Goal: Task Accomplishment & Management: Manage account settings

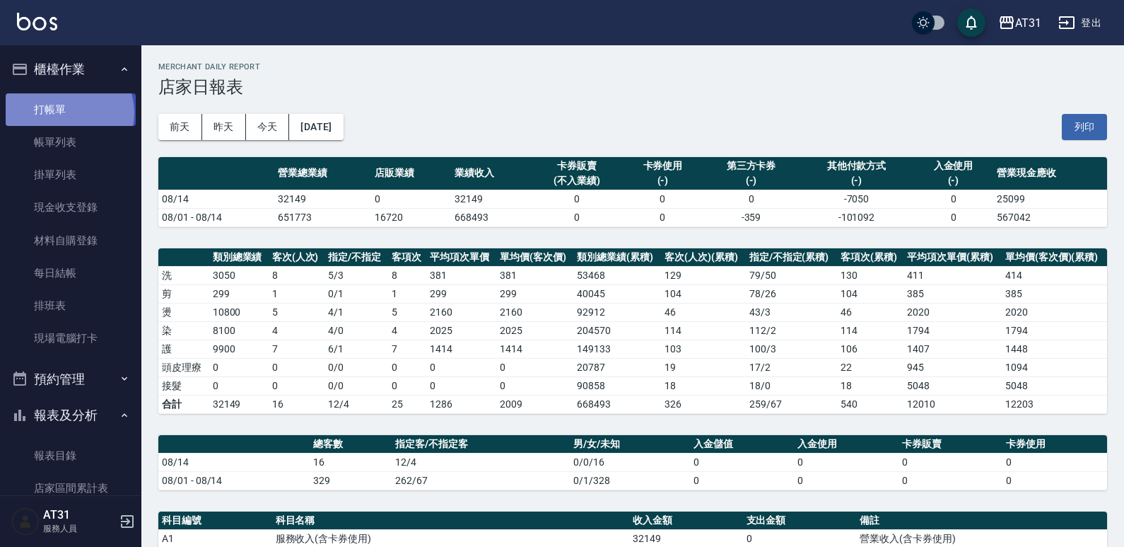
click at [68, 112] on link "打帳單" at bounding box center [71, 109] width 130 height 33
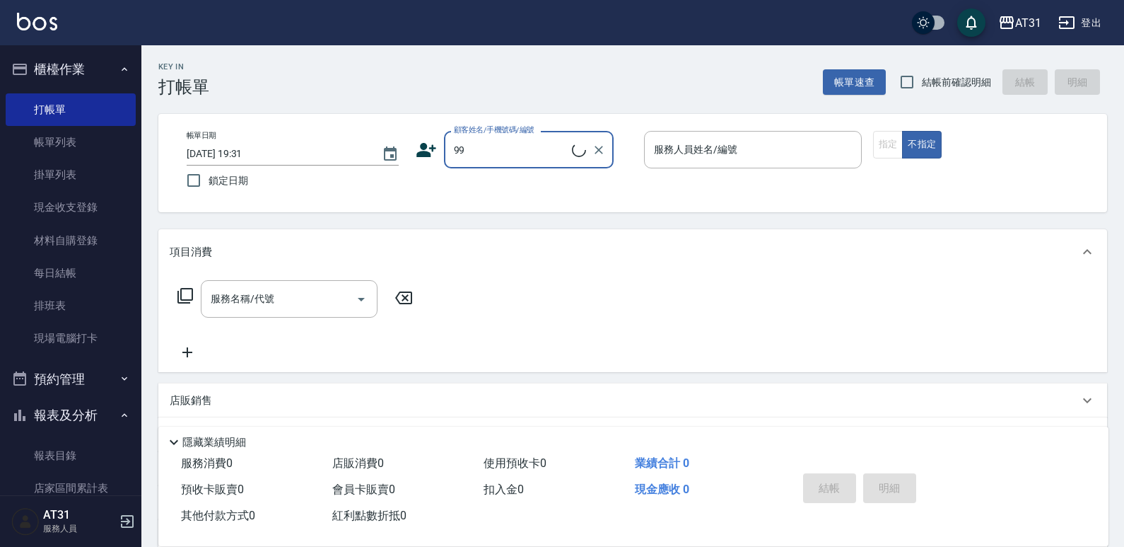
type input "新客人 姓名未設定/99/null"
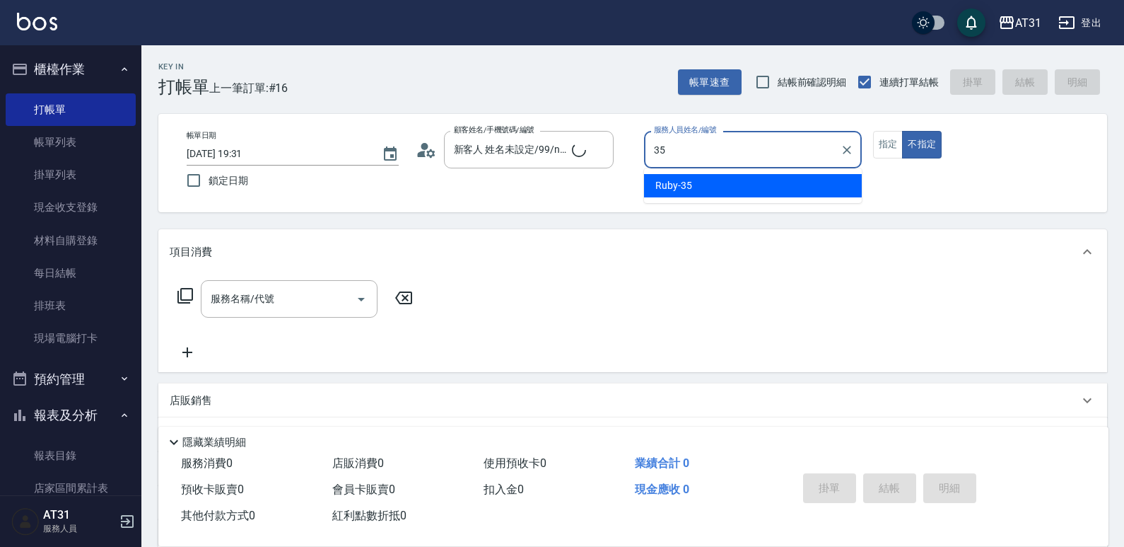
type input "Ruby-35"
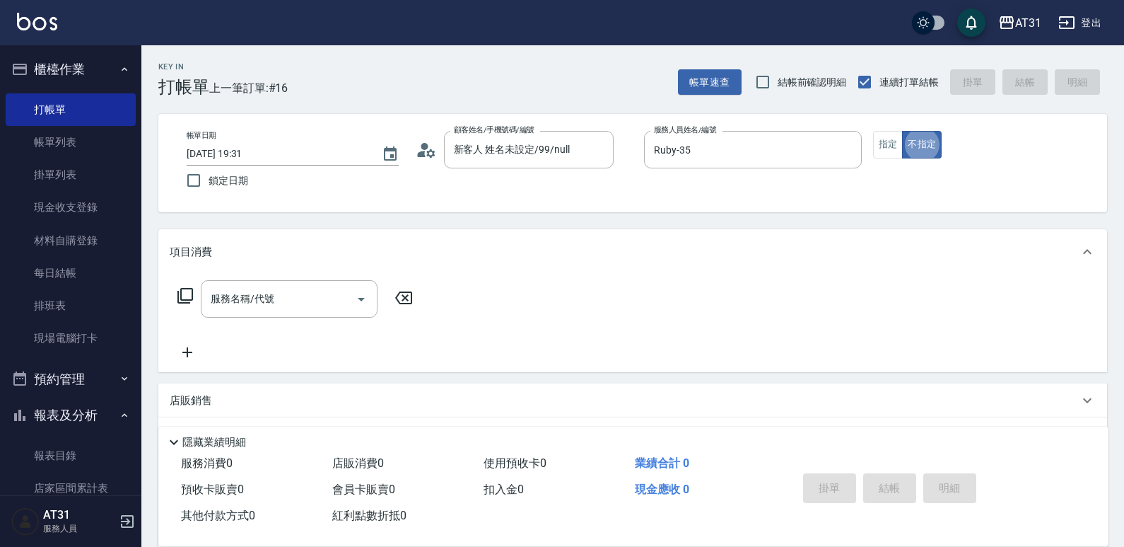
type button "false"
click at [236, 296] on div "服務名稱/代號 服務名稱/代號" at bounding box center [289, 298] width 177 height 37
type input "301"
type input "160"
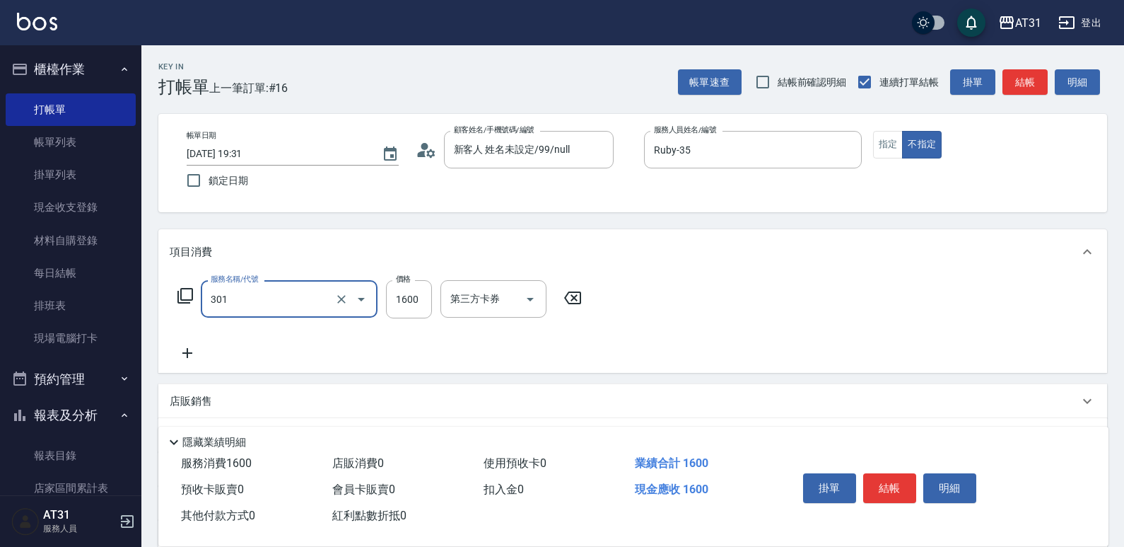
type input "燙髮(301)"
type input "1"
type input "0"
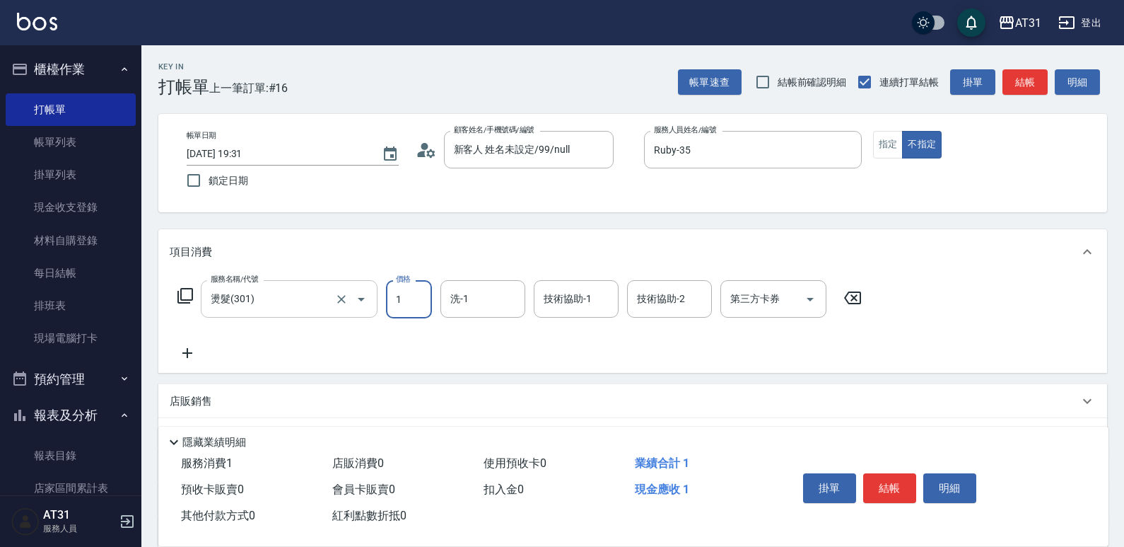
type input "14"
type input "10"
type input "1499"
type input "140"
type input "1499"
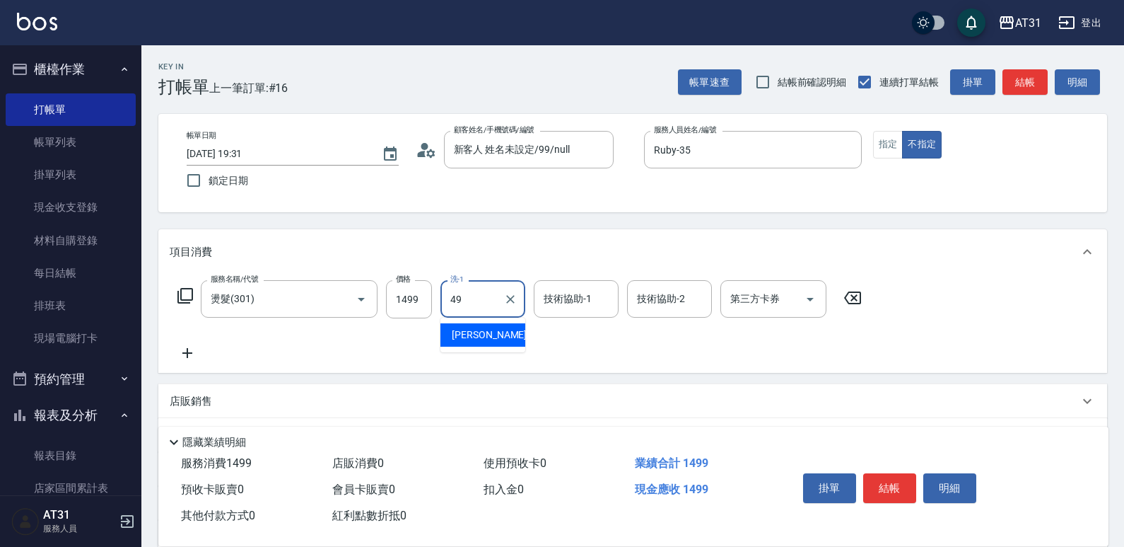
type input "[PERSON_NAME]-49"
click at [199, 346] on icon at bounding box center [187, 352] width 35 height 17
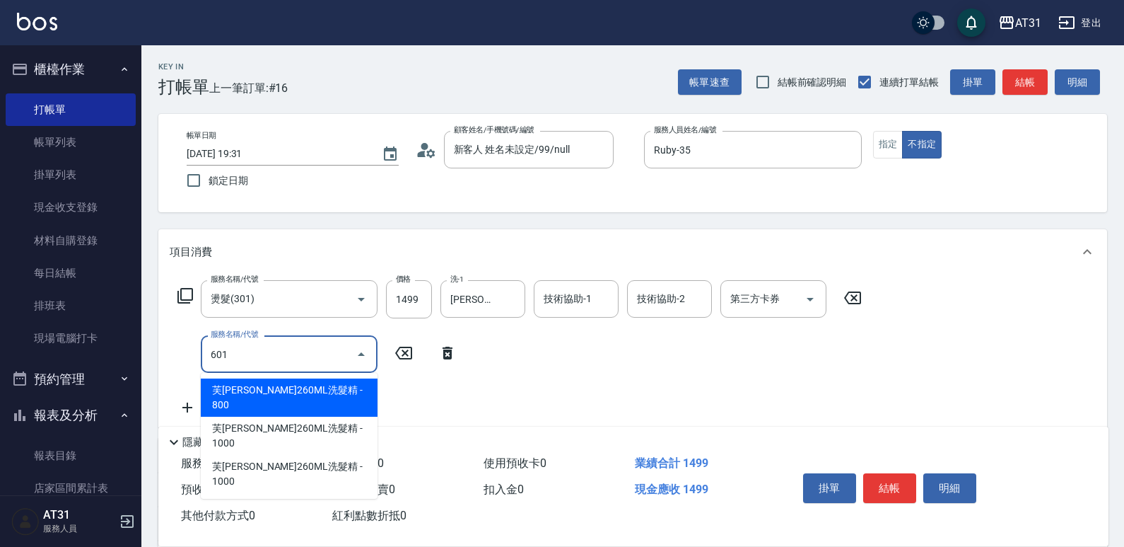
type input "601"
type input "170"
type input "自備護髮(601)"
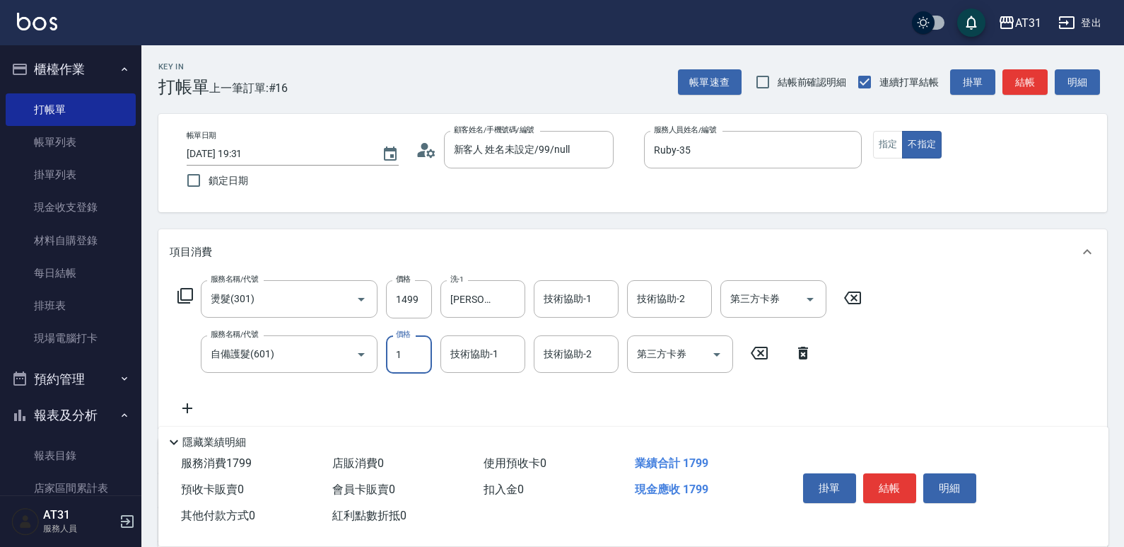
type input "15"
type input "150"
type input "160"
type input "1500"
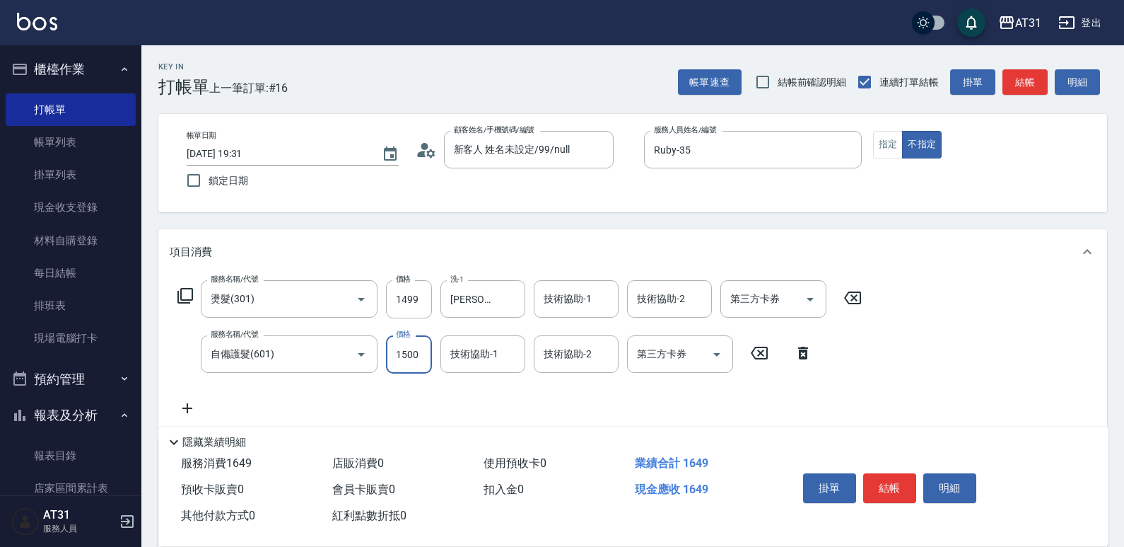
type input "290"
type input "1500"
click at [876, 152] on button "指定" at bounding box center [888, 145] width 30 height 28
click at [887, 473] on button "結帳" at bounding box center [889, 488] width 53 height 30
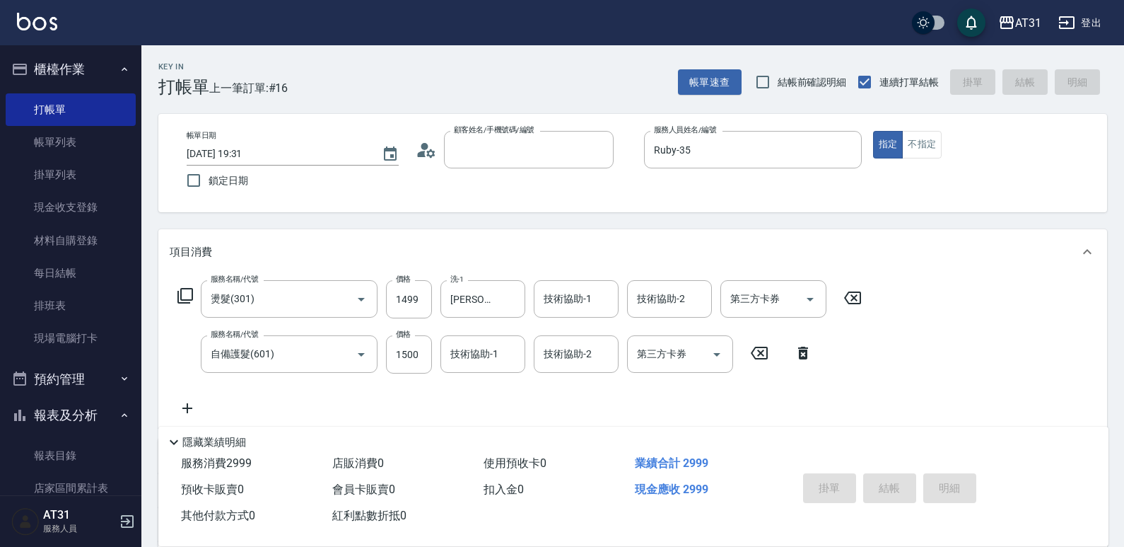
type input "0"
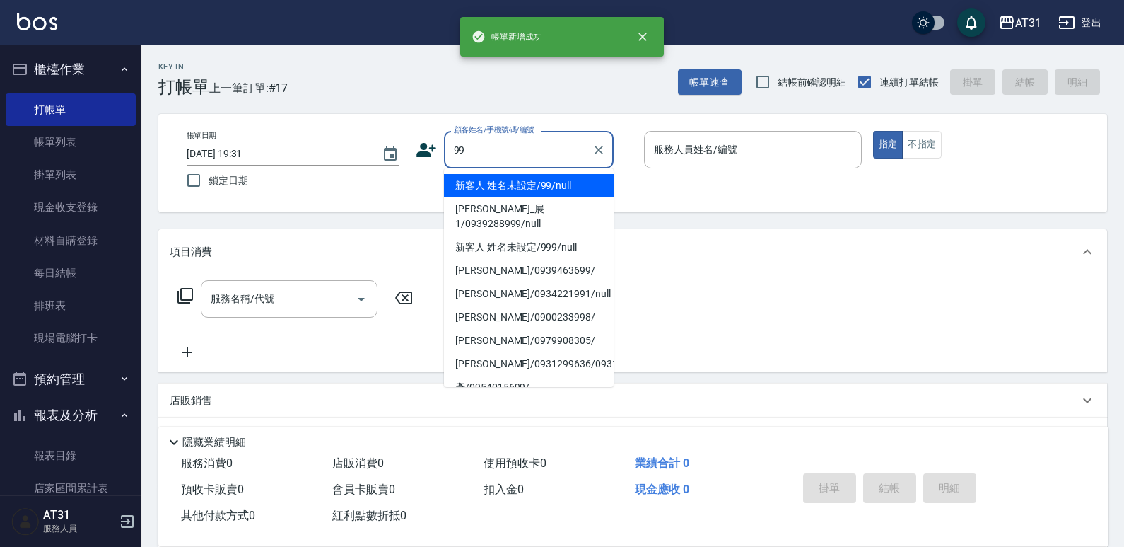
type input "新客人 姓名未設定/99/null"
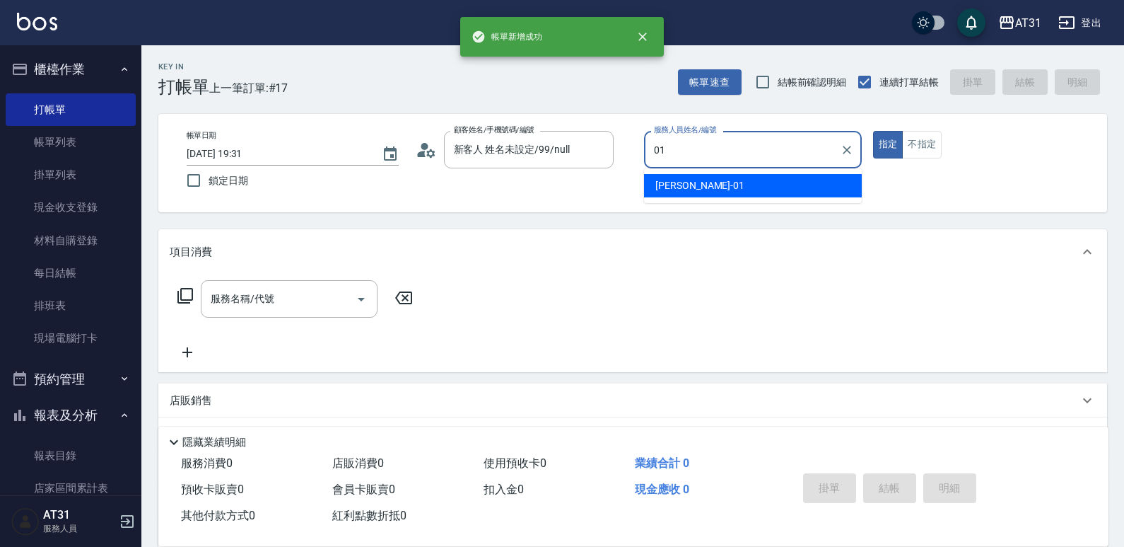
type input "[PERSON_NAME]-01"
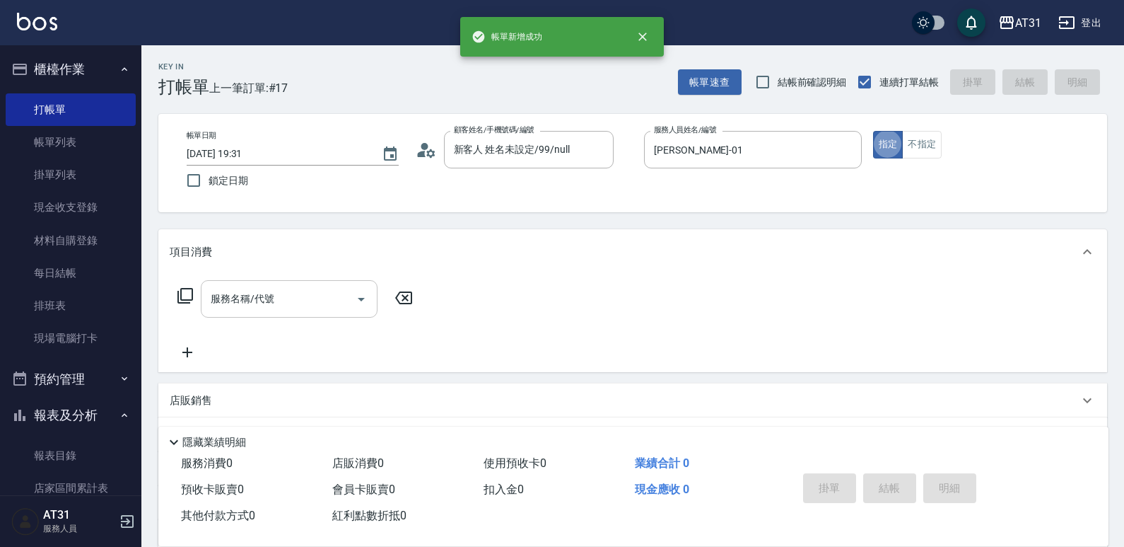
type button "true"
click at [301, 296] on input "服務名稱/代號" at bounding box center [278, 298] width 143 height 25
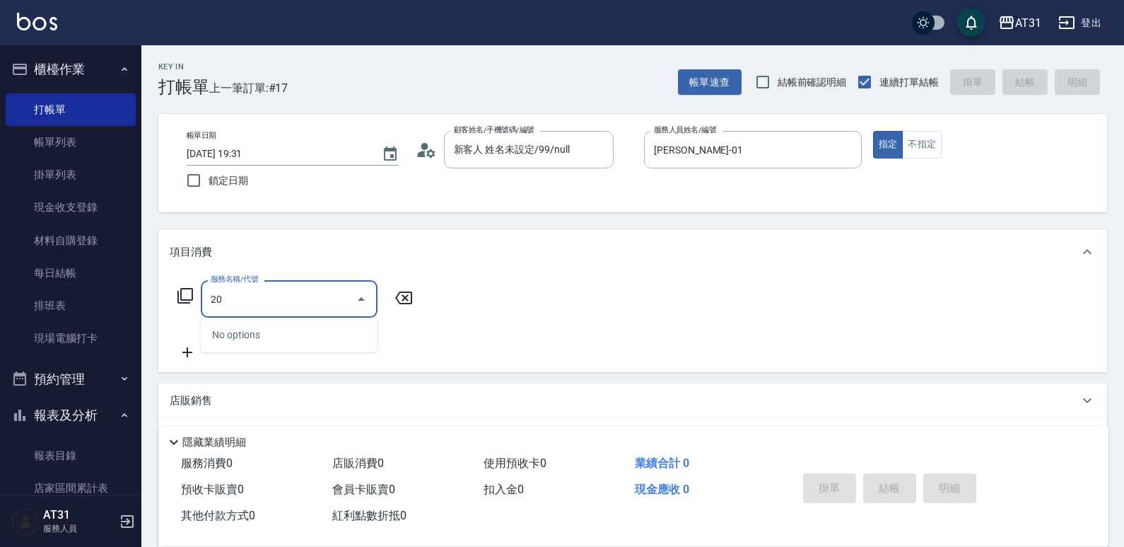
type input "201"
type input "20"
type input "洗髮(201)"
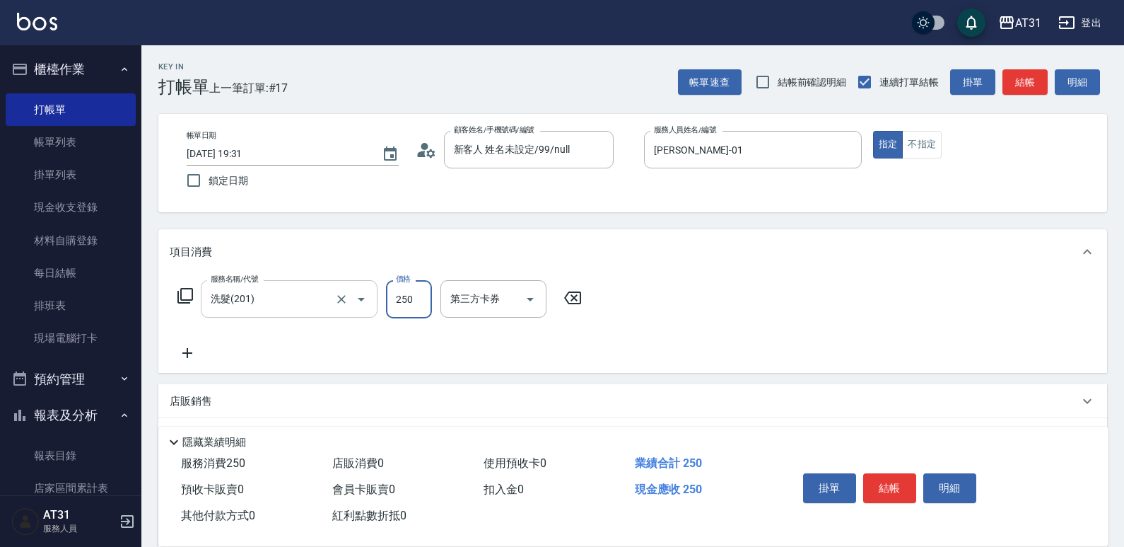
type input "6"
type input "0"
type input "600"
type input "60"
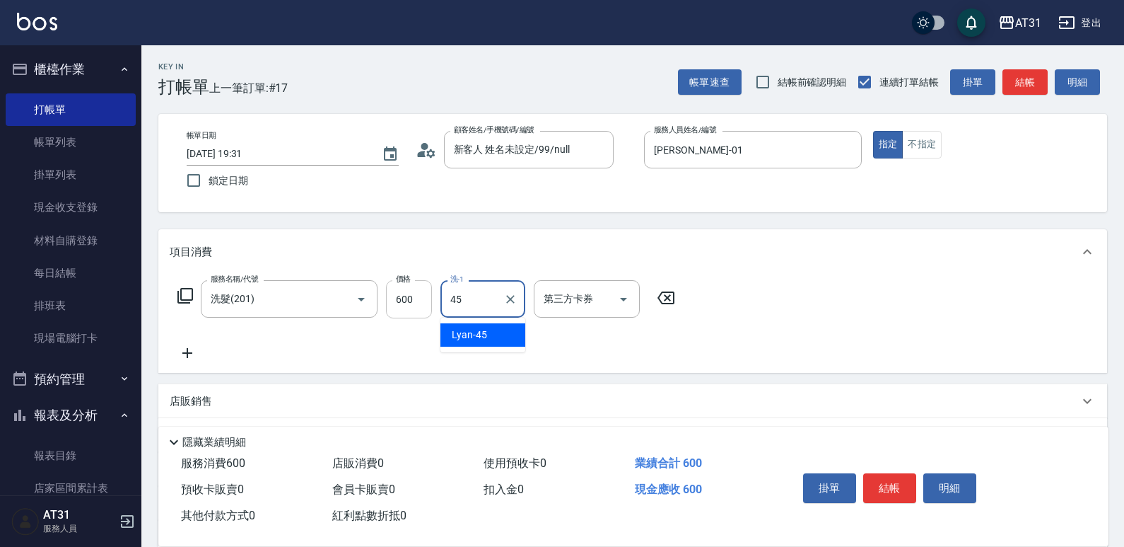
type input "Lyan-45"
click at [924, 148] on button "不指定" at bounding box center [922, 145] width 40 height 28
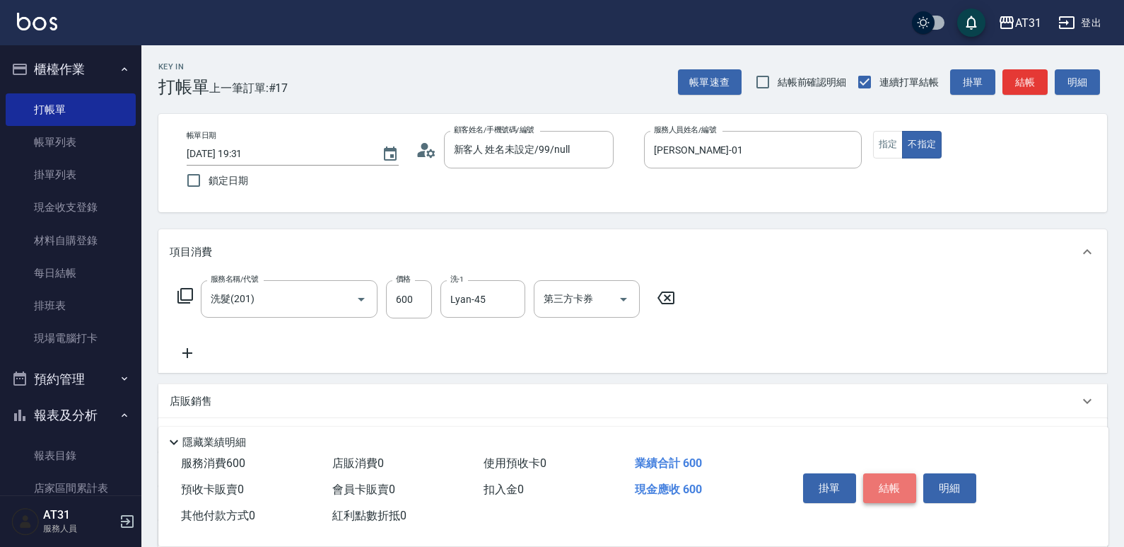
drag, startPoint x: 890, startPoint y: 475, endPoint x: 895, endPoint y: 449, distance: 25.8
click at [890, 475] on button "結帳" at bounding box center [889, 488] width 53 height 30
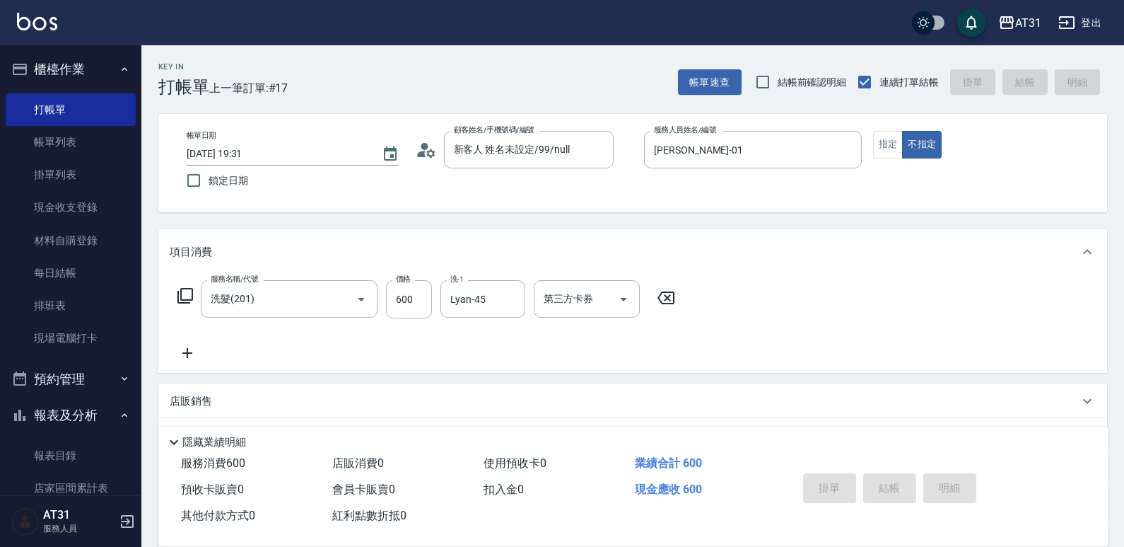
type input "0"
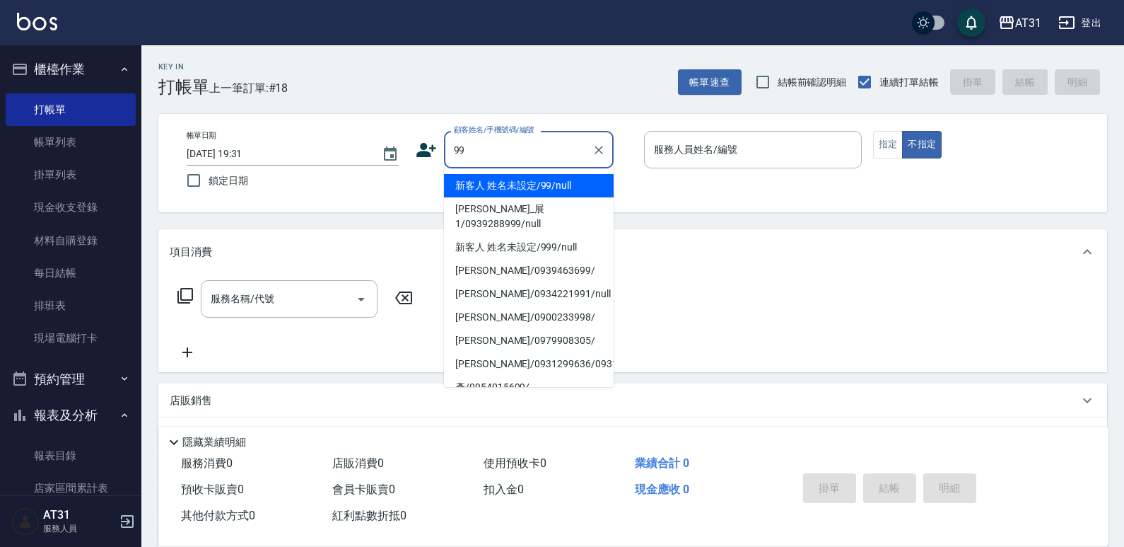
type input "新客人 姓名未設定/99/null"
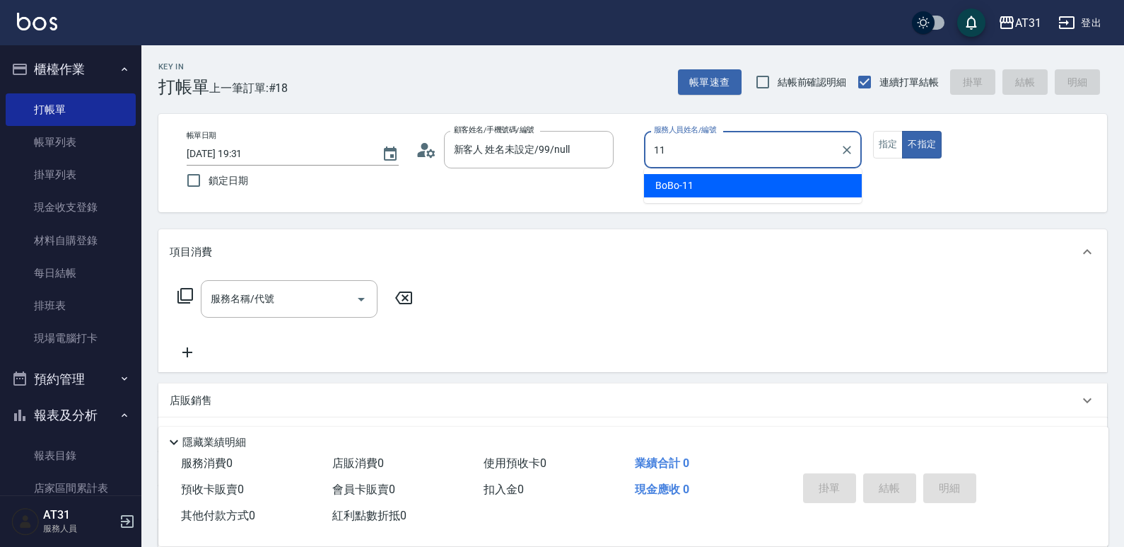
type input "BoBo-11"
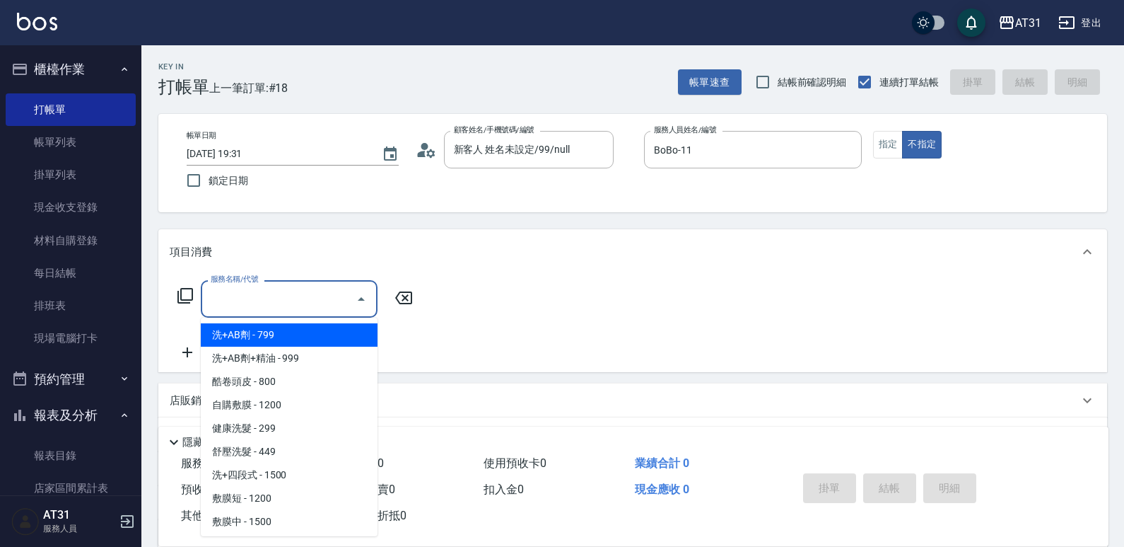
click at [305, 303] on input "服務名稱/代號" at bounding box center [278, 298] width 143 height 25
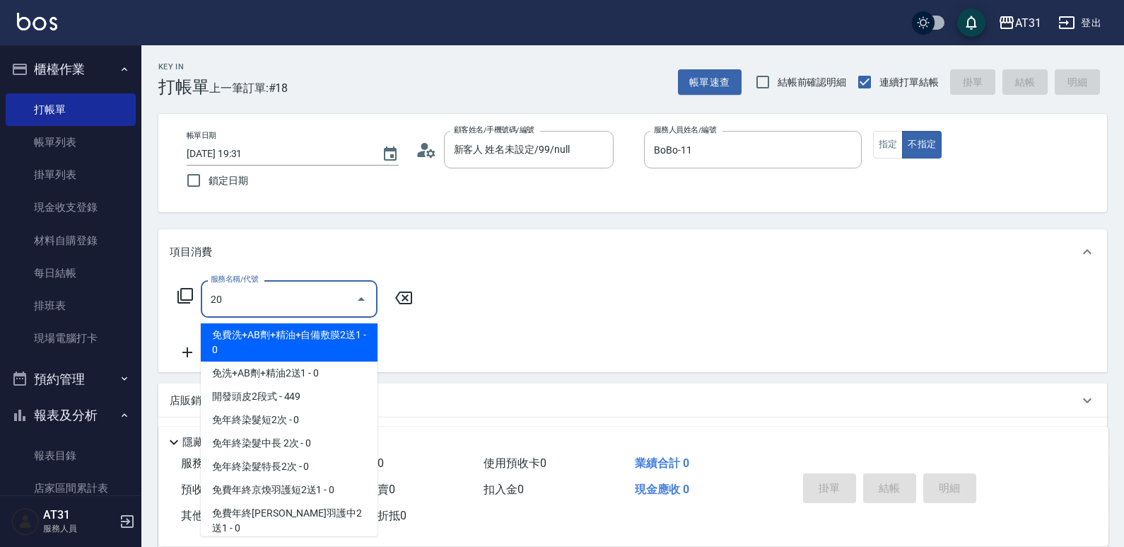
type input "201"
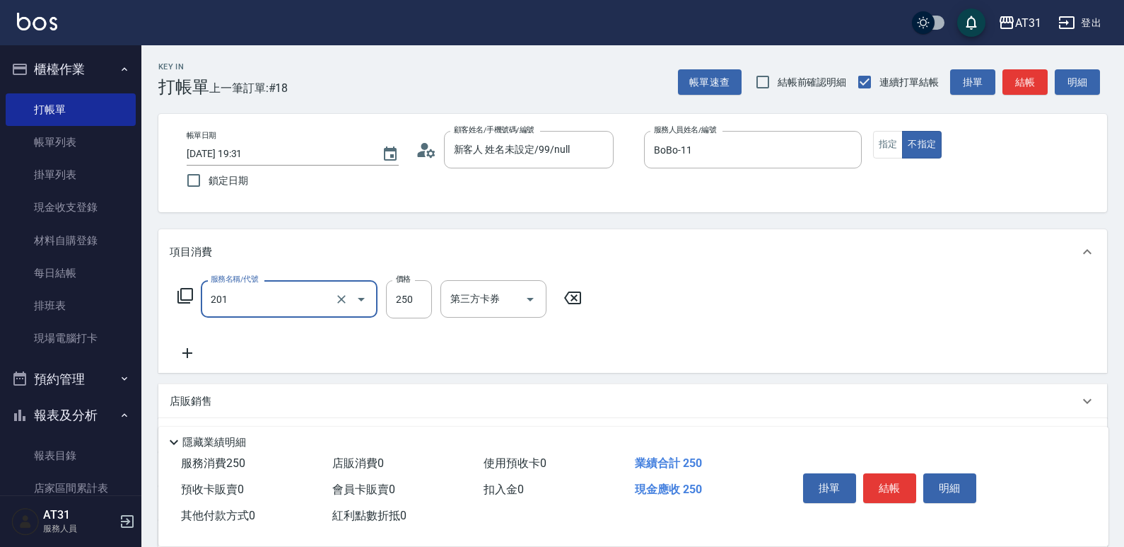
type input "20"
type input "洗髮(201)"
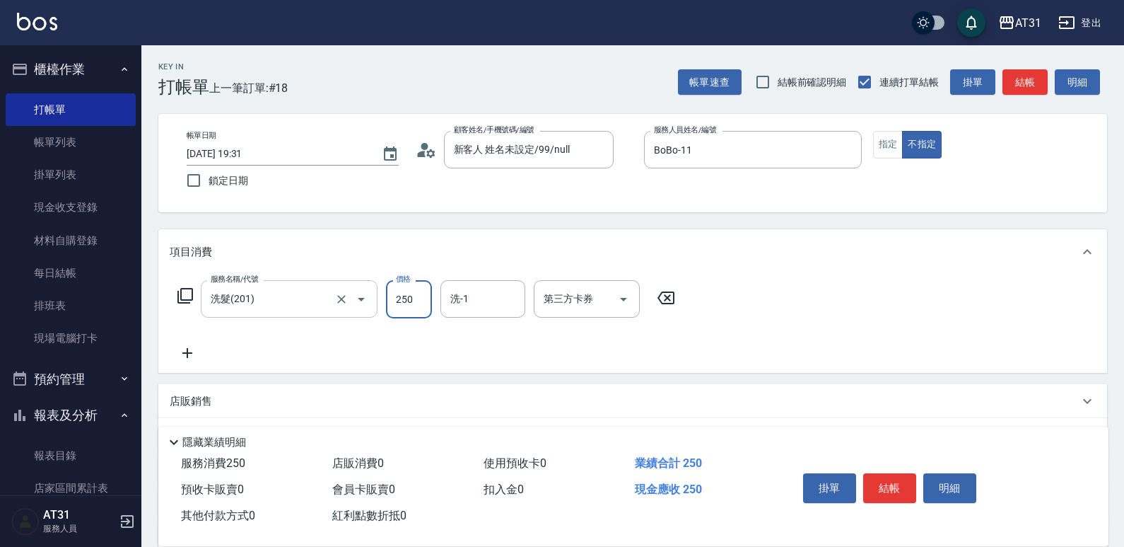
type input "2"
type input "0"
type input "250"
type input "20"
type input "[PERSON_NAME]-49"
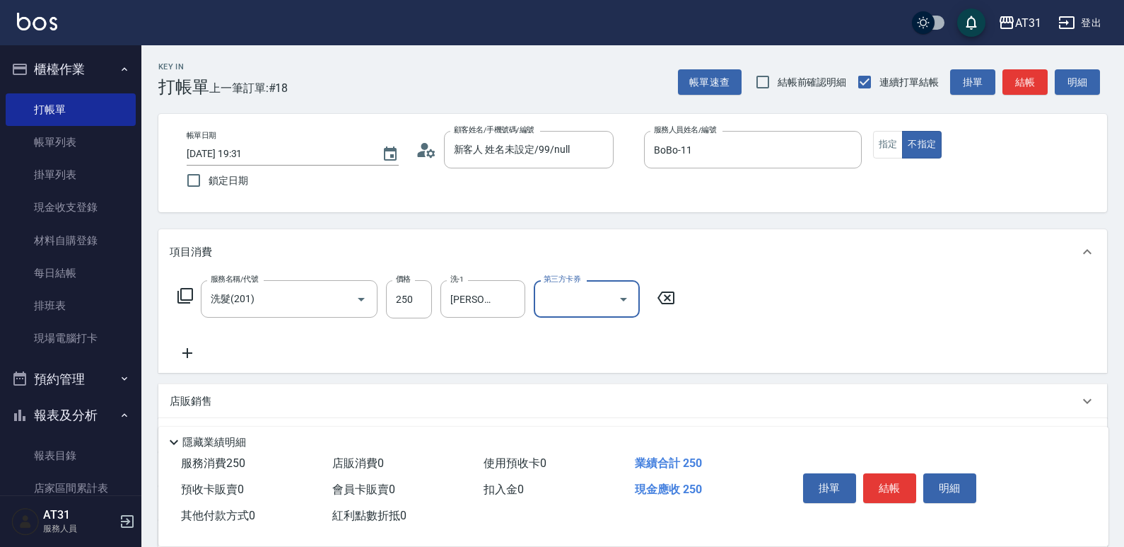
click at [887, 153] on button "指定" at bounding box center [888, 145] width 30 height 28
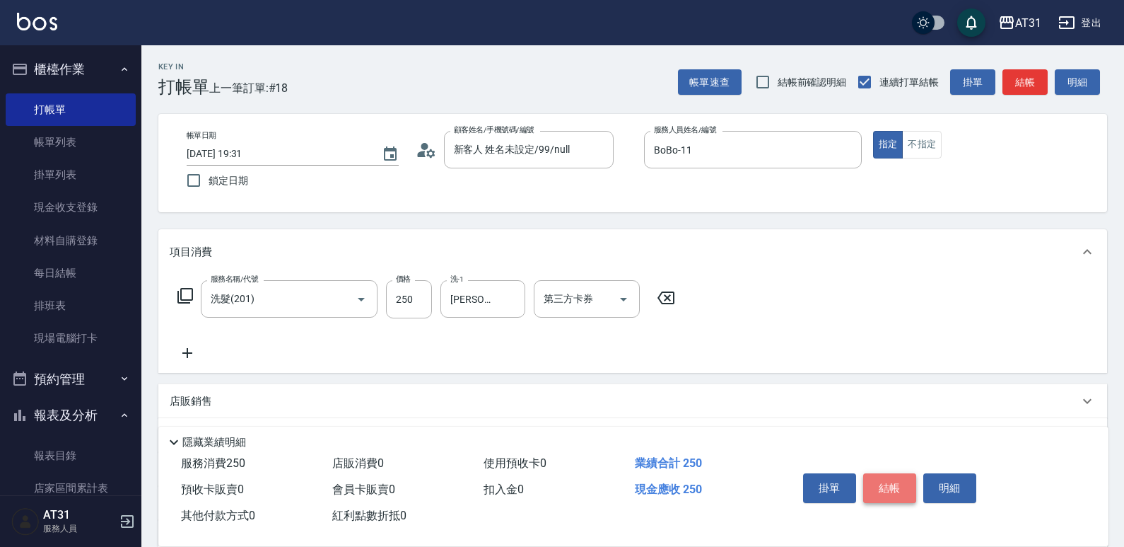
click at [895, 490] on button "結帳" at bounding box center [889, 488] width 53 height 30
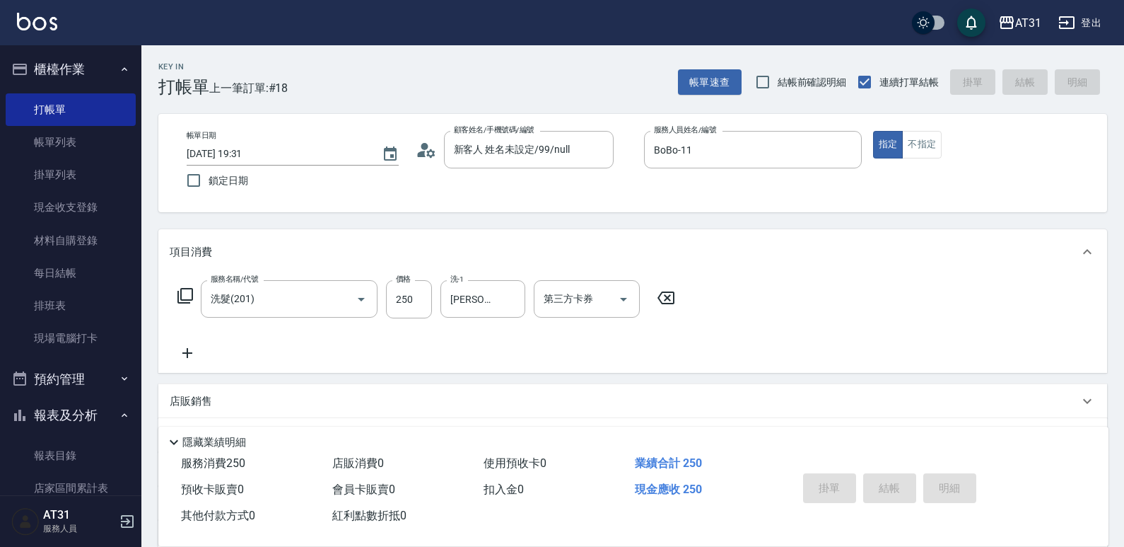
type input "0"
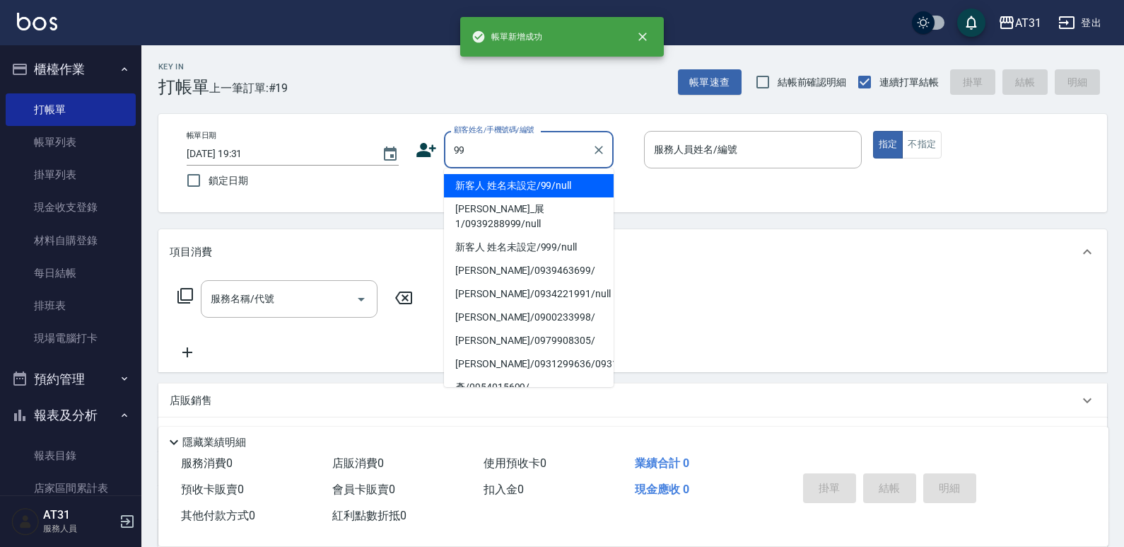
type input "新客人 姓名未設定/99/null"
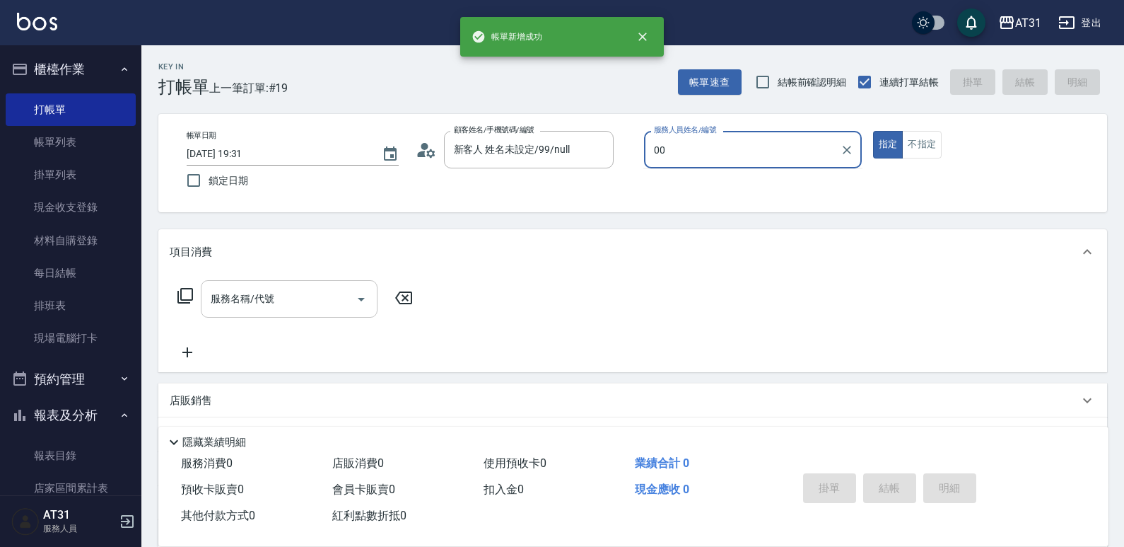
type input "[PERSON_NAME]-00"
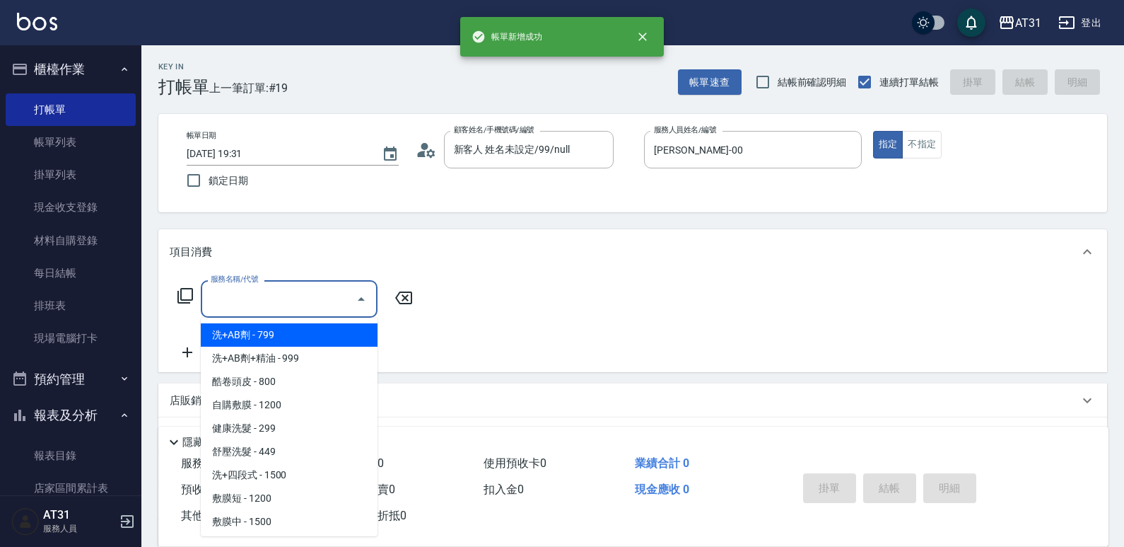
click at [252, 303] on input "服務名稱/代號" at bounding box center [278, 298] width 143 height 25
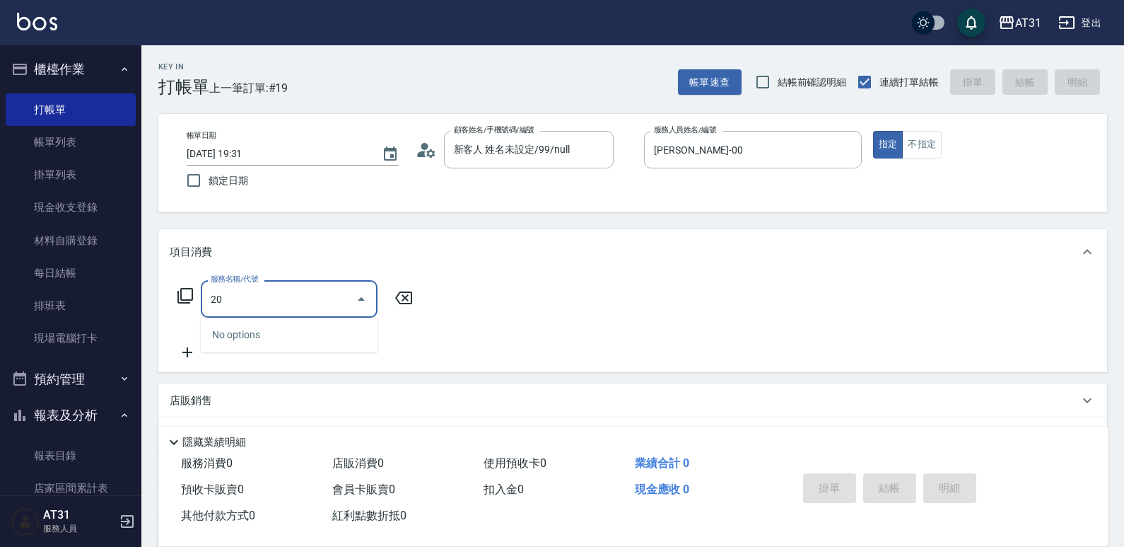
type input "201"
type input "20"
type input "洗髮(201)"
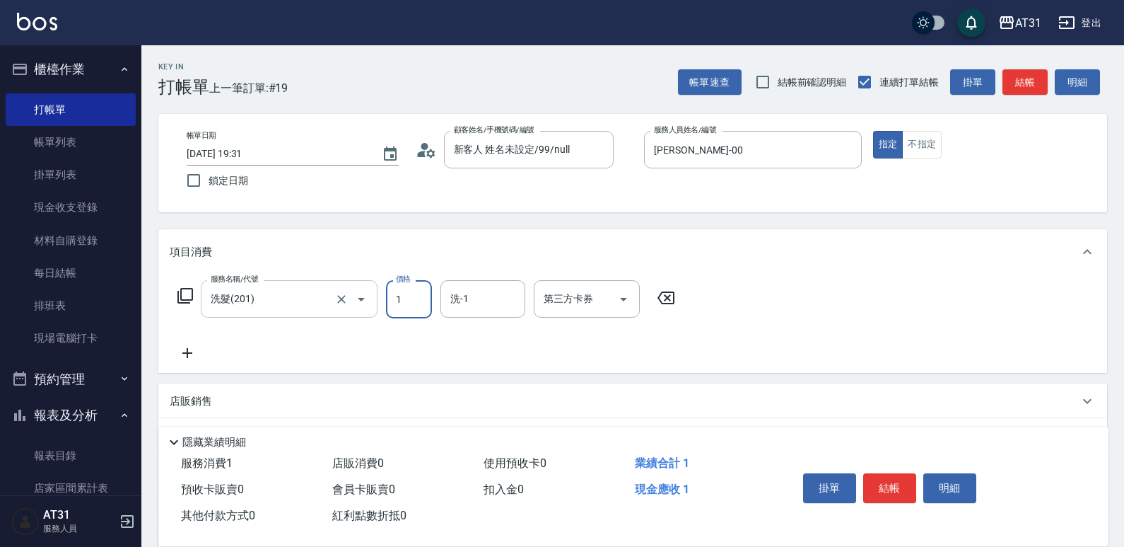
type input "0"
type input "100"
type input "10"
type input "1000"
type input "100"
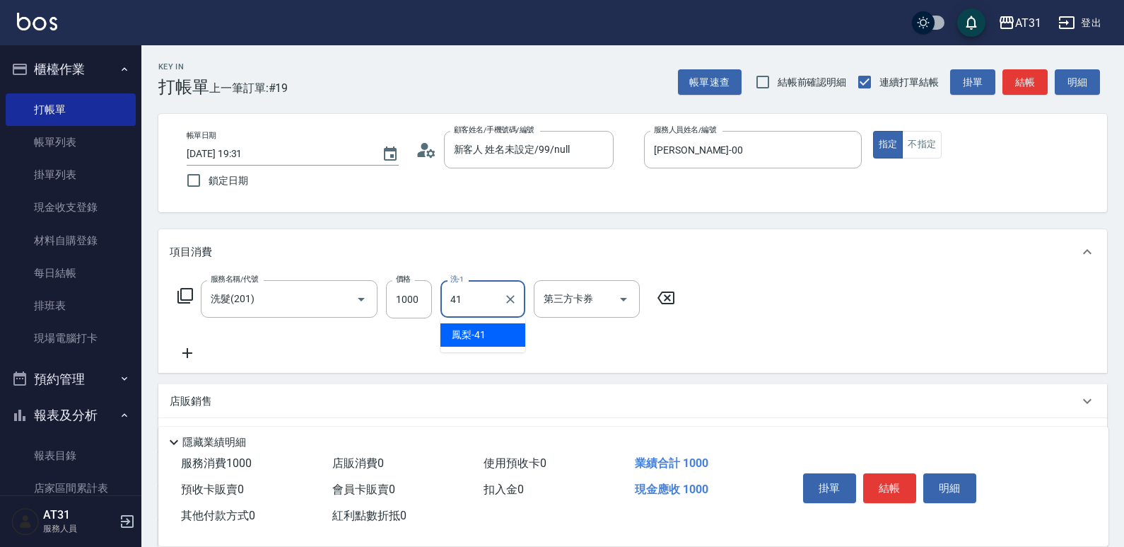
type input "鳳梨-41"
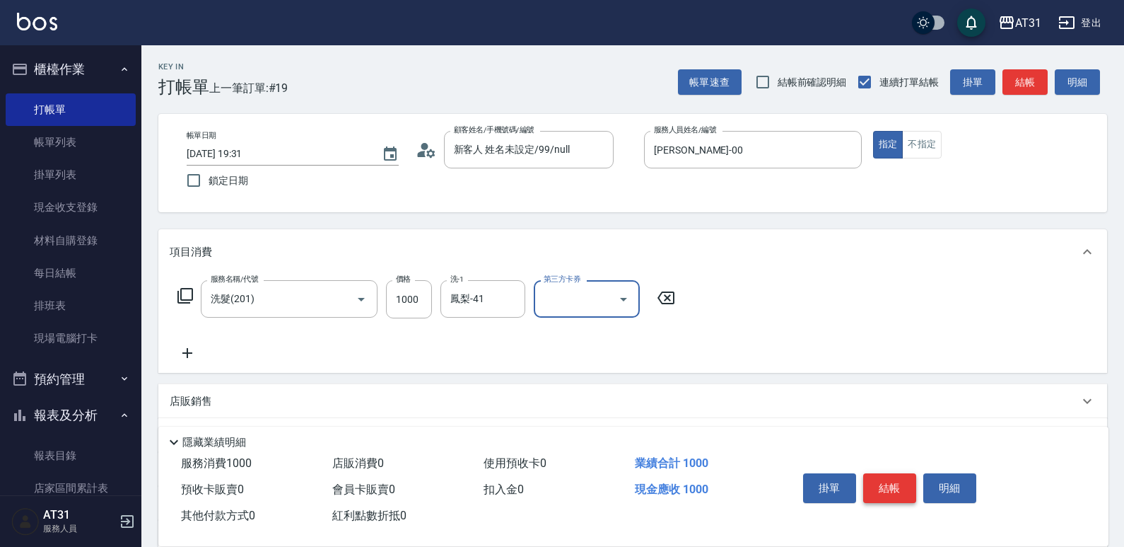
click at [892, 477] on button "結帳" at bounding box center [889, 488] width 53 height 30
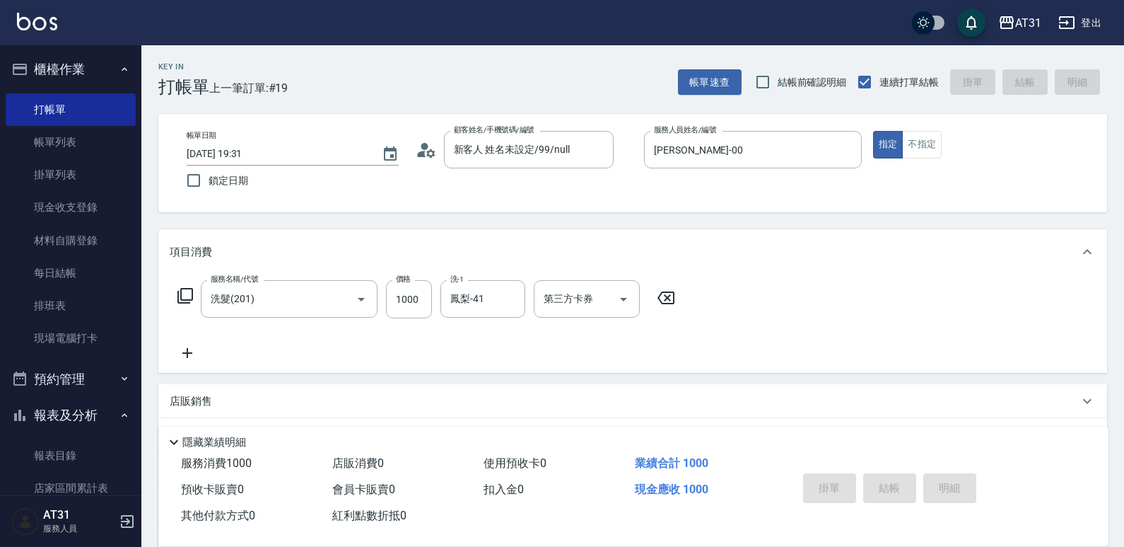
type input "[DATE] 19:32"
type input "0"
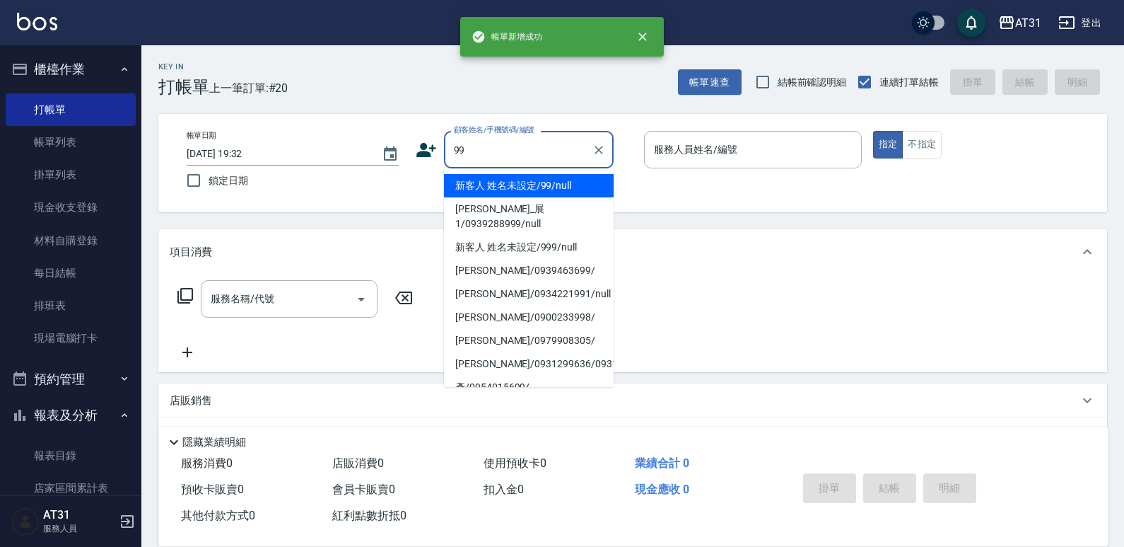
type input "99"
type input "0"
type input "新客人 姓名未設定/99/null"
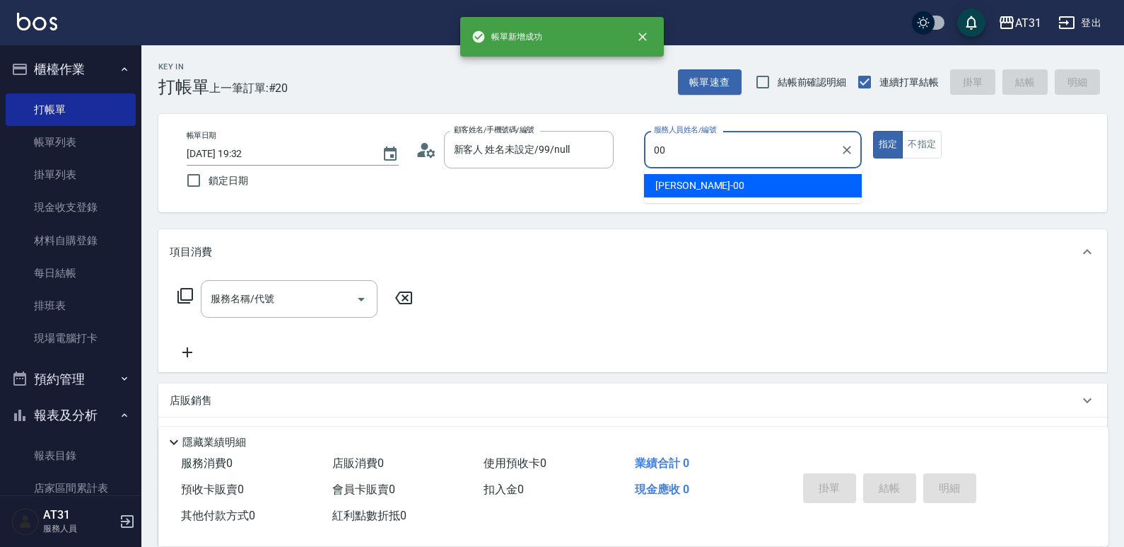
type input "[PERSON_NAME]-00"
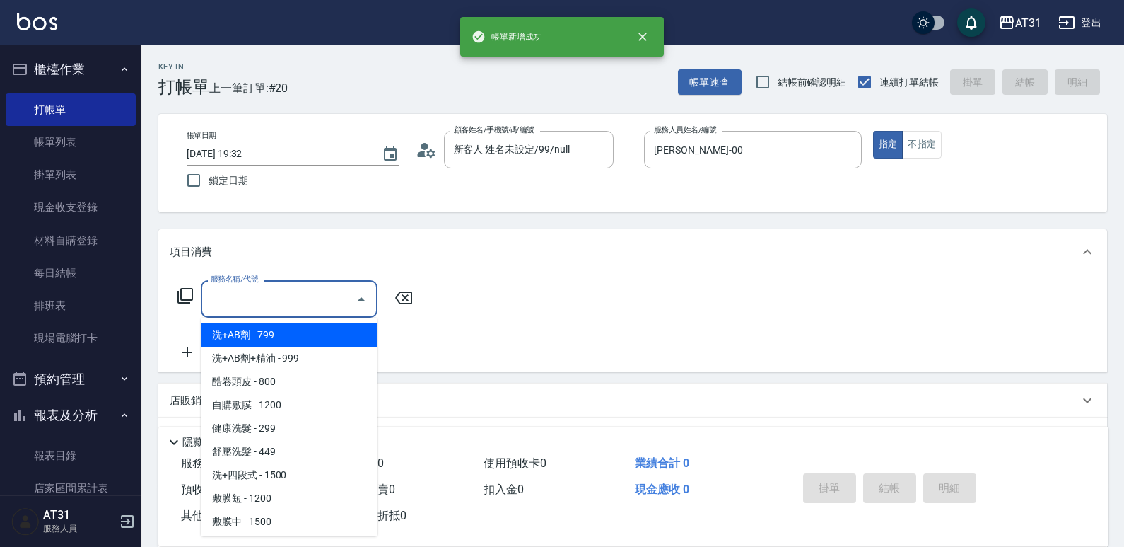
click at [296, 304] on input "服務名稱/代號" at bounding box center [278, 298] width 143 height 25
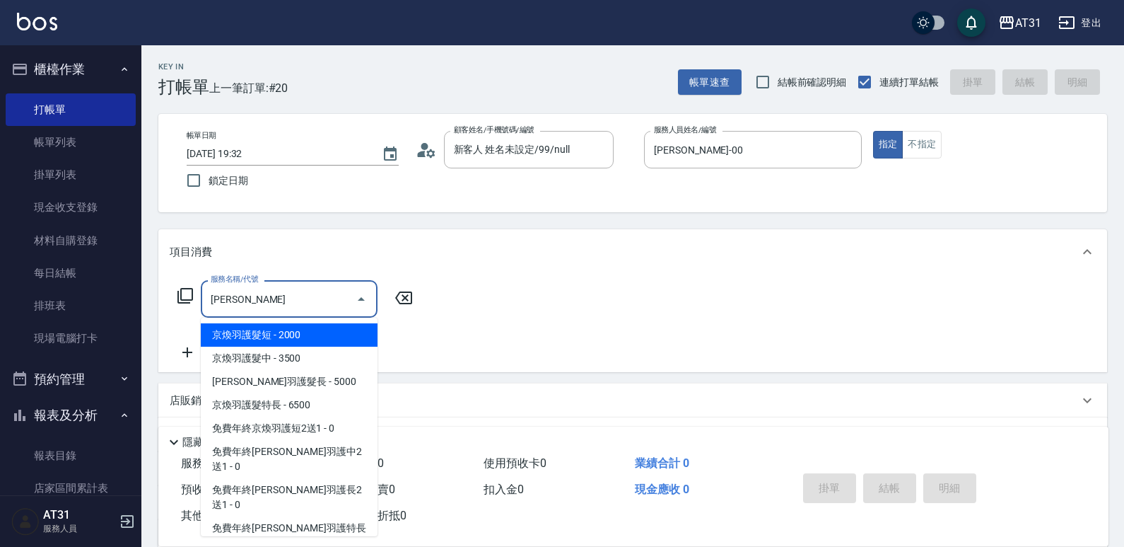
click at [342, 339] on span "京煥羽護髮短 - 2000" at bounding box center [289, 334] width 177 height 23
type input "京煥羽護髮短(629)"
type input "200"
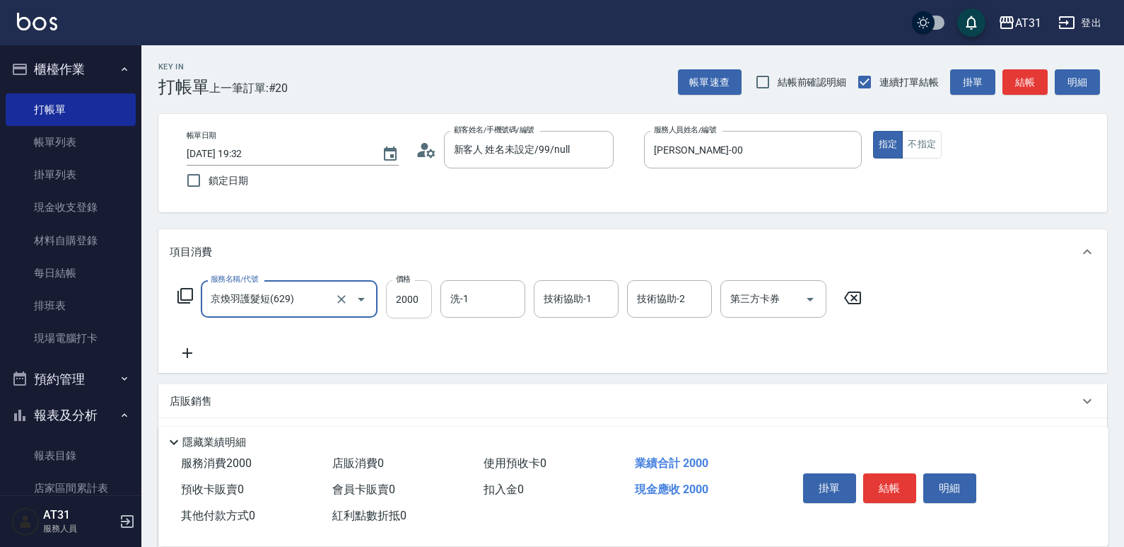
type input "京煥羽護髮短(629)"
click at [429, 302] on input "2000" at bounding box center [409, 299] width 46 height 38
type input "0"
type input "30"
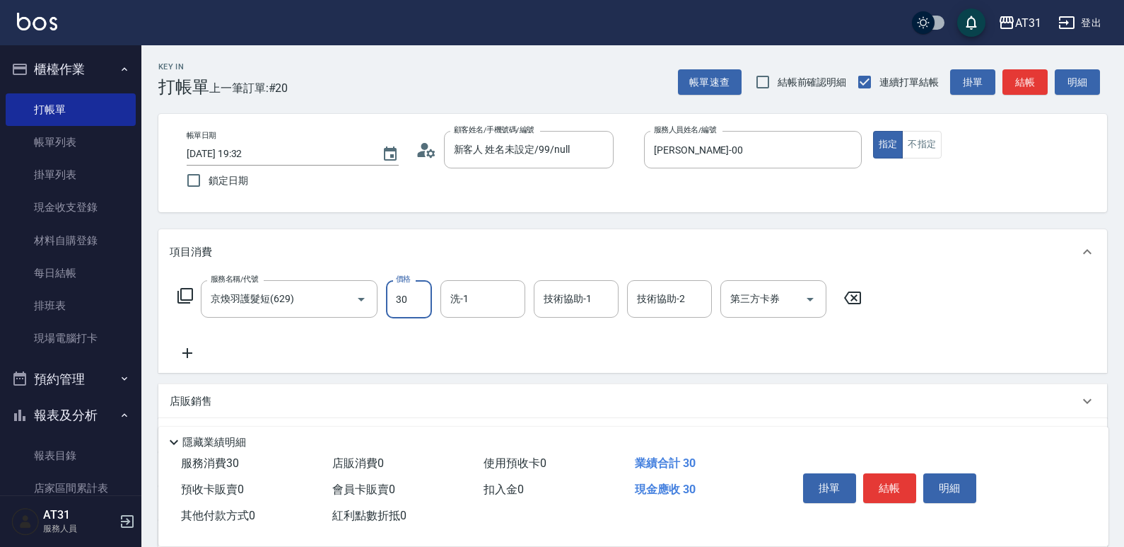
type input "300"
type input "3000"
click at [189, 354] on icon at bounding box center [187, 353] width 10 height 10
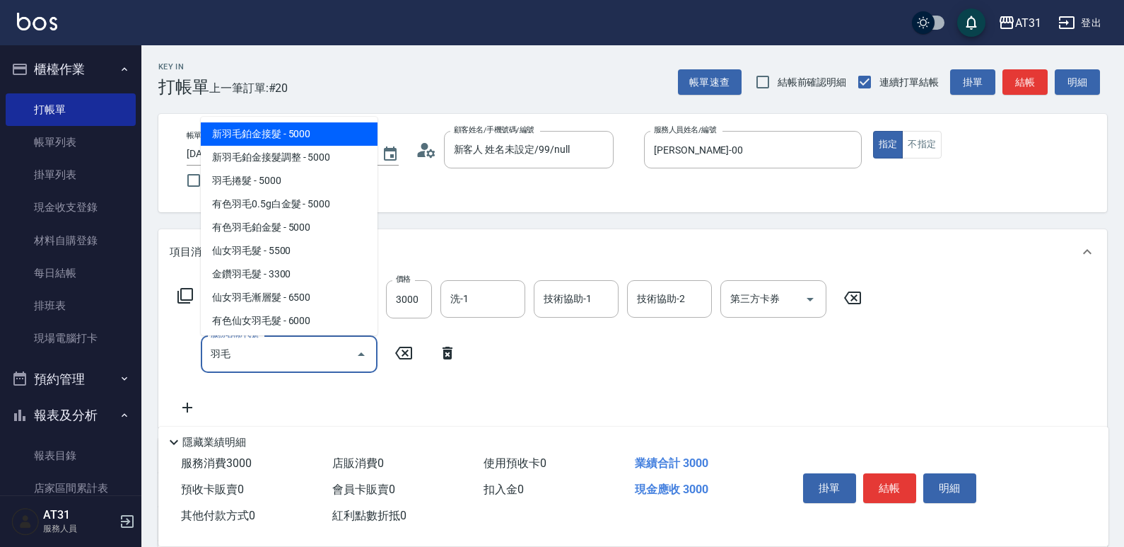
type input "羽"
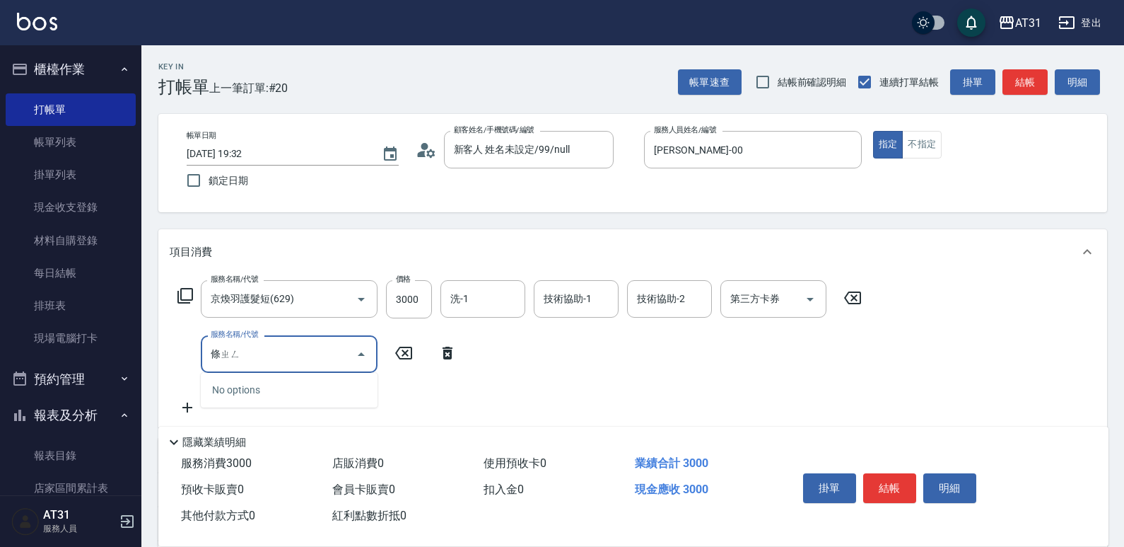
type input "調整"
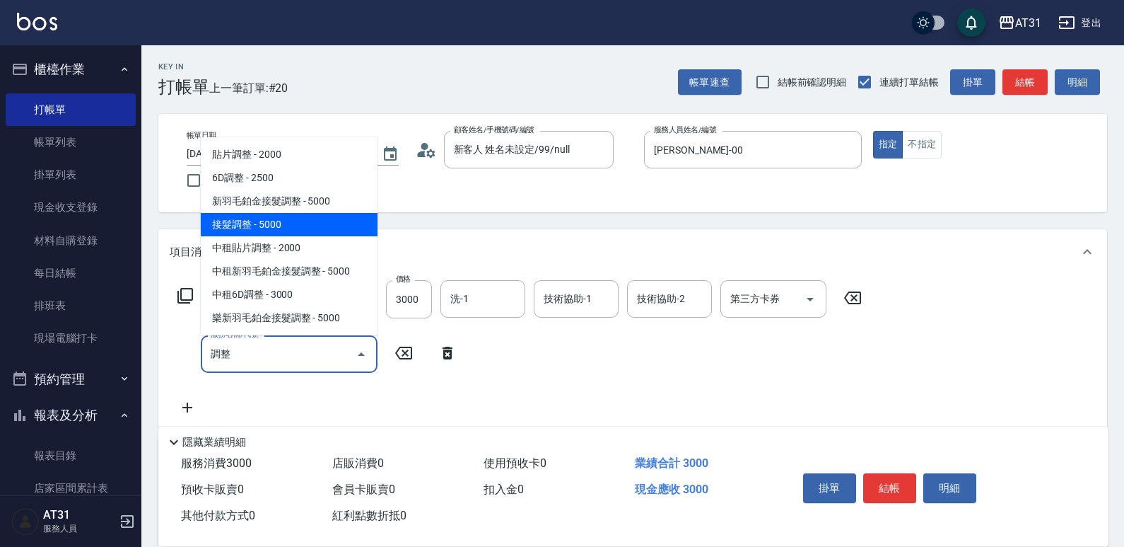
click at [279, 223] on span "接髮調整 - 5000" at bounding box center [289, 224] width 177 height 23
type input "800"
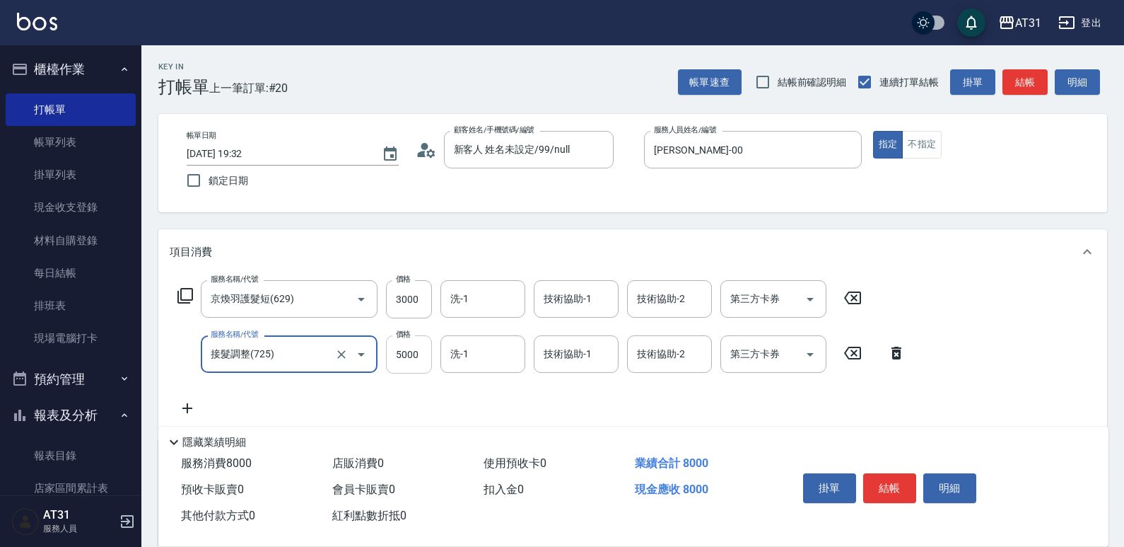
type input "接髮調整(725)"
click at [407, 349] on input "5000" at bounding box center [409, 354] width 46 height 38
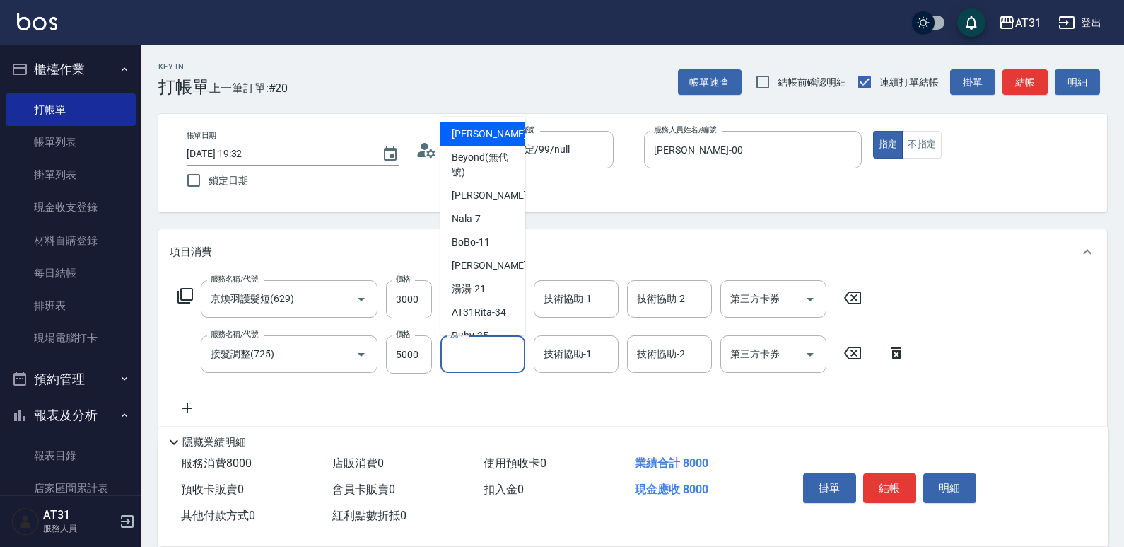
click at [502, 359] on input "洗-1" at bounding box center [483, 354] width 72 height 25
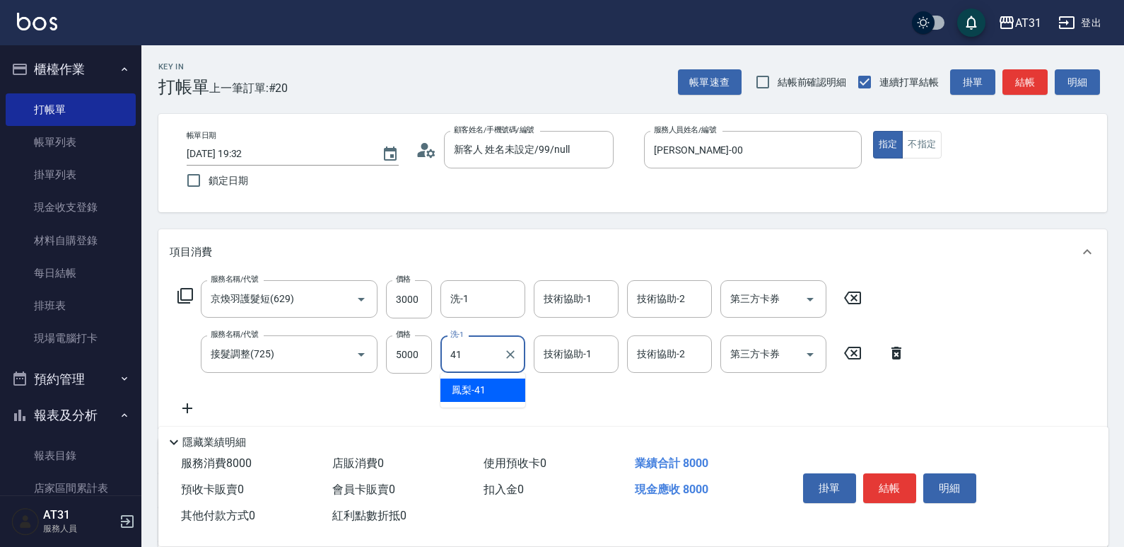
type input "鳳梨-41"
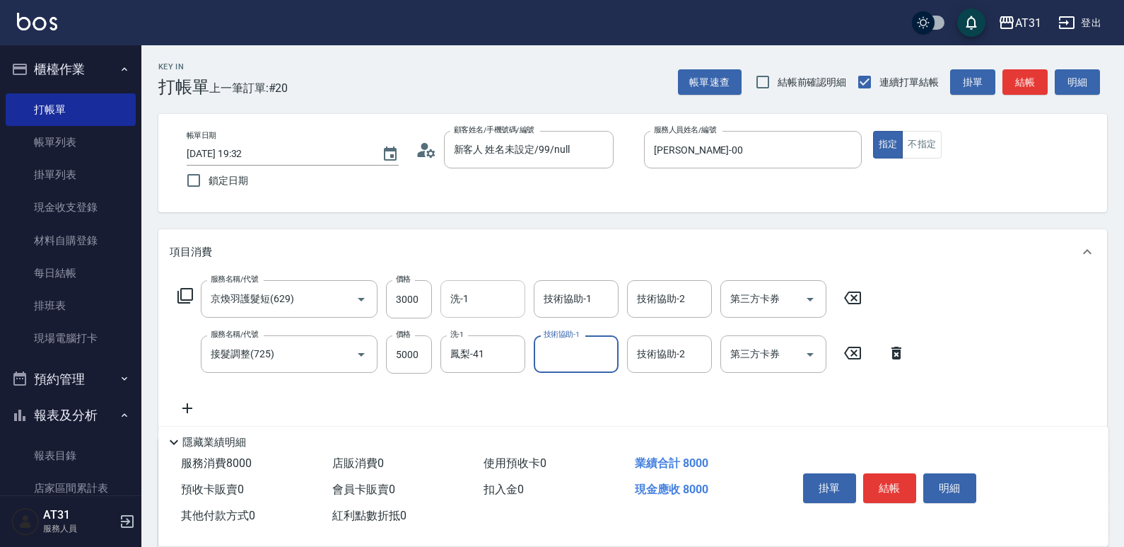
type input "4"
drag, startPoint x: 563, startPoint y: 354, endPoint x: 463, endPoint y: 350, distance: 99.8
click at [463, 350] on div "服務名稱/代號 接髮調整(725) 服務名稱/代號 價格 5000 價格 洗-1 鳳梨-41 洗-1 技術協助-1 4 技術協助-1 技術協助-2 技術協助-…" at bounding box center [542, 354] width 745 height 38
type input "[PERSON_NAME]-36"
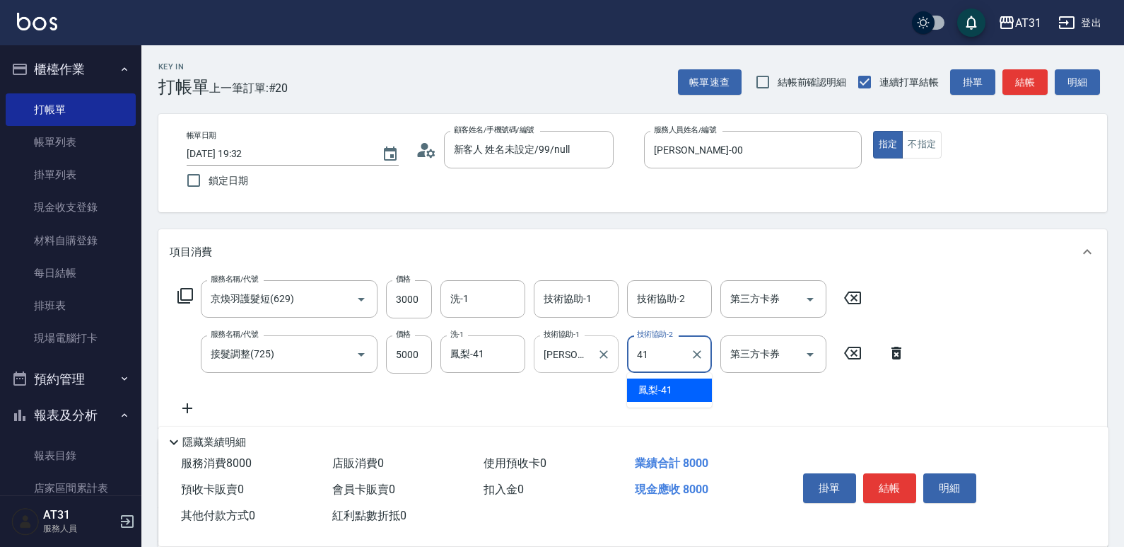
type input "4"
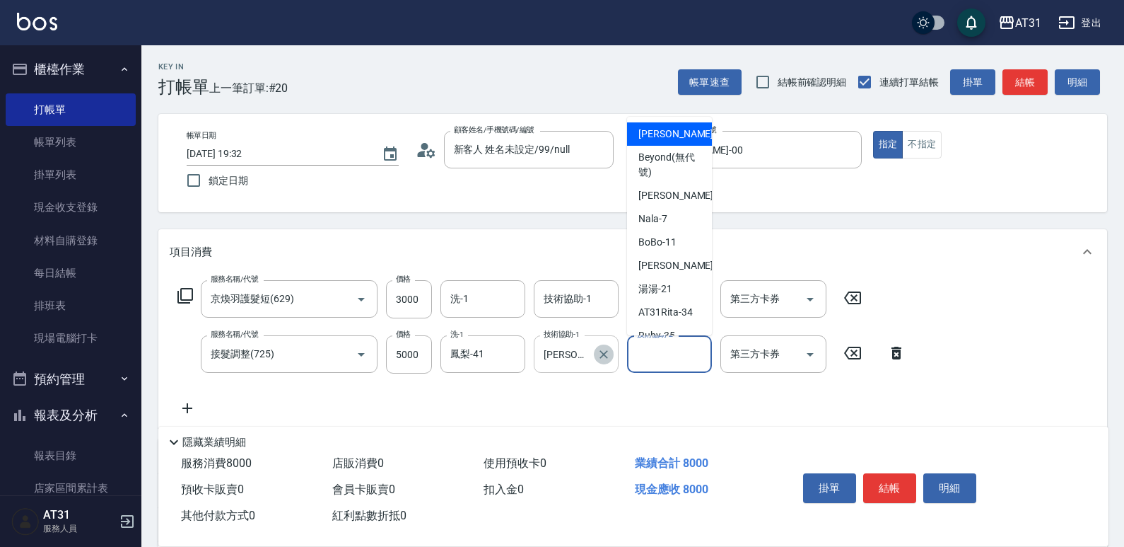
click at [604, 357] on icon "Clear" at bounding box center [604, 354] width 14 height 14
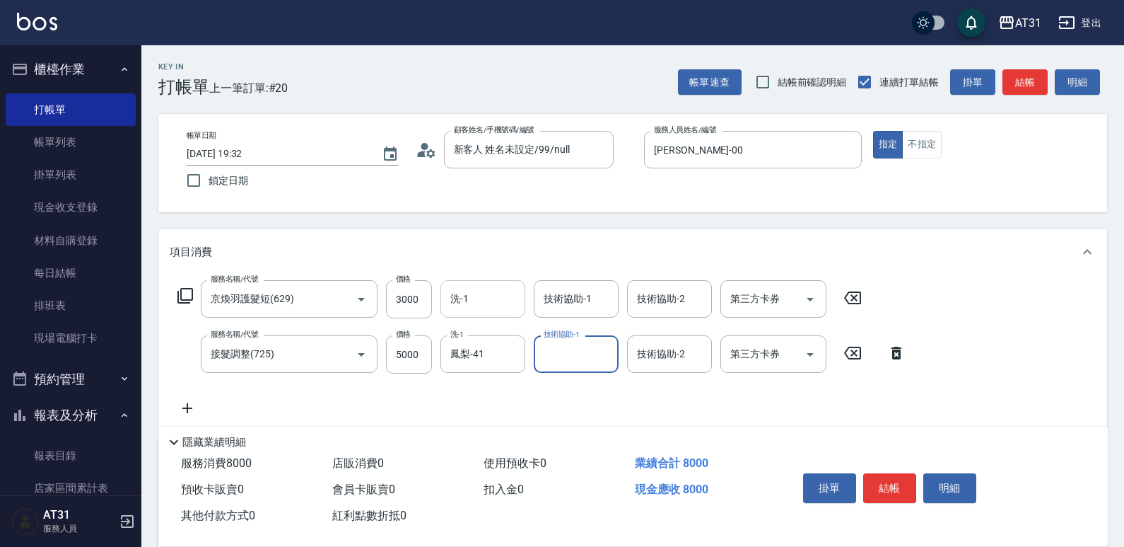
drag, startPoint x: 442, startPoint y: 303, endPoint x: 450, endPoint y: 304, distance: 7.9
click at [449, 304] on div "洗-1" at bounding box center [483, 298] width 85 height 37
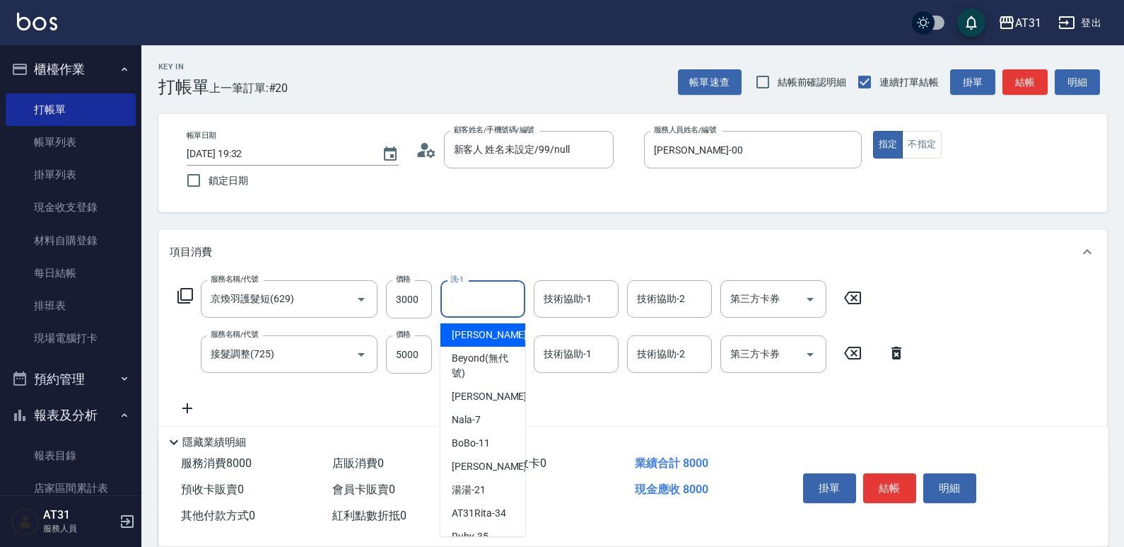
click at [451, 303] on input "洗-1" at bounding box center [483, 298] width 72 height 25
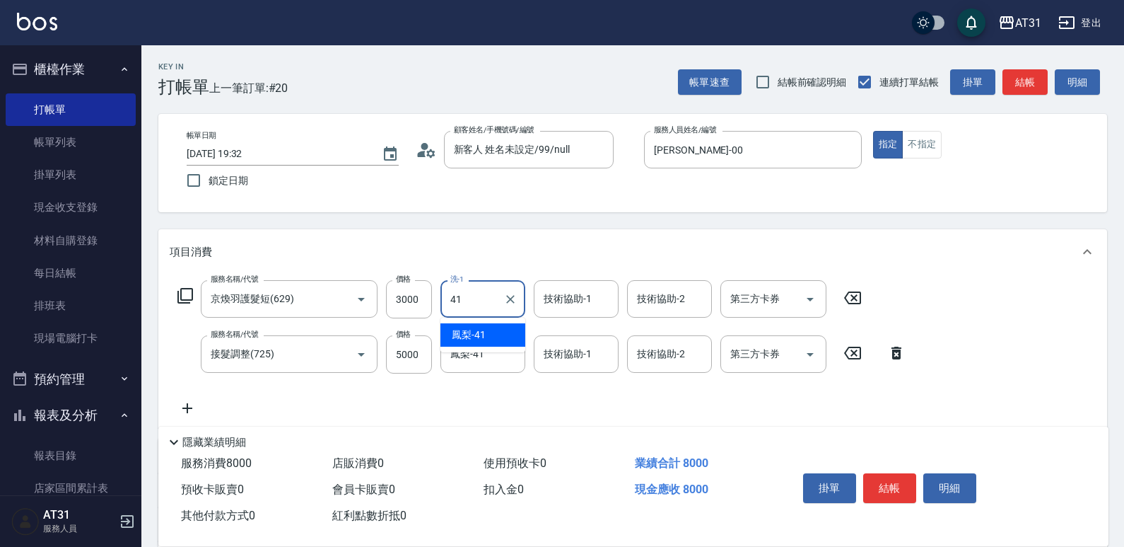
type input "鳳梨-41"
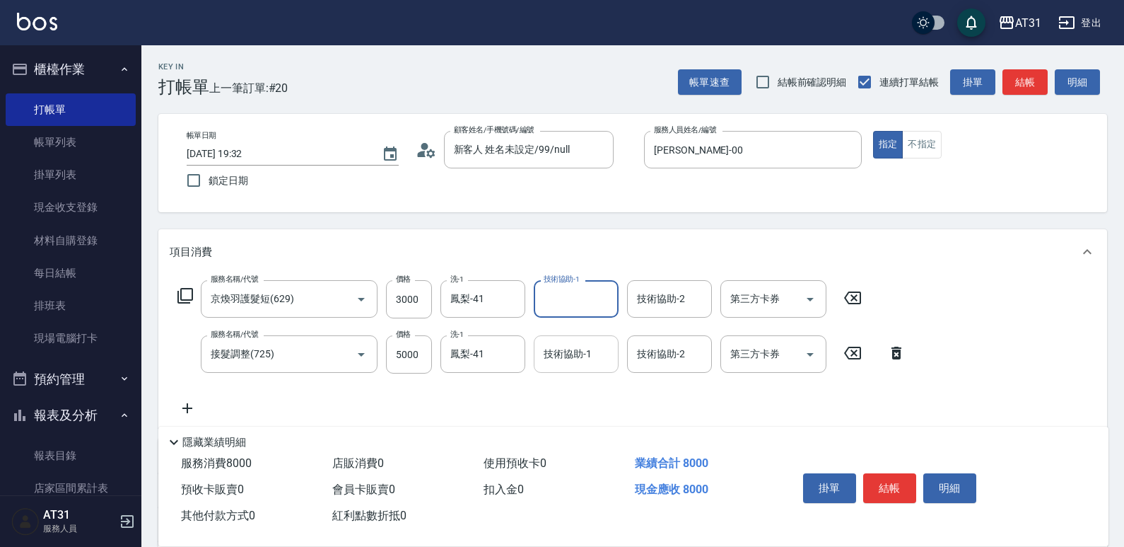
click at [559, 341] on div "技術協助-1" at bounding box center [576, 353] width 85 height 37
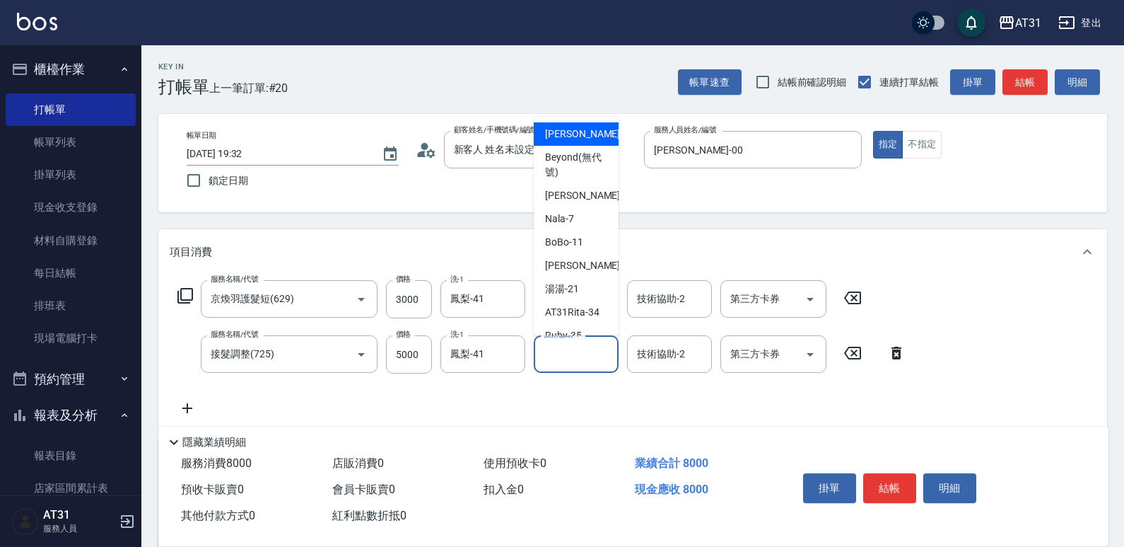
click at [207, 405] on div "服務名稱/代號 京煥羽護髮短(629) 服務名稱/代號 價格 3000 價格 洗-1 鳳梨-41 洗-1 技術協助-1 技術協助-1 技術協助-2 技術協助-…" at bounding box center [542, 348] width 745 height 136
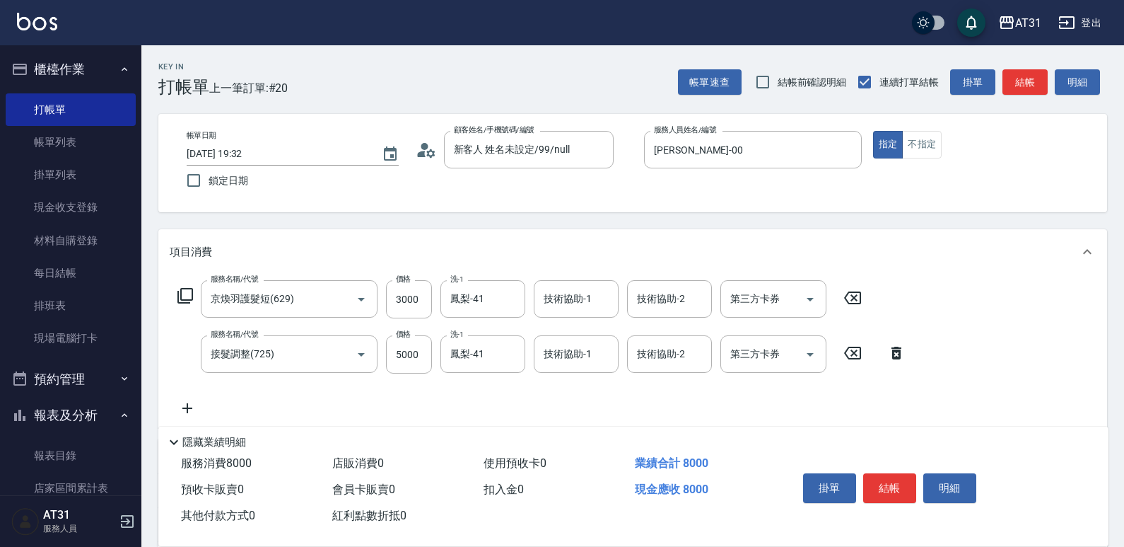
click at [194, 414] on icon at bounding box center [187, 408] width 35 height 17
click at [262, 416] on input "服務名稱/代號" at bounding box center [278, 409] width 143 height 25
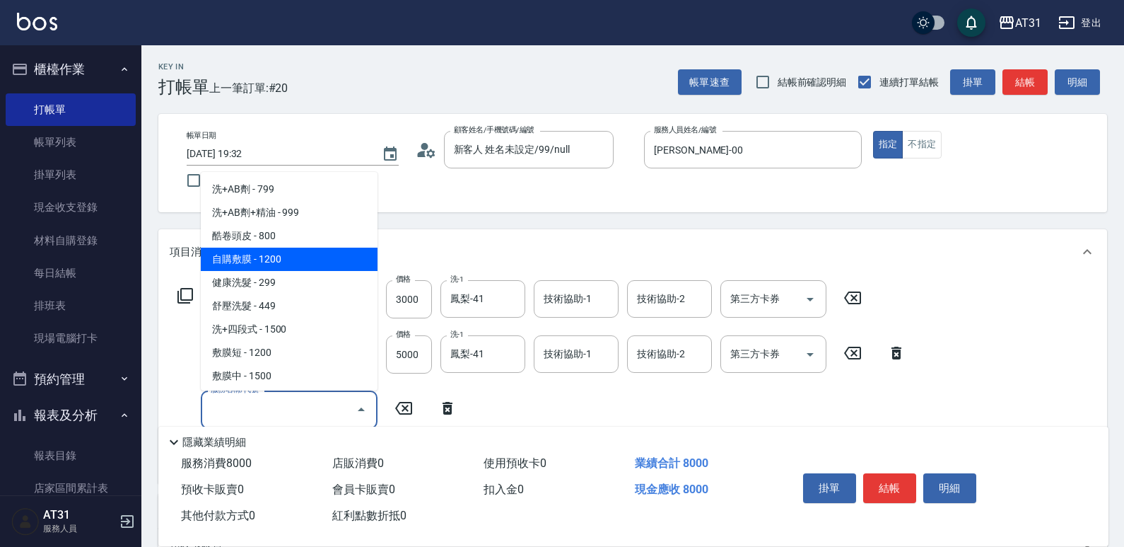
click at [279, 254] on span "自購敷膜 - 1200" at bounding box center [289, 259] width 177 height 23
type input "920"
type input "自購敷膜(105)"
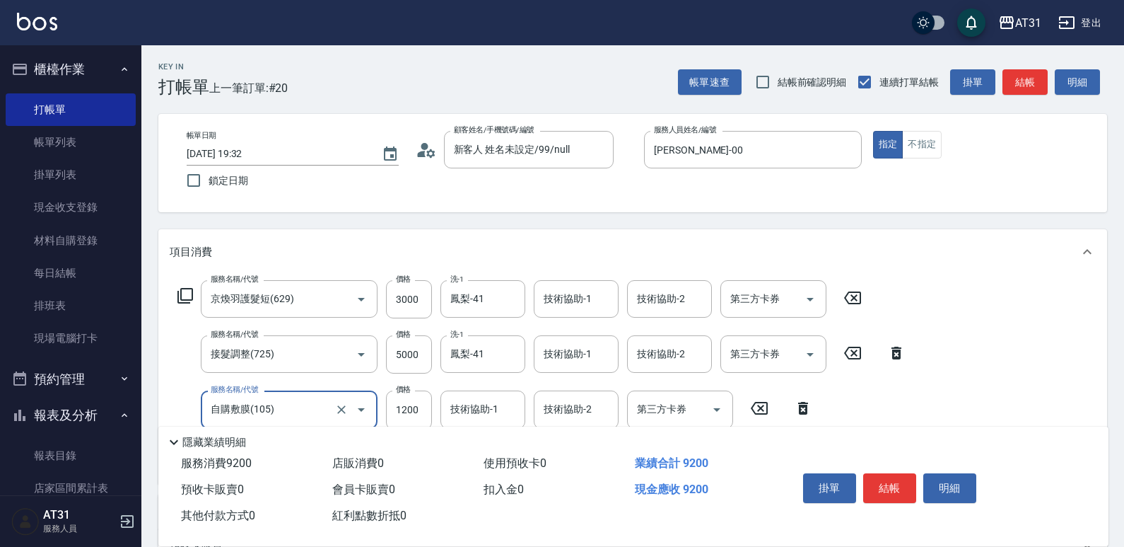
scroll to position [71, 0]
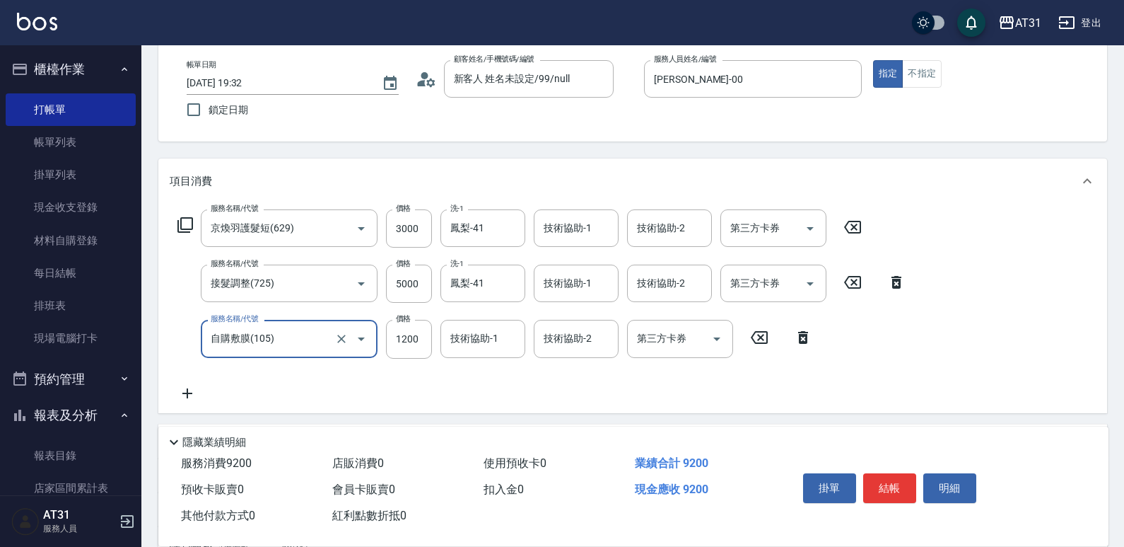
click at [186, 390] on icon at bounding box center [187, 393] width 35 height 17
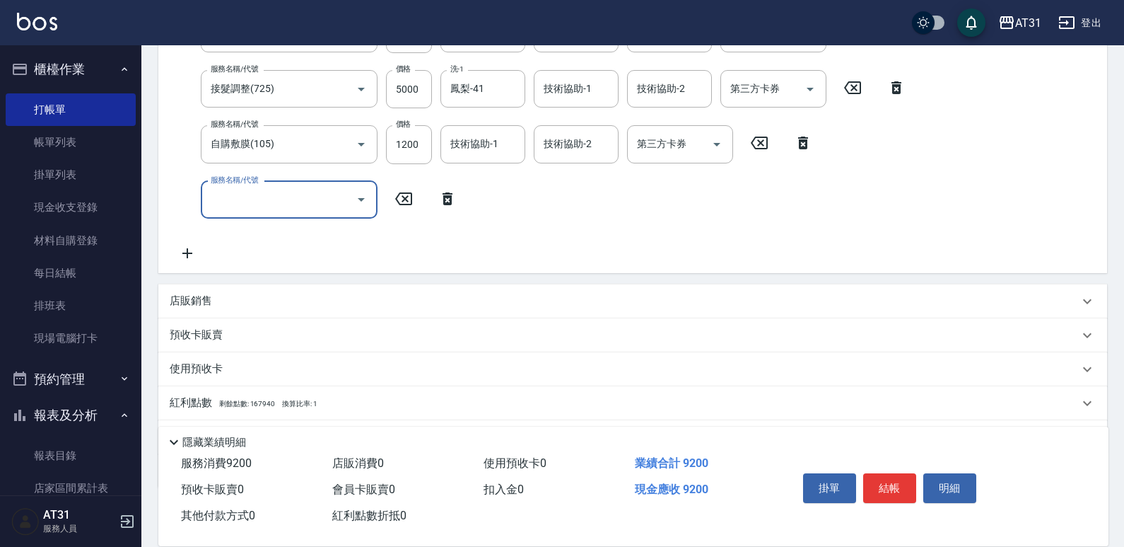
scroll to position [283, 0]
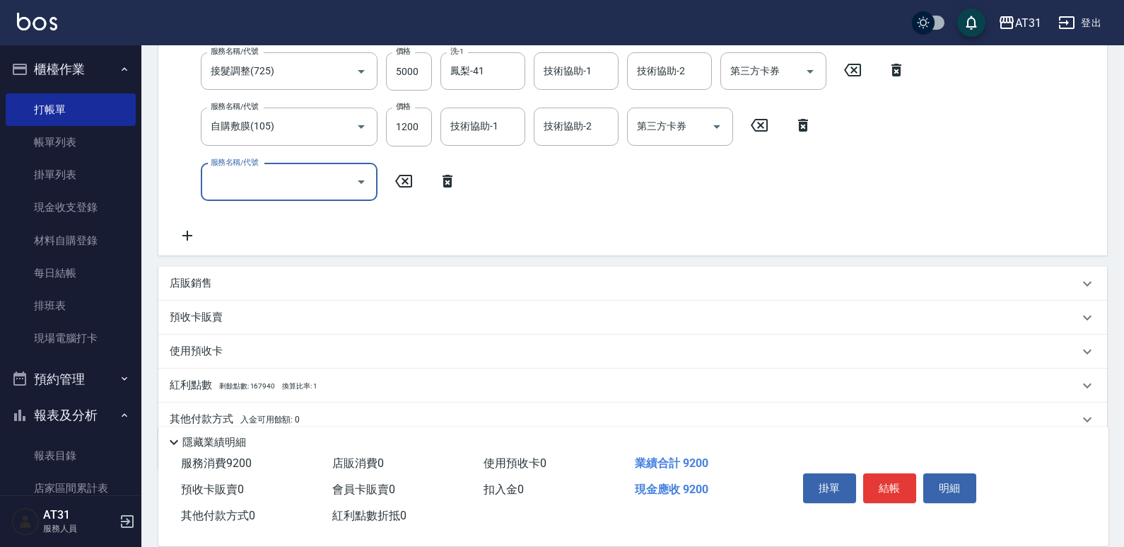
click at [289, 178] on input "服務名稱/代號" at bounding box center [278, 182] width 143 height 25
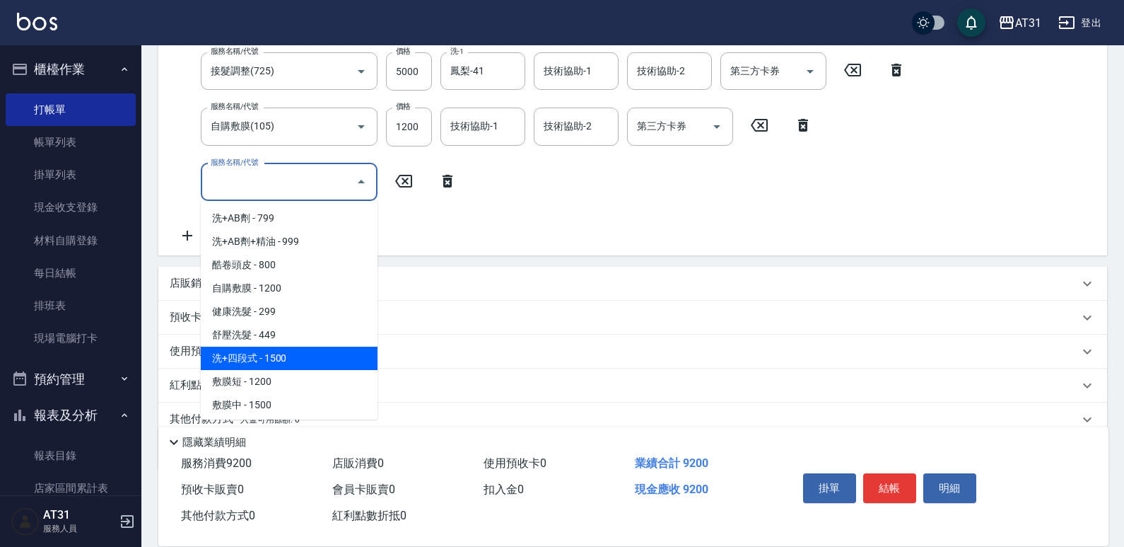
click at [297, 354] on span "洗+四段式 - 1500" at bounding box center [289, 358] width 177 height 23
type input "1070"
type input "洗+四段式(108)"
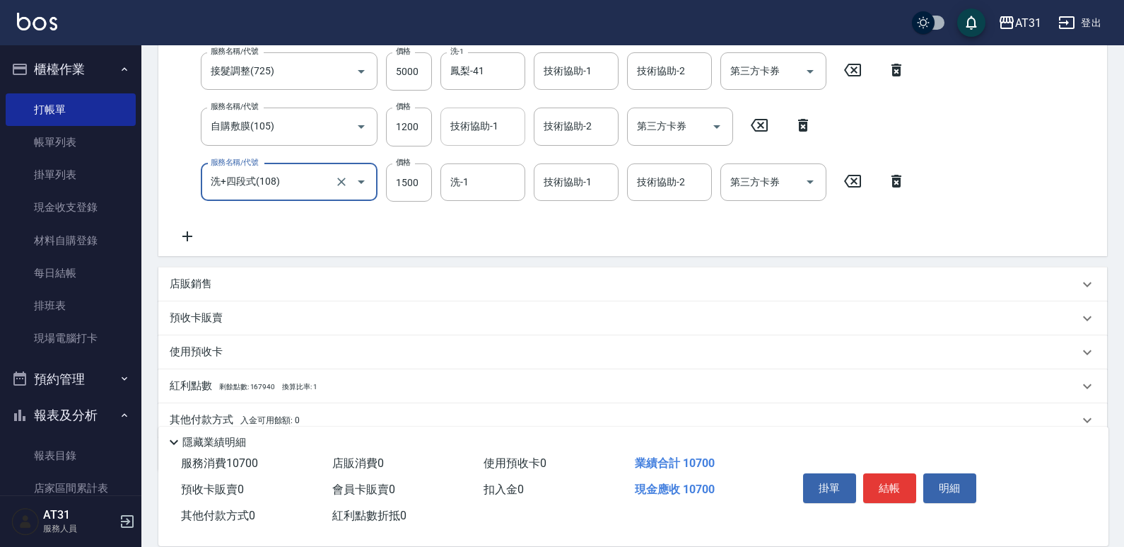
click at [460, 137] on input "技術協助-1" at bounding box center [483, 126] width 72 height 25
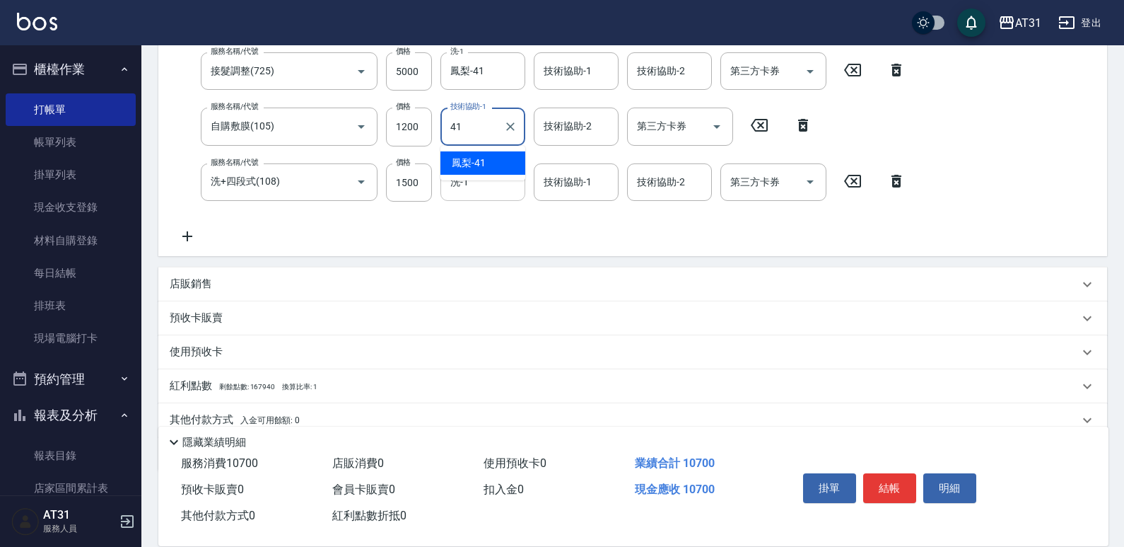
type input "鳳梨-41"
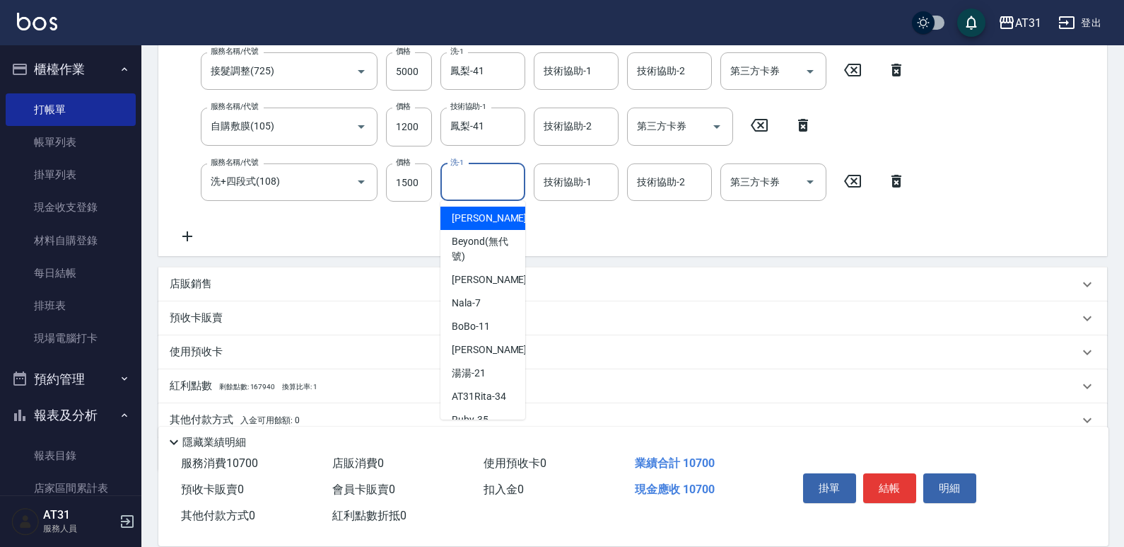
click at [478, 193] on input "洗-1" at bounding box center [483, 182] width 72 height 25
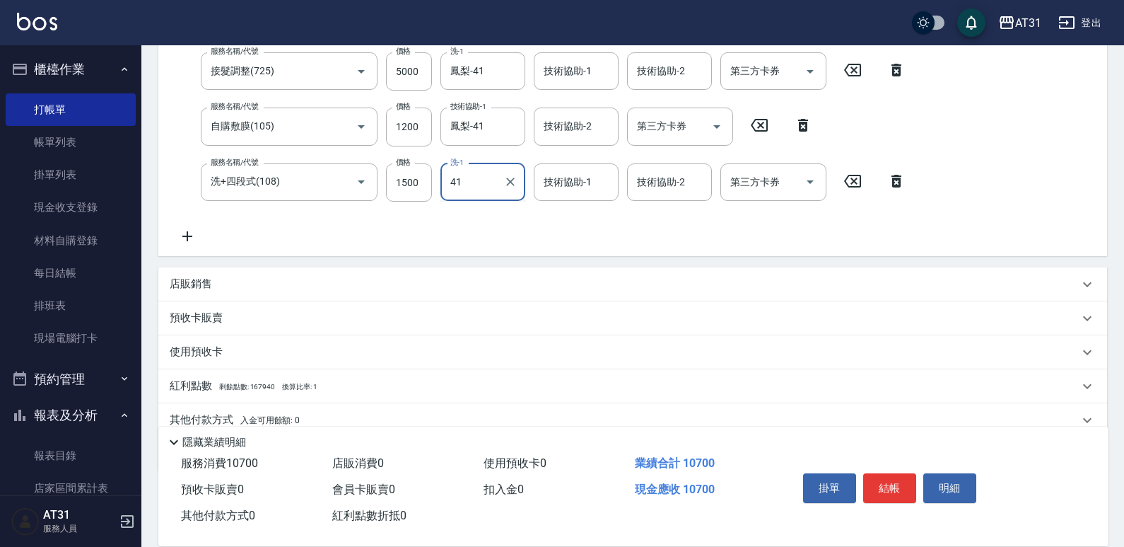
type input "41"
type input "4"
type input "鳳梨-41"
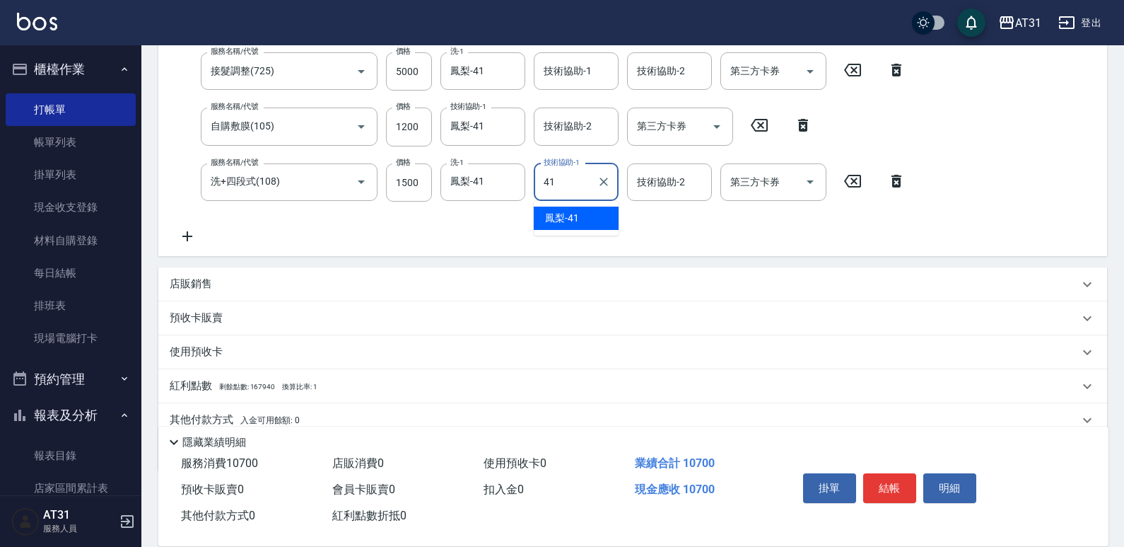
type input "鳳梨-41"
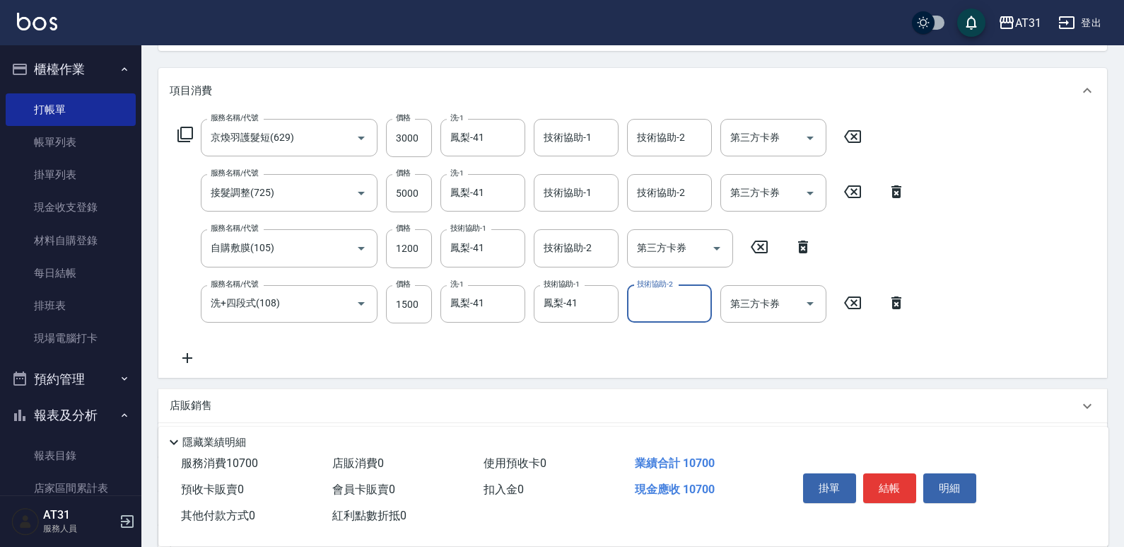
scroll to position [141, 0]
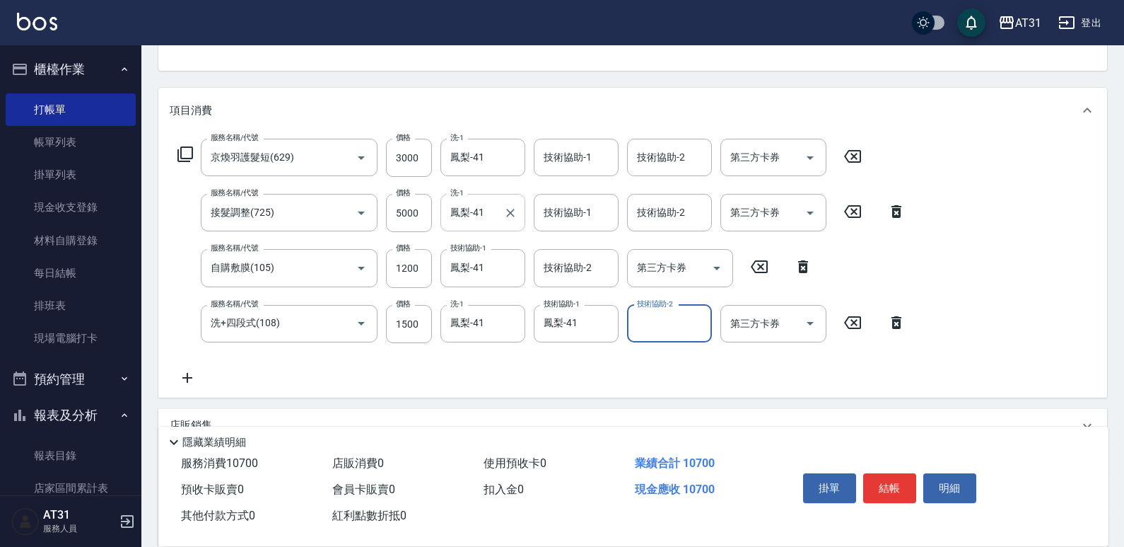
drag, startPoint x: 511, startPoint y: 208, endPoint x: 506, endPoint y: 219, distance: 12.4
click at [512, 207] on icon "Clear" at bounding box center [511, 213] width 14 height 14
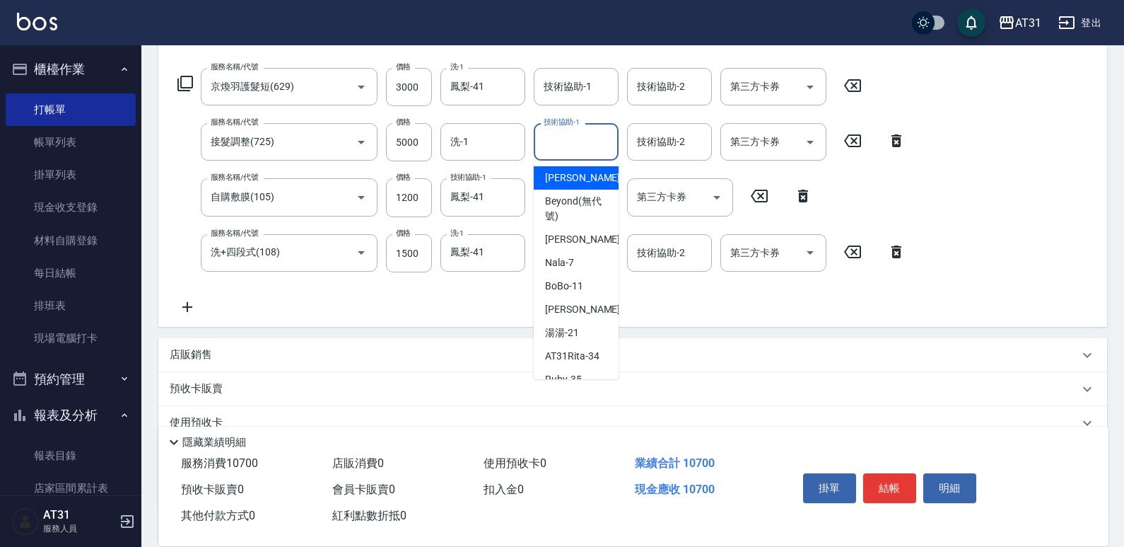
click at [563, 151] on input "技術協助-1" at bounding box center [576, 141] width 72 height 25
type input "鳳梨-41"
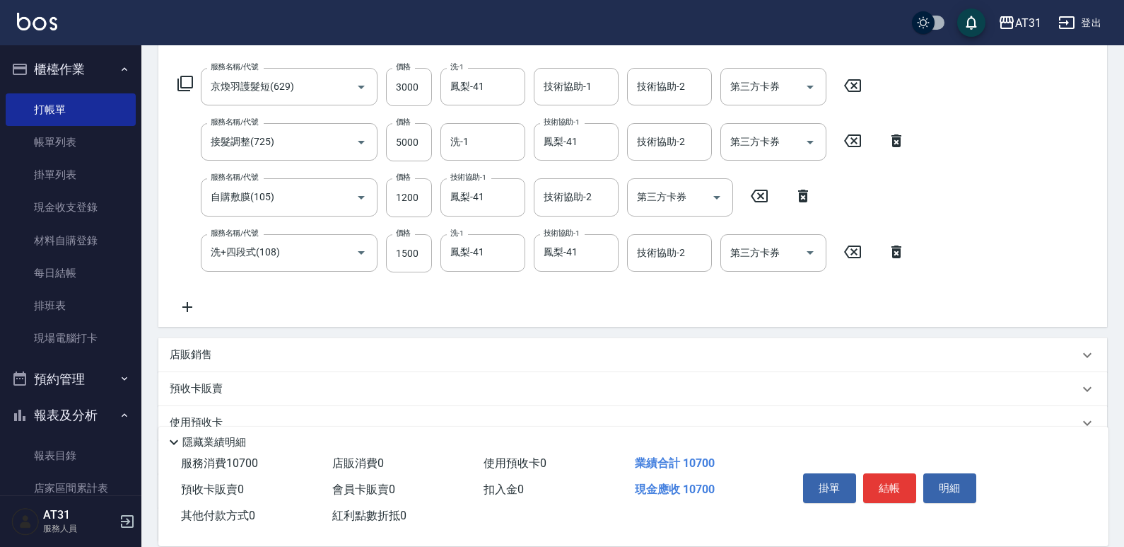
click at [224, 356] on div "店販銷售" at bounding box center [624, 354] width 909 height 15
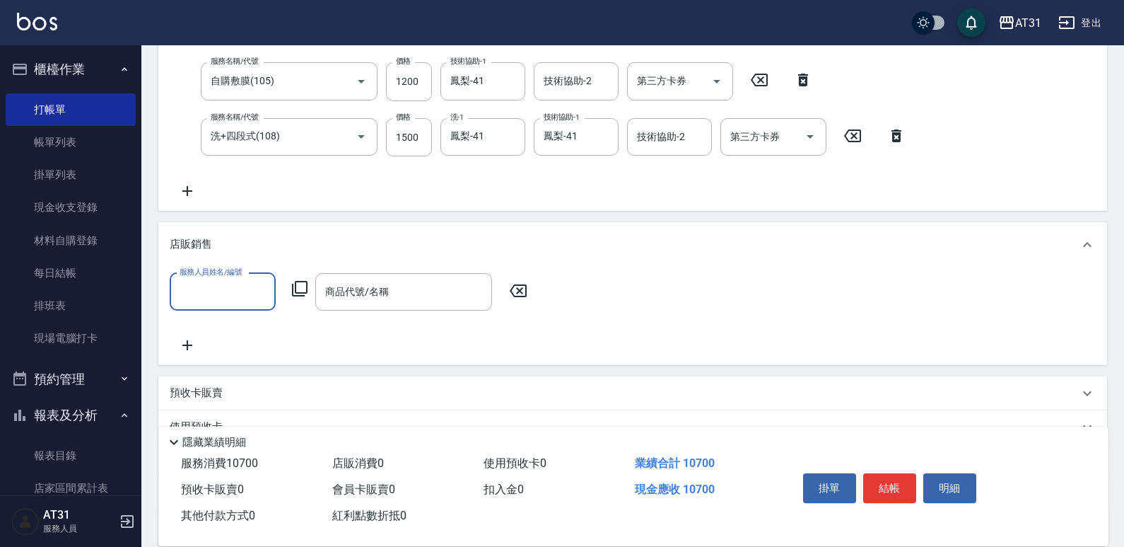
scroll to position [354, 0]
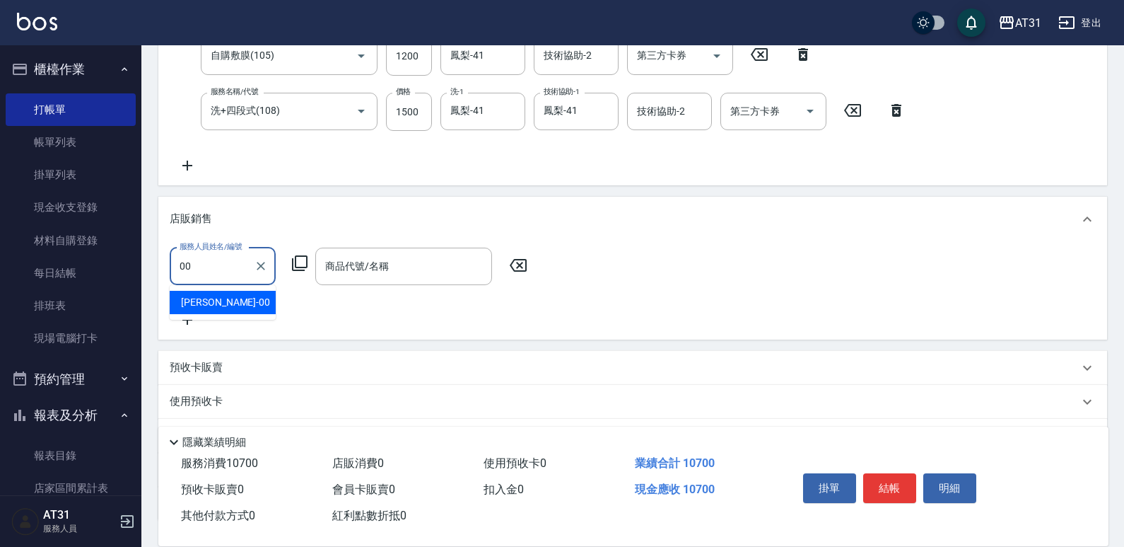
type input "[PERSON_NAME]-00"
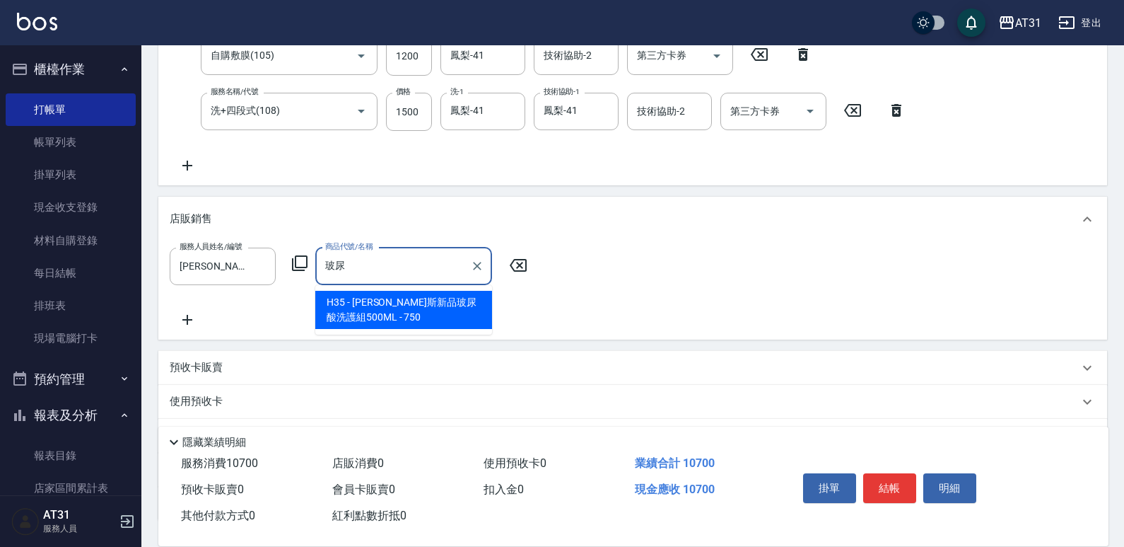
type input "[PERSON_NAME]斯新品玻尿酸洗護組500ML"
type input "1140"
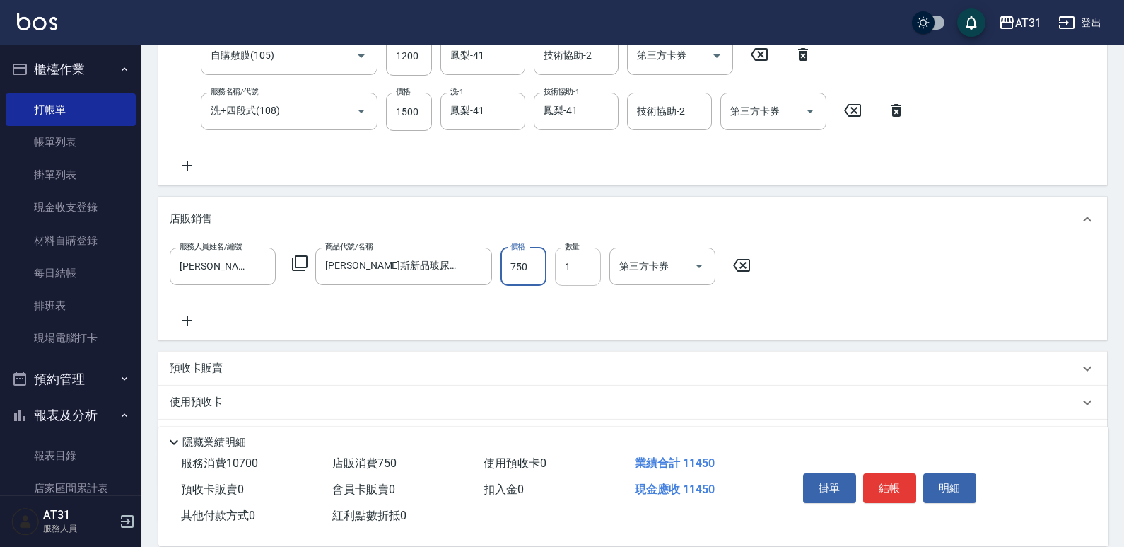
type input "4"
type input "1070"
drag, startPoint x: 522, startPoint y: 266, endPoint x: 459, endPoint y: 270, distance: 63.1
click at [459, 270] on div "服務人員姓名/編號 [PERSON_NAME]-00 服務人員姓名/編號 商品代號/名稱 [PERSON_NAME]斯新品玻尿酸洗護組500ML 商品代號/名…" at bounding box center [465, 267] width 590 height 38
type input "70"
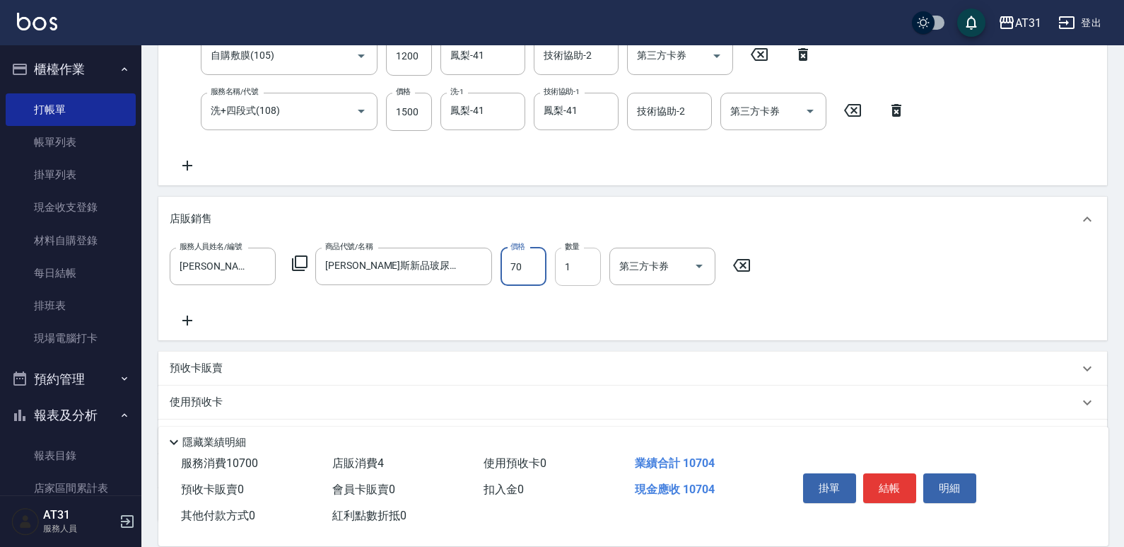
type input "1140"
type input "700"
type input "0"
type input "1070"
type input "2"
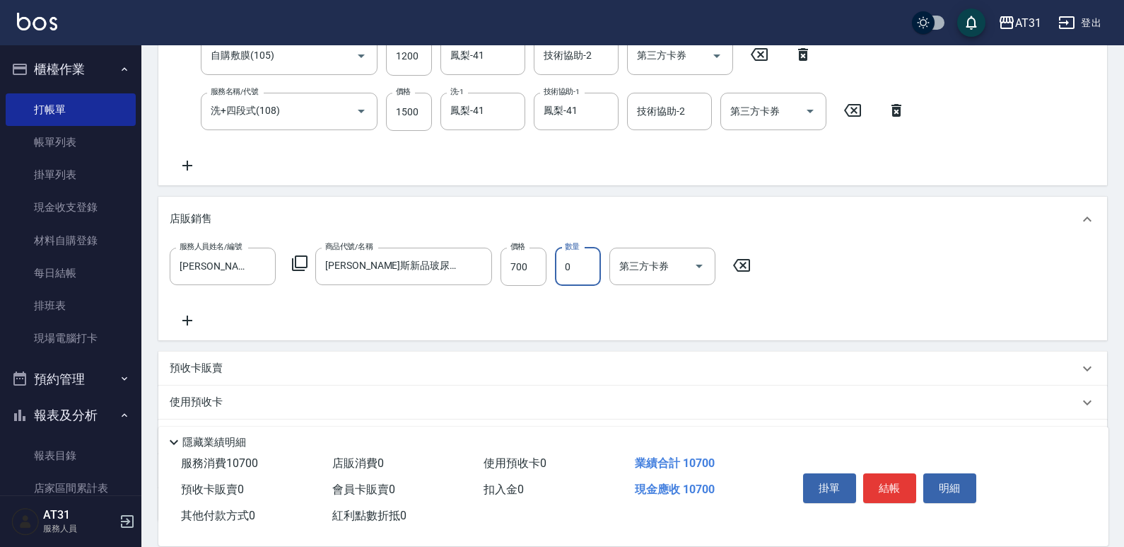
type input "0"
click at [576, 269] on input "0" at bounding box center [578, 267] width 46 height 38
type input "700"
click at [576, 269] on input "0" at bounding box center [578, 267] width 46 height 38
type input "22"
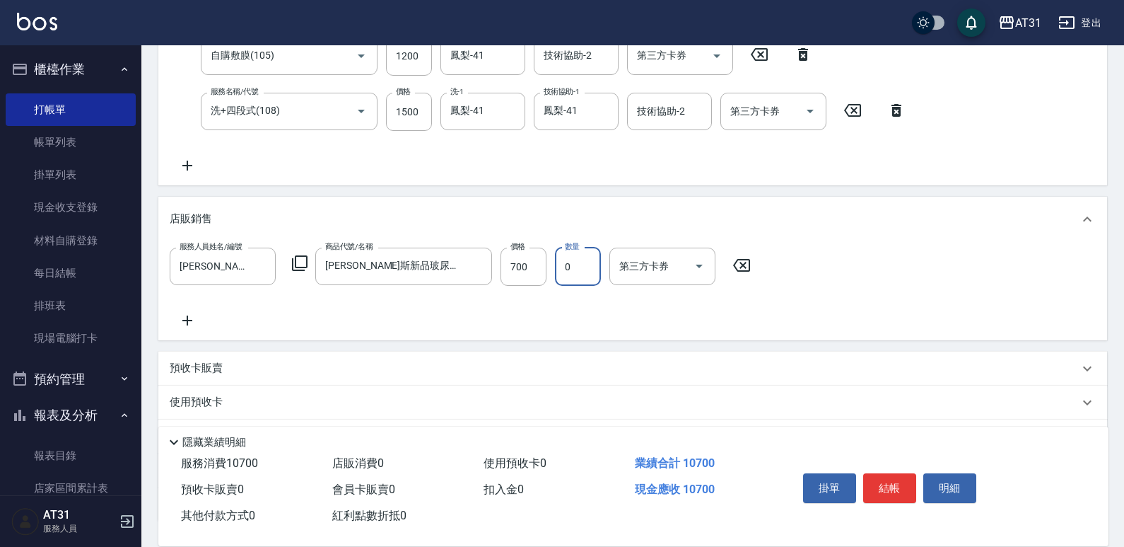
type input "2610"
type input "2"
type input "1210"
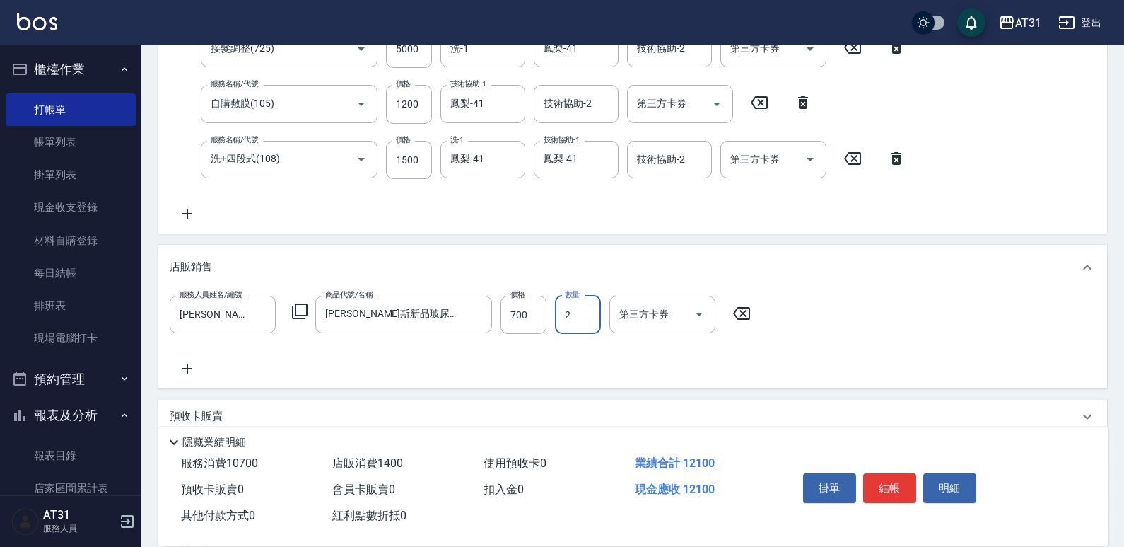
scroll to position [283, 0]
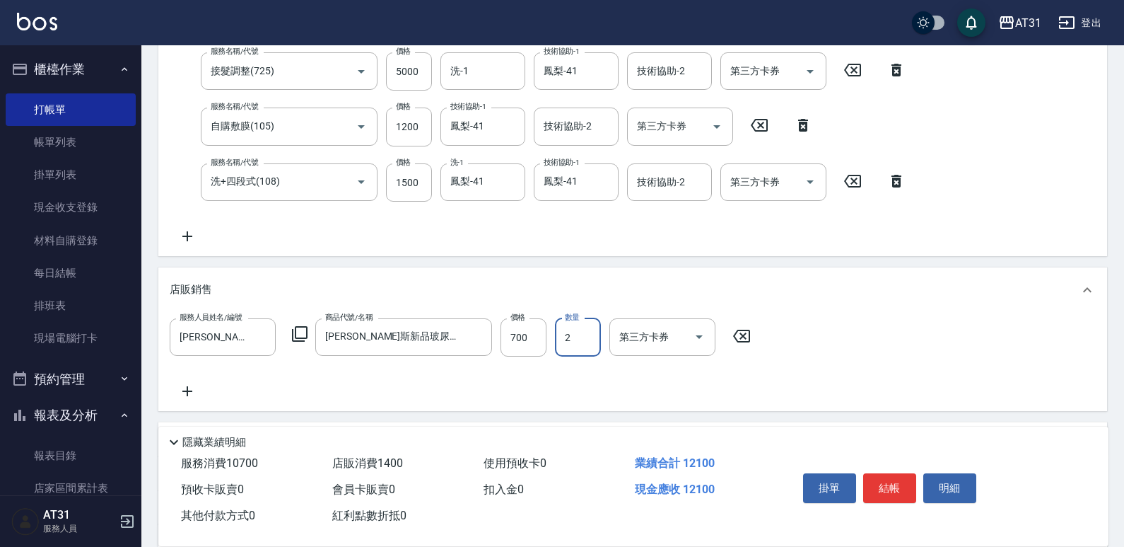
type input "2"
drag, startPoint x: 851, startPoint y: 262, endPoint x: 821, endPoint y: 250, distance: 32.0
drag, startPoint x: 821, startPoint y: 250, endPoint x: 766, endPoint y: 241, distance: 55.8
drag, startPoint x: 766, startPoint y: 241, endPoint x: 699, endPoint y: 246, distance: 66.7
drag, startPoint x: 699, startPoint y: 246, endPoint x: 672, endPoint y: 250, distance: 27.8
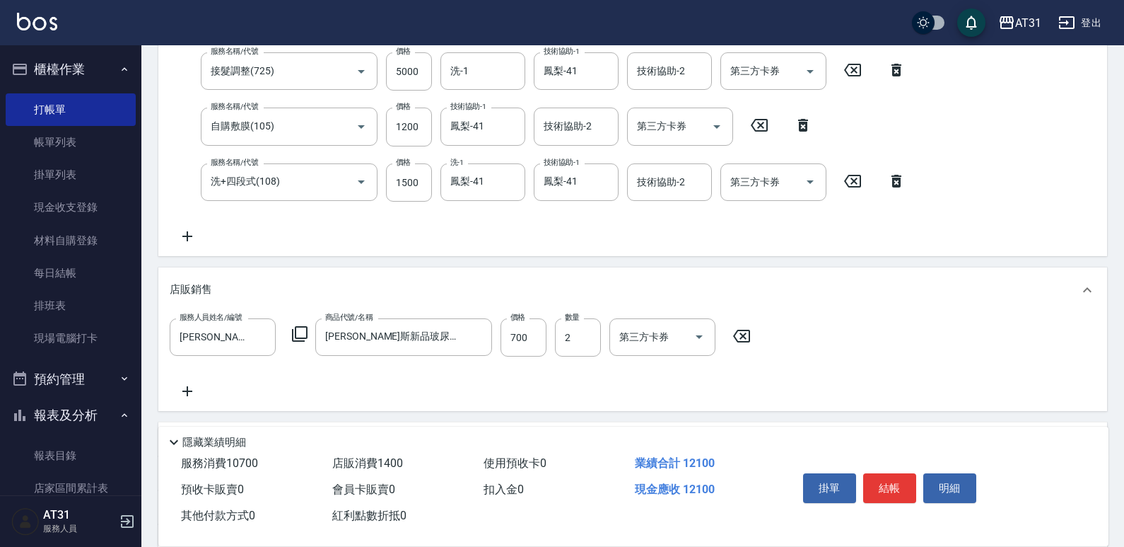
click at [672, 250] on div "服務名稱/代號 京煥羽護髮短(629) 服務名稱/代號 價格 3000 價格 洗-1 鳳梨-41 洗-1 技術協助-1 技術協助-1 技術協助-2 技術協助-…" at bounding box center [632, 124] width 949 height 264
drag, startPoint x: 769, startPoint y: 233, endPoint x: 715, endPoint y: 248, distance: 55.8
click at [715, 248] on div "服務名稱/代號 京煥羽護髮短(629) 服務名稱/代號 價格 3000 價格 洗-1 鳳梨-41 洗-1 技術協助-1 技術協助-1 技術協助-2 技術協助-…" at bounding box center [632, 124] width 949 height 264
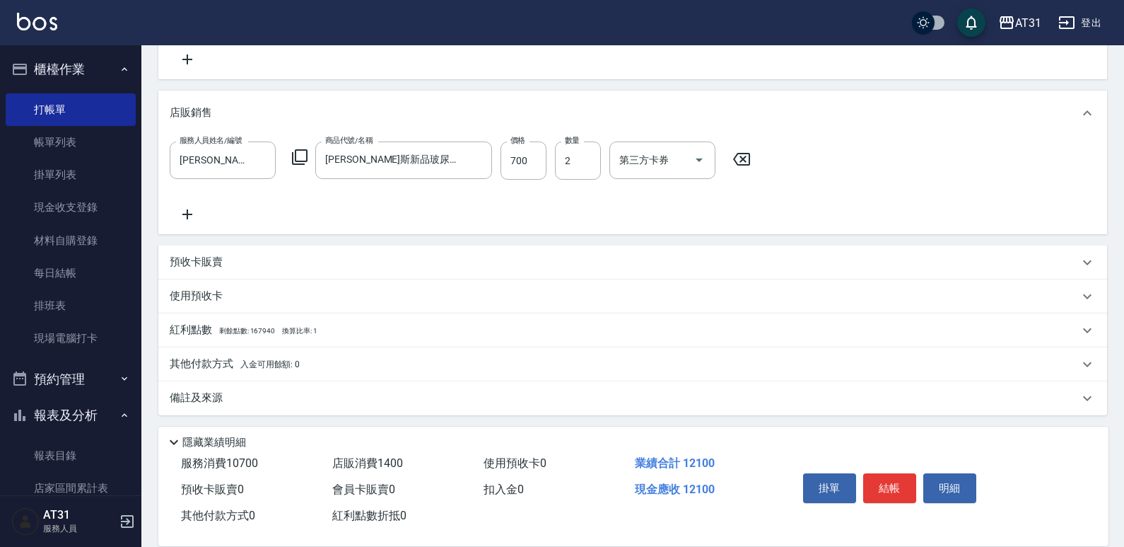
scroll to position [464, 0]
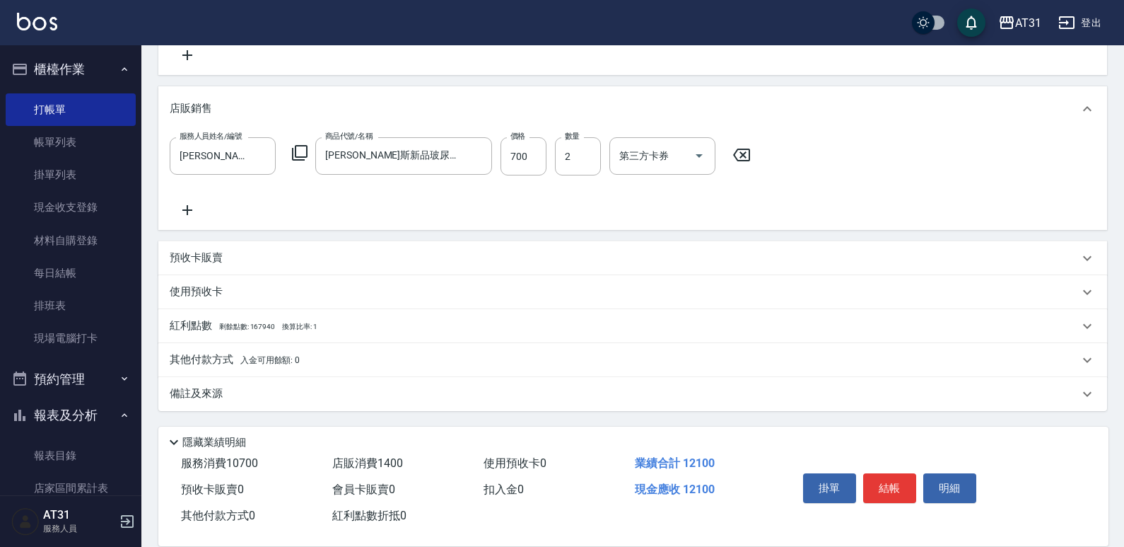
click at [401, 347] on div "其他付款方式 入金可用餘額: 0" at bounding box center [632, 360] width 949 height 34
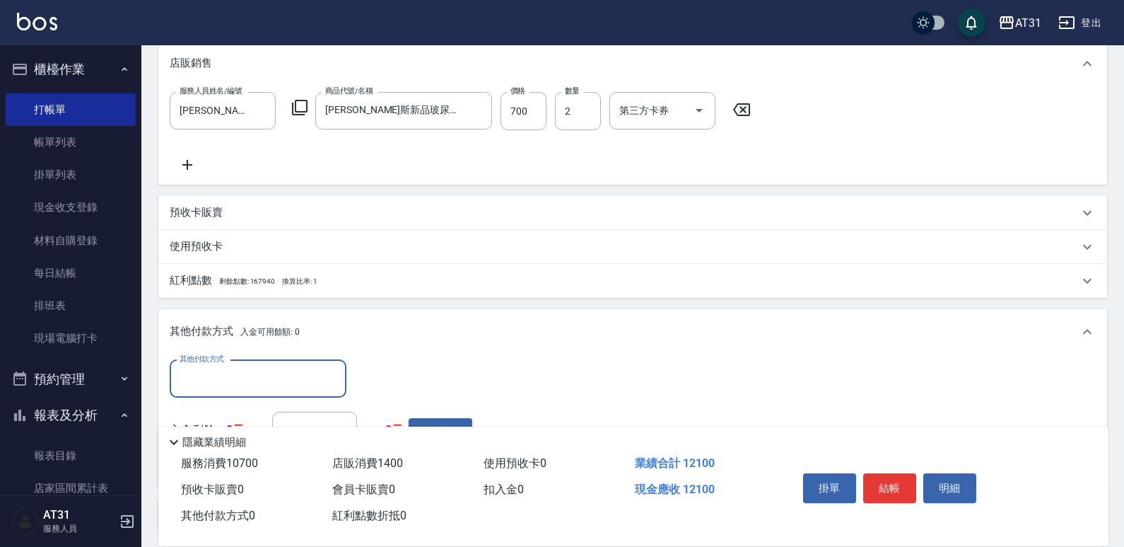
scroll to position [535, 0]
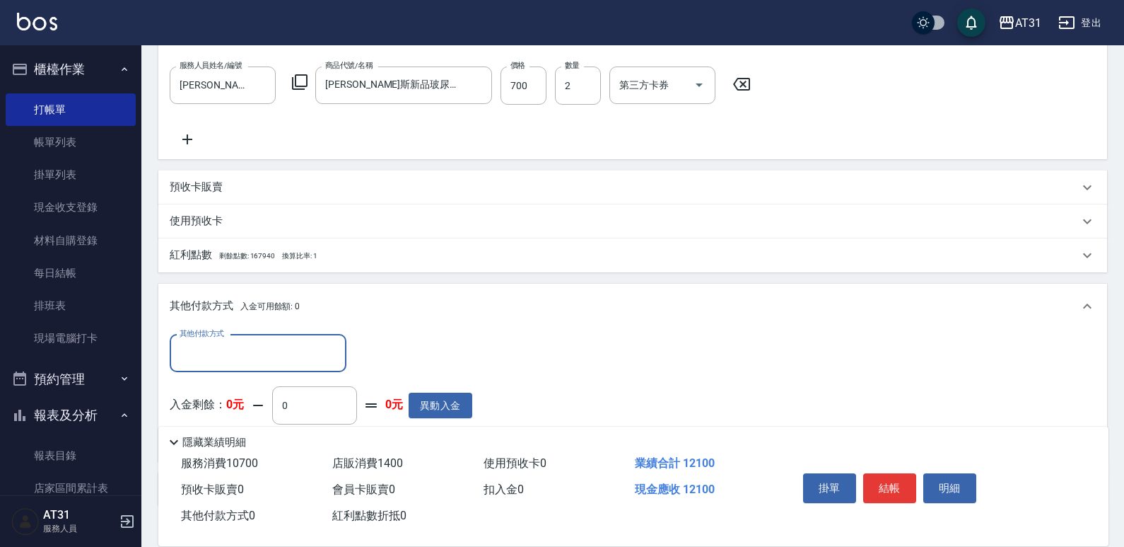
click at [281, 351] on input "其他付款方式" at bounding box center [258, 353] width 164 height 25
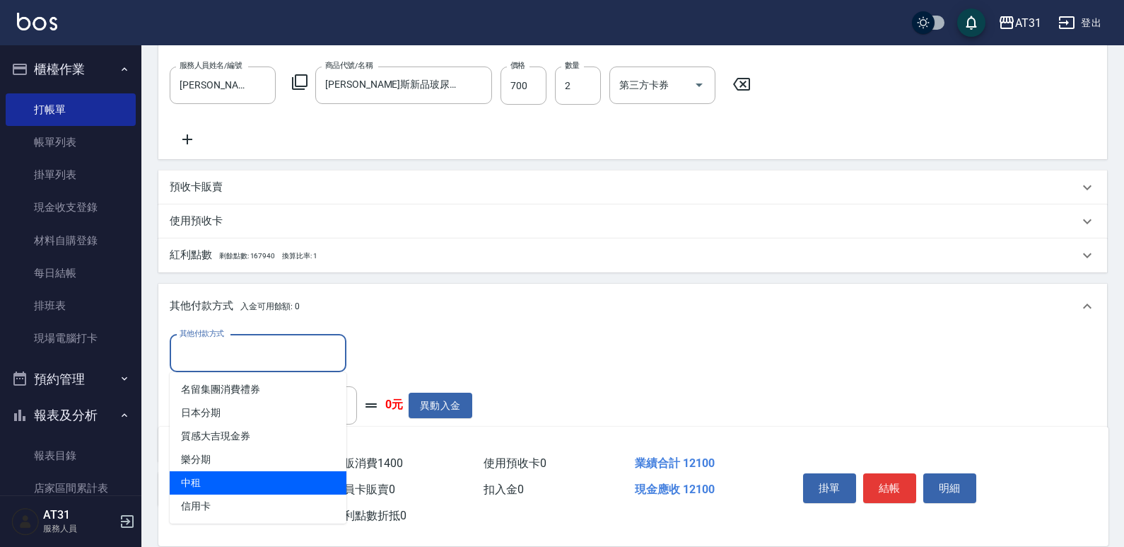
click at [260, 496] on ul "名留集團消費禮券 日本分期 質感大吉現金券 樂分期 中租 信用卡" at bounding box center [258, 447] width 177 height 151
click at [259, 505] on span "信用卡" at bounding box center [258, 505] width 177 height 23
type input "信用卡"
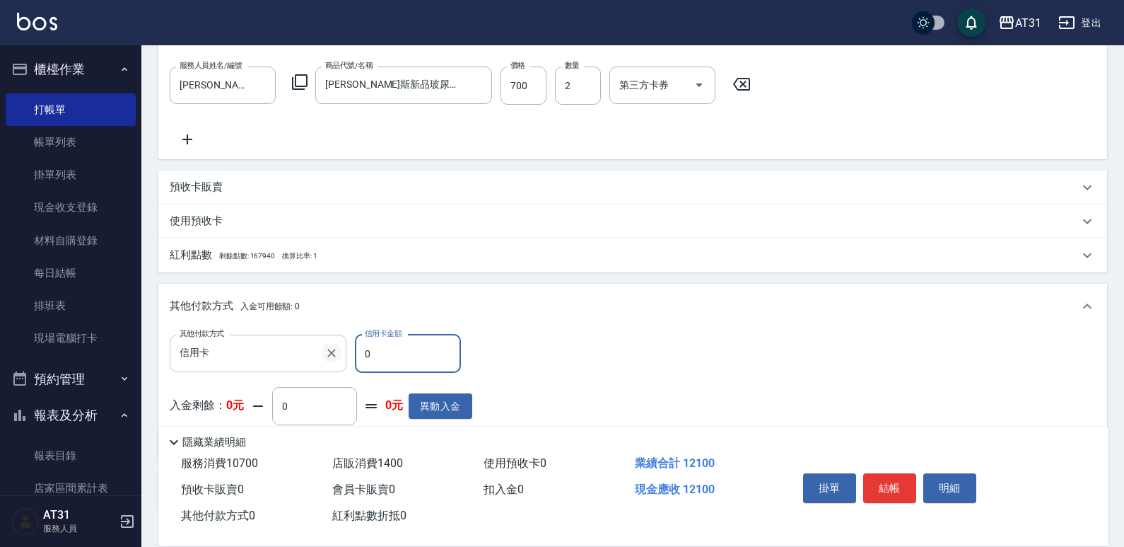
drag, startPoint x: 431, startPoint y: 339, endPoint x: 330, endPoint y: 349, distance: 101.7
click at [330, 349] on div "其他付款方式 信用卡 其他付款方式 信用卡金額 0 信用卡金額" at bounding box center [321, 354] width 303 height 38
type input "1"
type input "1200"
type input "121"
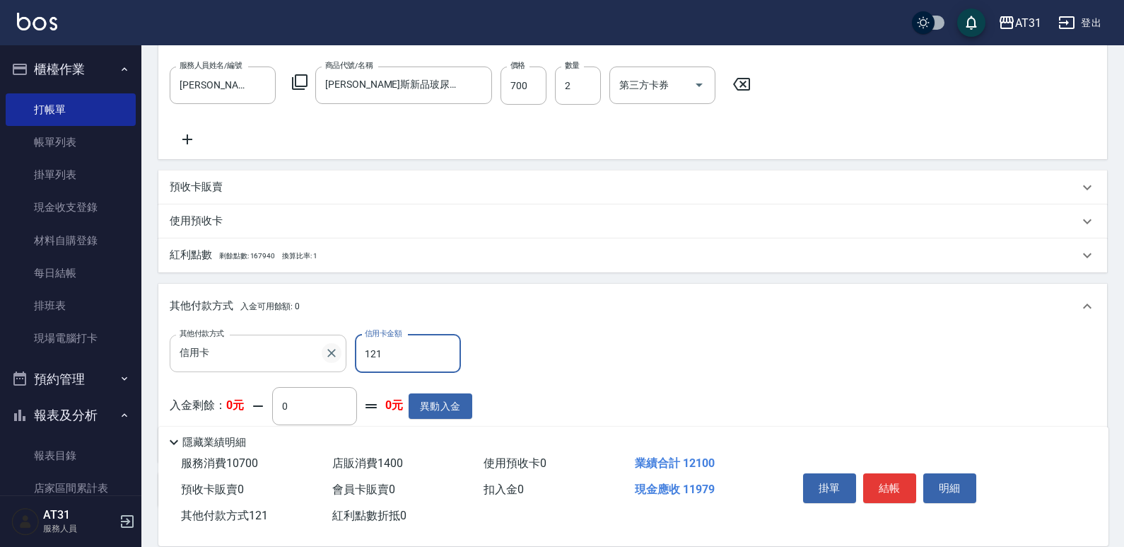
type input "1190"
type input "1210"
type input "0"
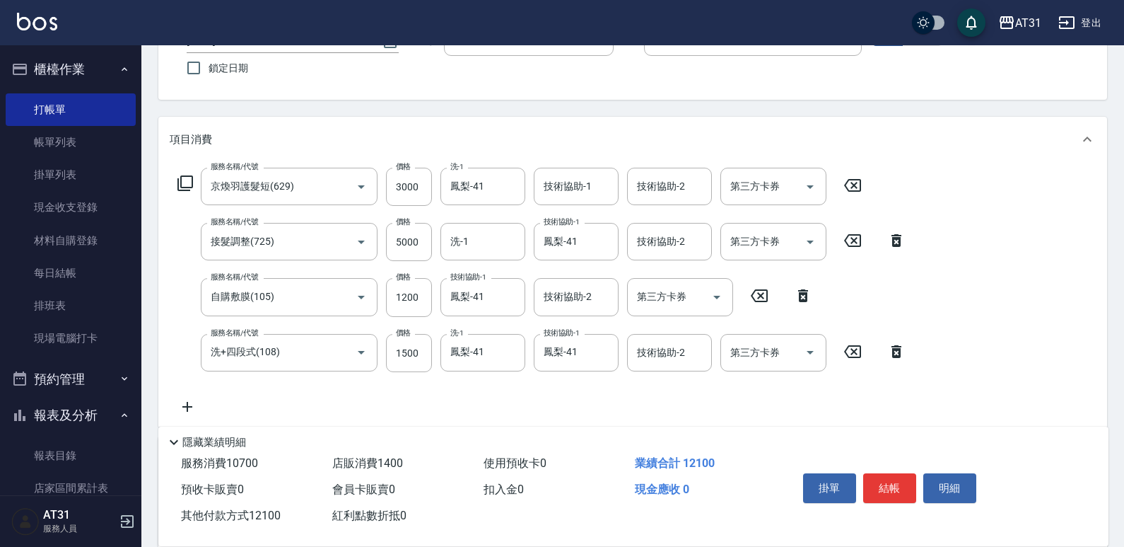
scroll to position [0, 0]
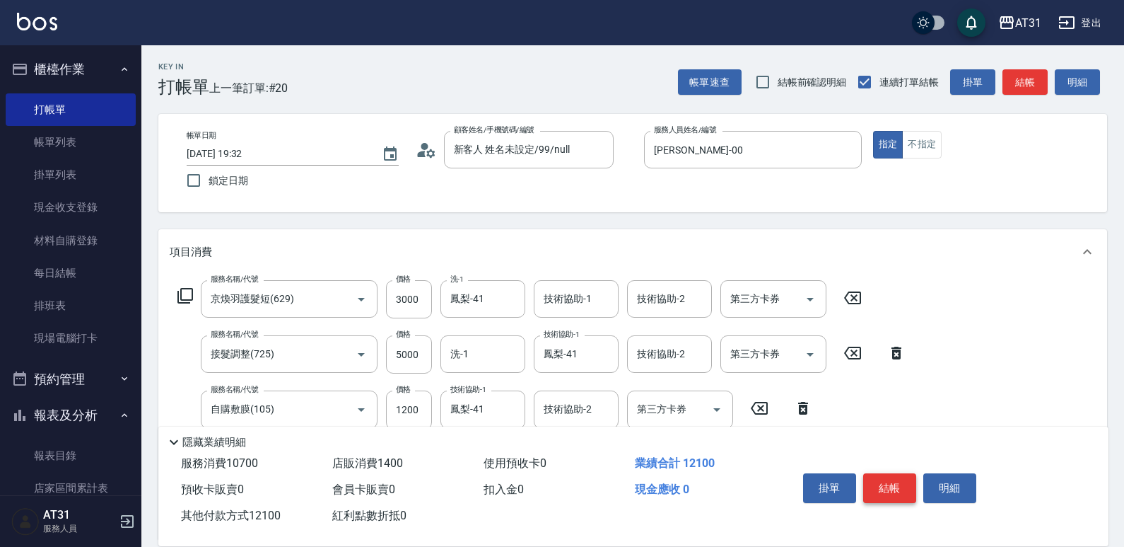
type input "12100"
click at [891, 491] on button "結帳" at bounding box center [889, 488] width 53 height 30
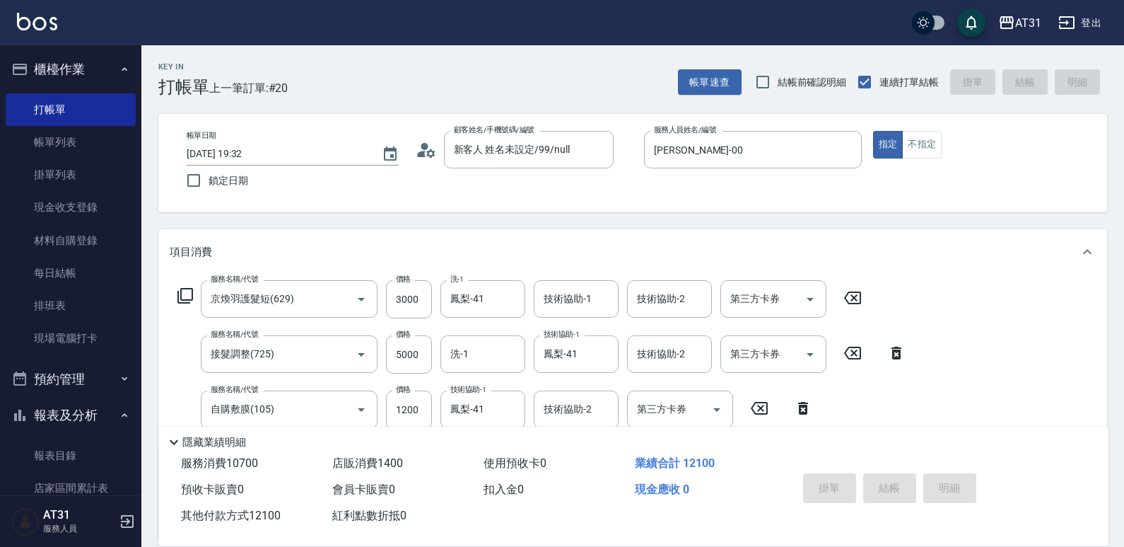
type input "[DATE] 19:33"
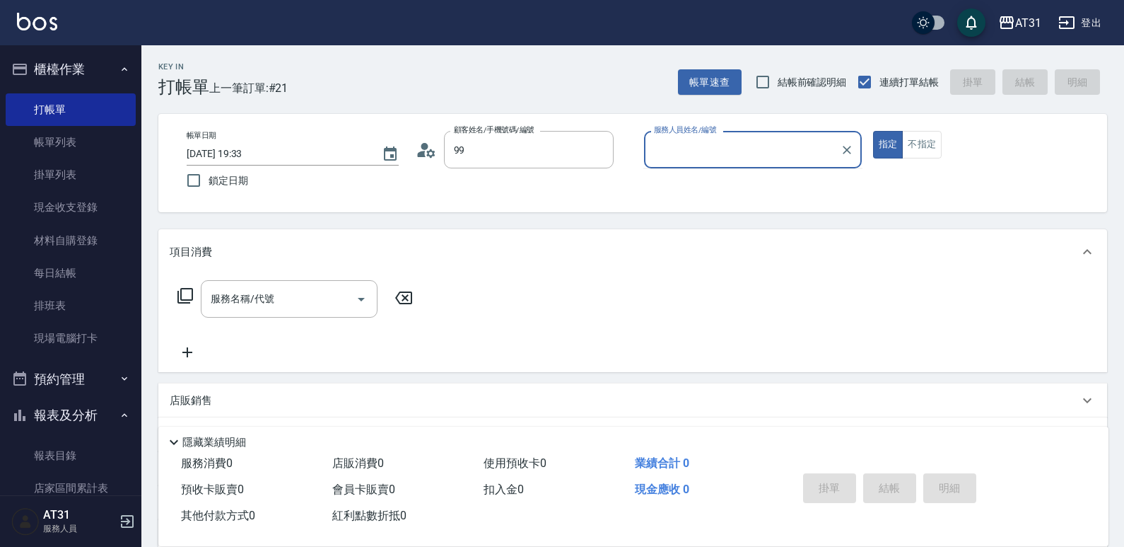
type input "新客人 姓名未設定/99/null"
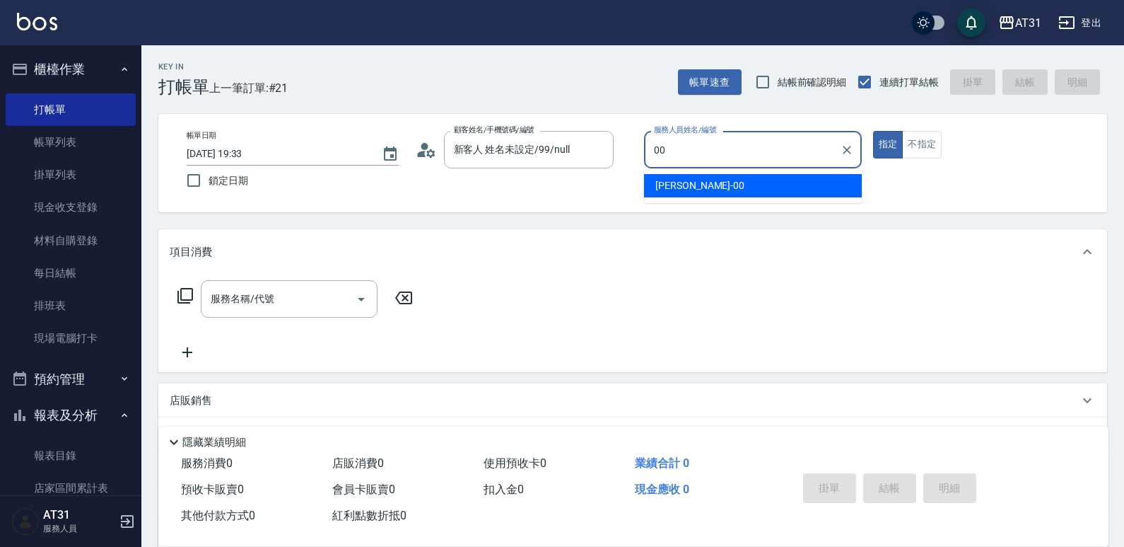
type input "[PERSON_NAME]-00"
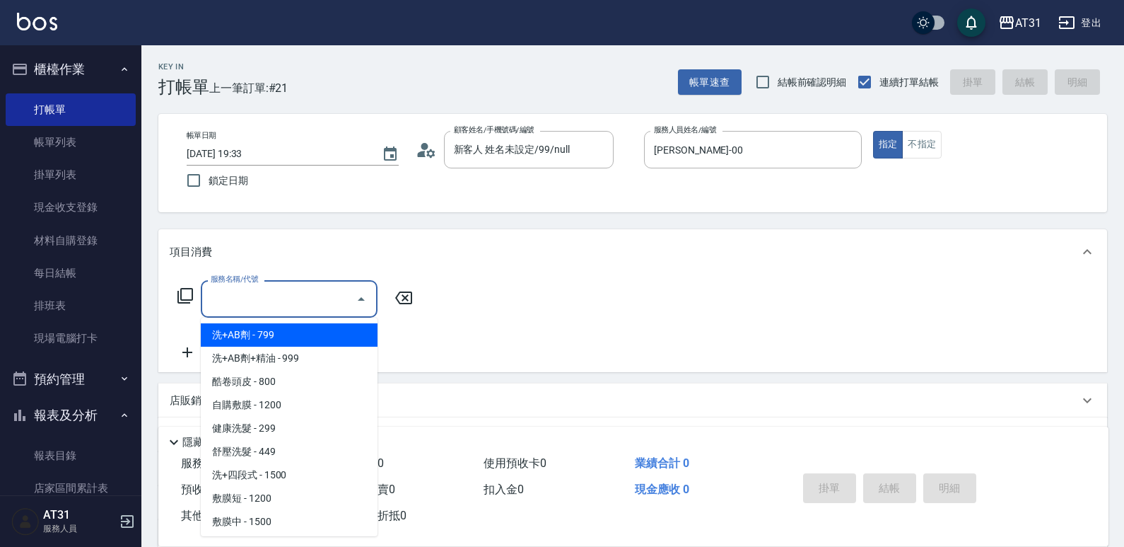
click at [265, 310] on input "服務名稱/代號" at bounding box center [278, 298] width 143 height 25
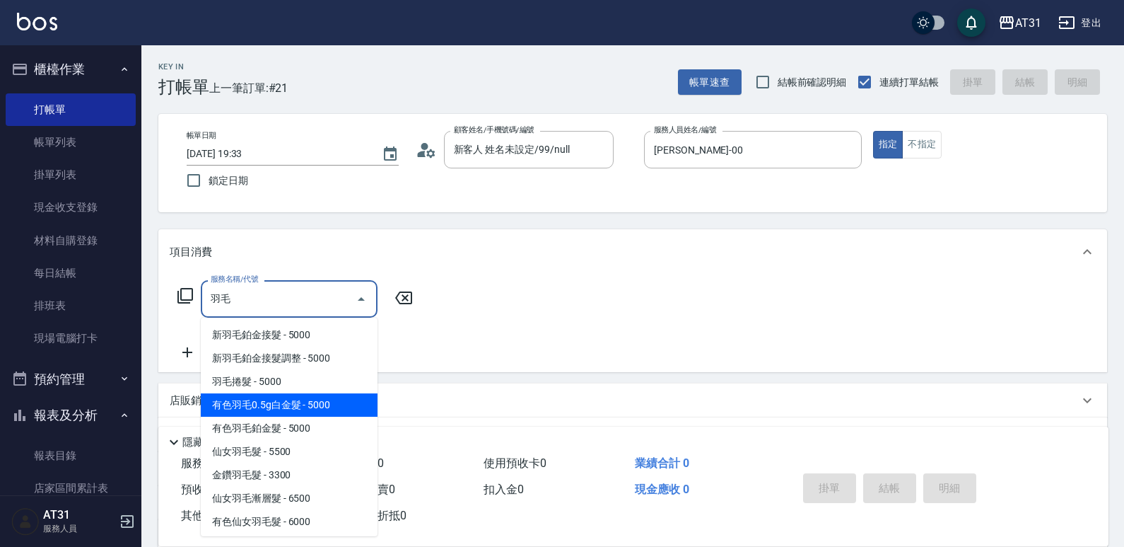
type input "與"
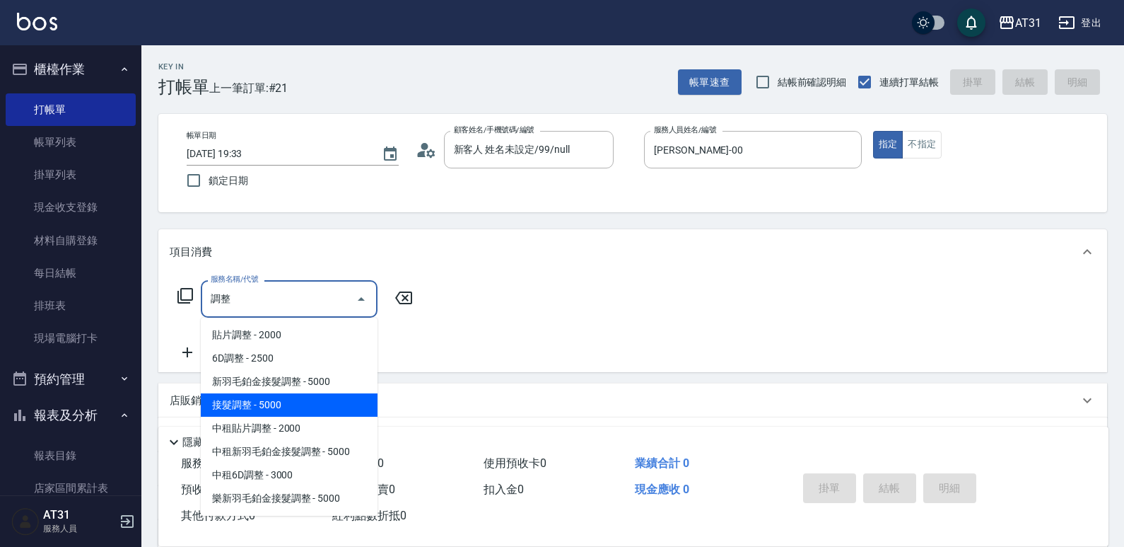
click at [335, 411] on span "接髮調整 - 5000" at bounding box center [289, 404] width 177 height 23
type input "接髮調整(725)"
type input "500"
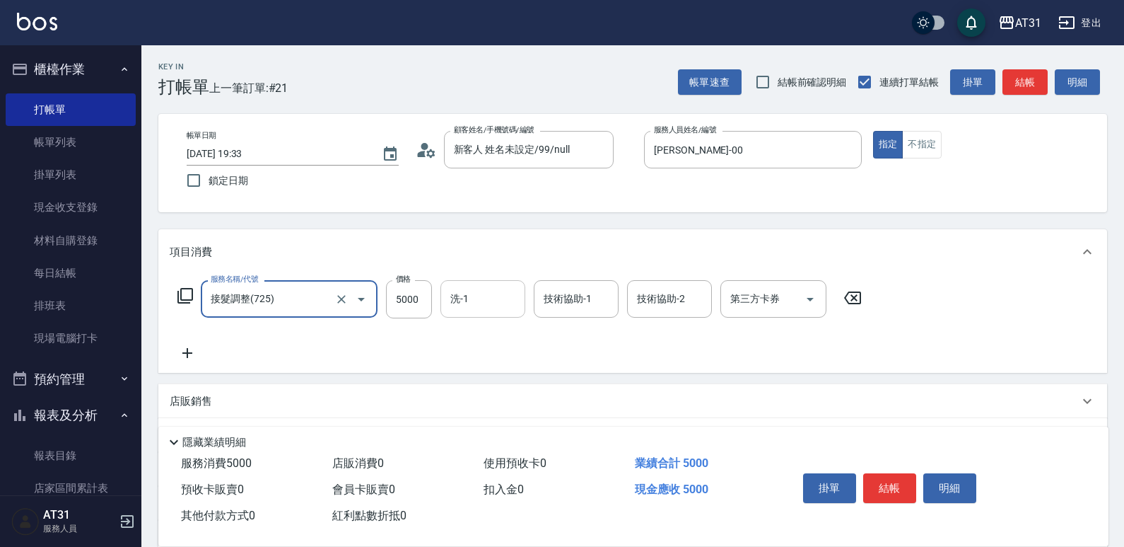
type input "接髮調整(725)"
click at [468, 298] on input "洗-1" at bounding box center [483, 298] width 72 height 25
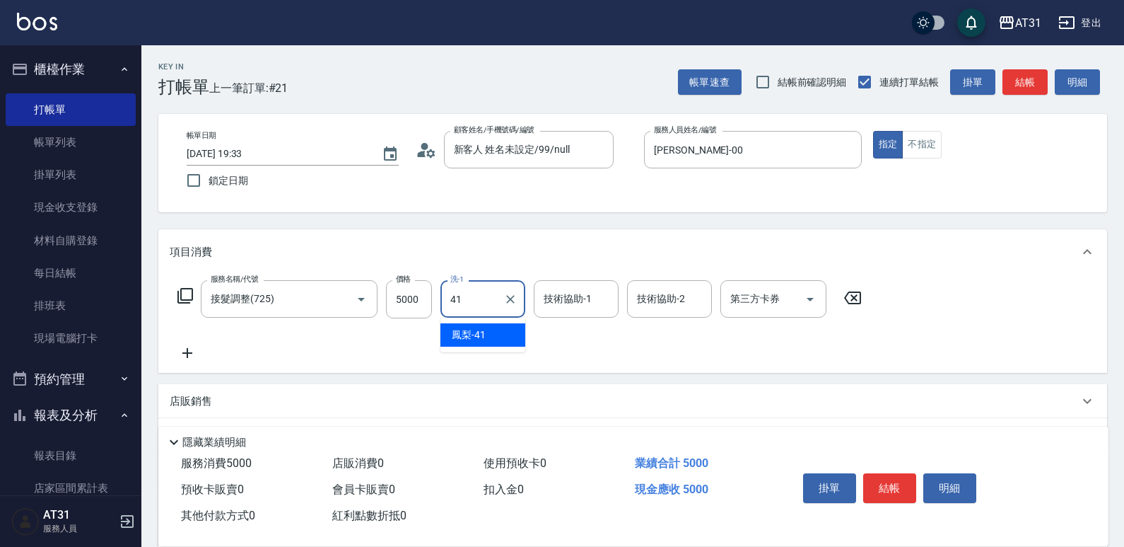
type input "鳳梨-41"
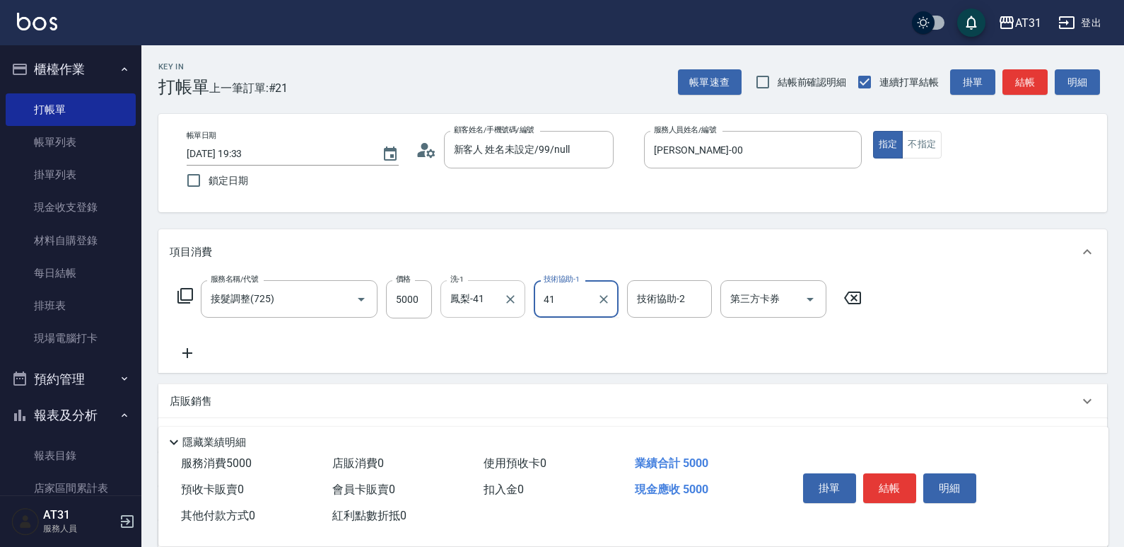
type input "鳳梨-41"
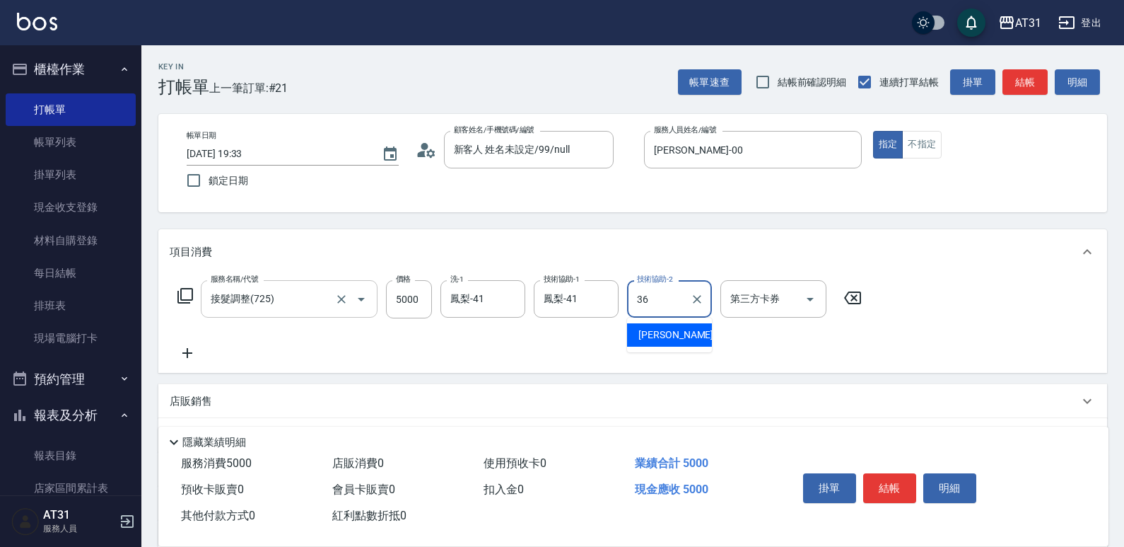
type input "[PERSON_NAME]-36"
click at [187, 361] on icon at bounding box center [187, 352] width 35 height 17
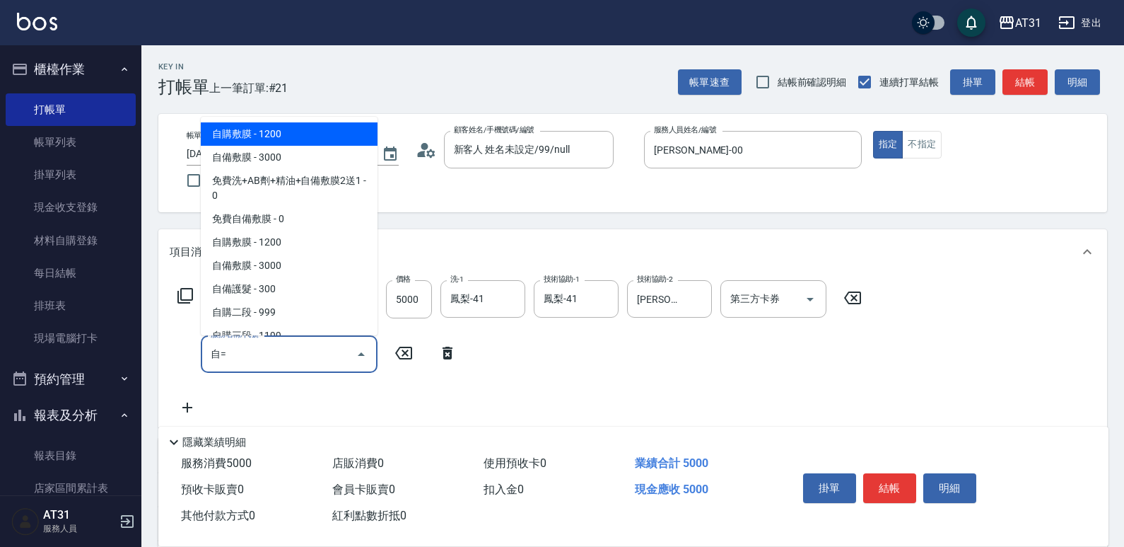
type input "自"
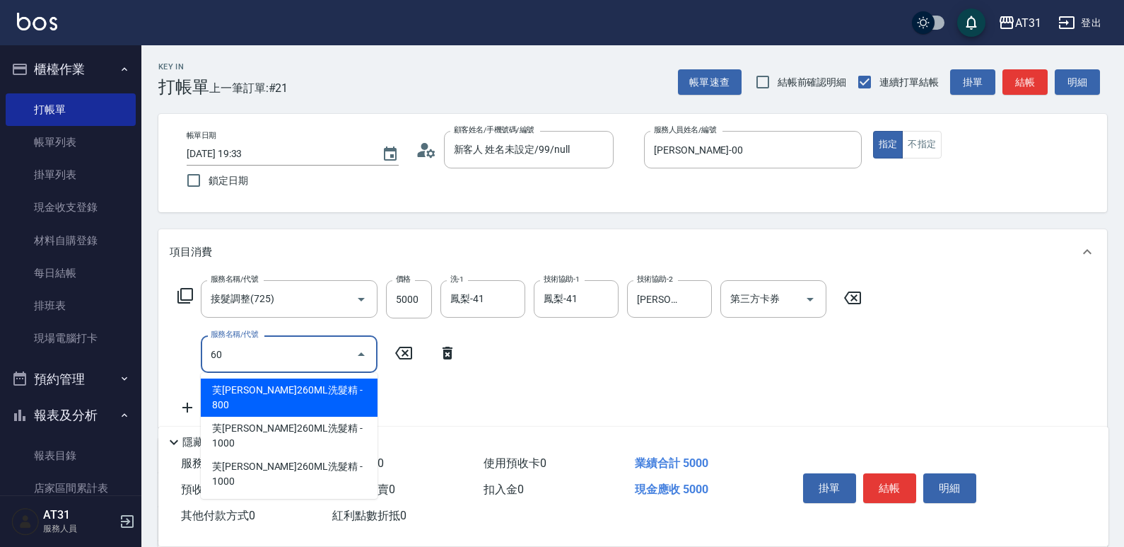
type input "609"
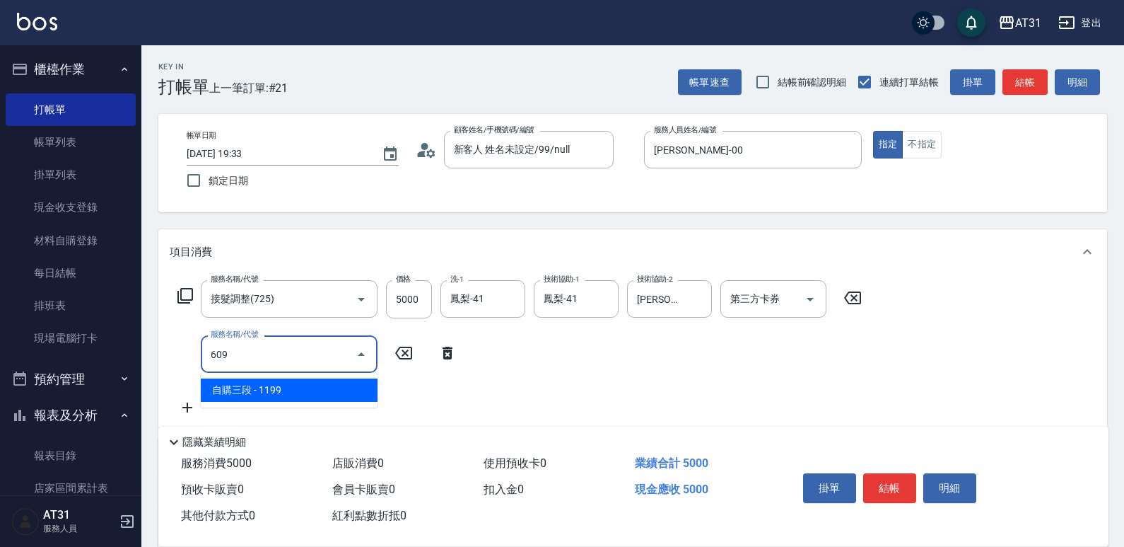
type input "610"
type input "自購三段(609)"
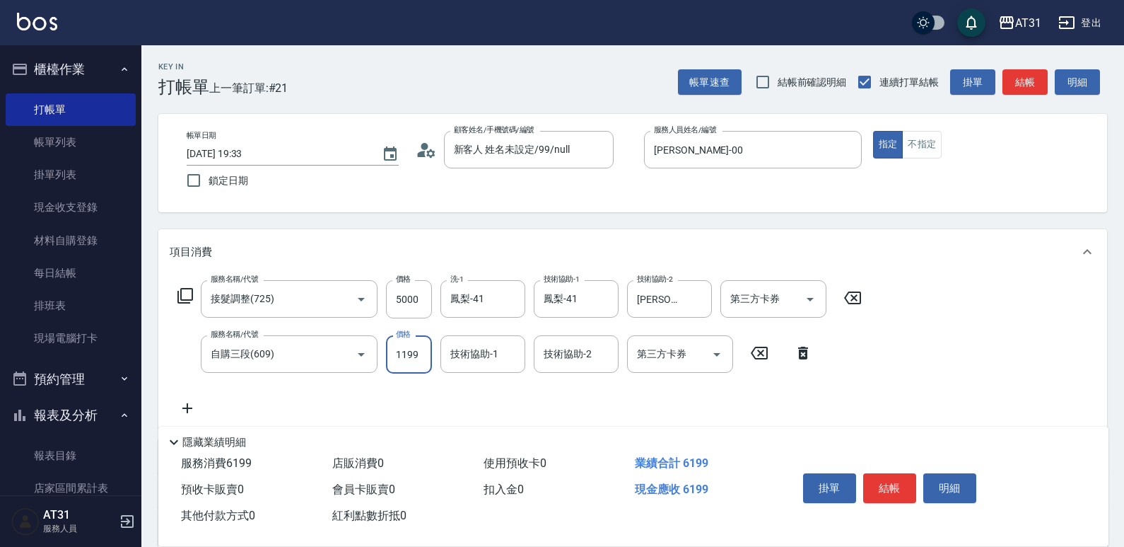
type input "500"
type input "550"
type input "5000"
type input "1000"
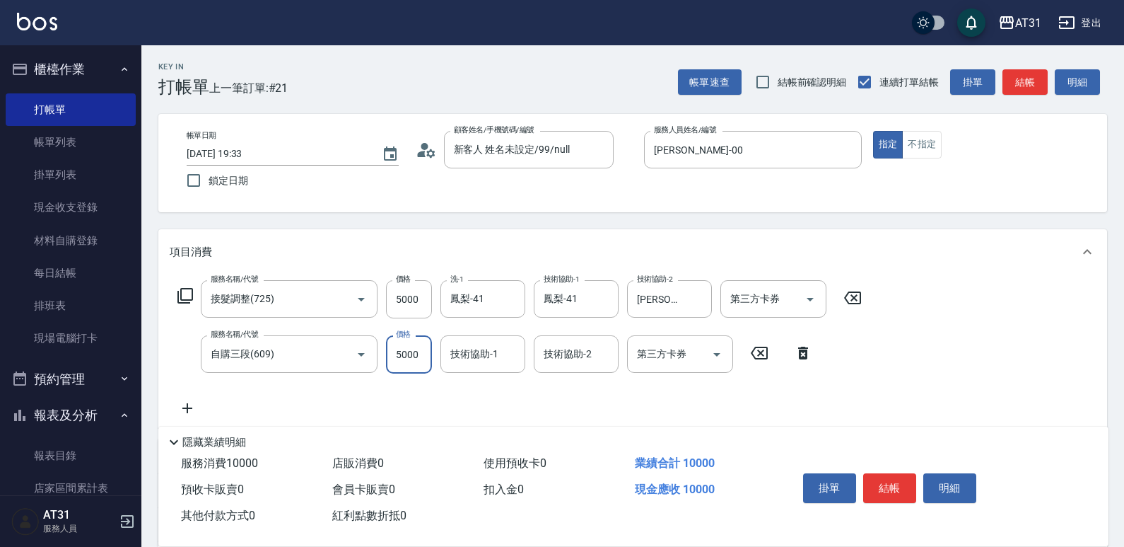
type input "5000"
type input "鳳梨-41"
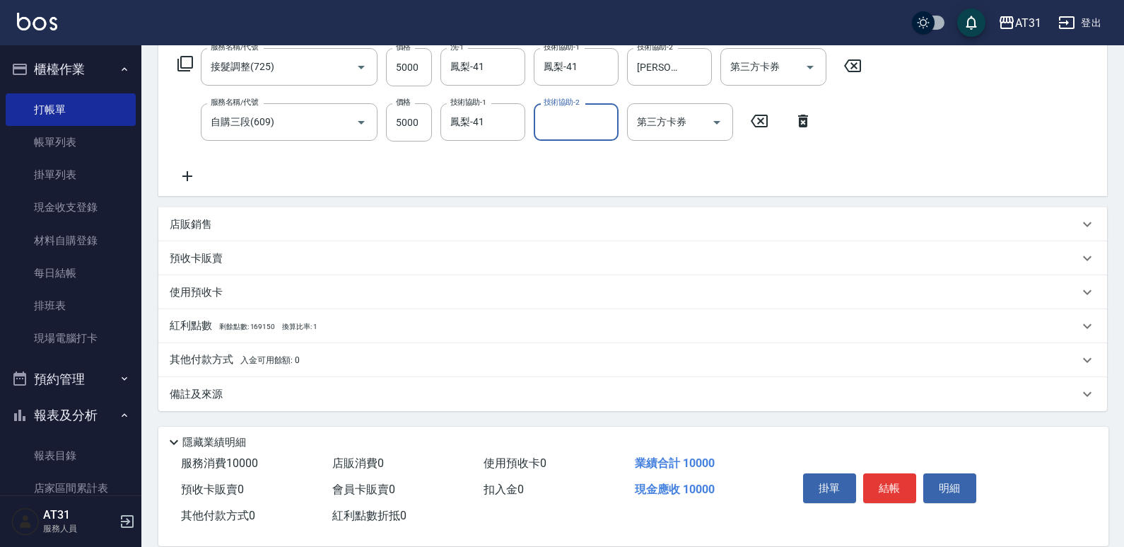
scroll to position [232, 0]
click at [326, 356] on div "其他付款方式 入金可用餘額: 0" at bounding box center [624, 360] width 909 height 16
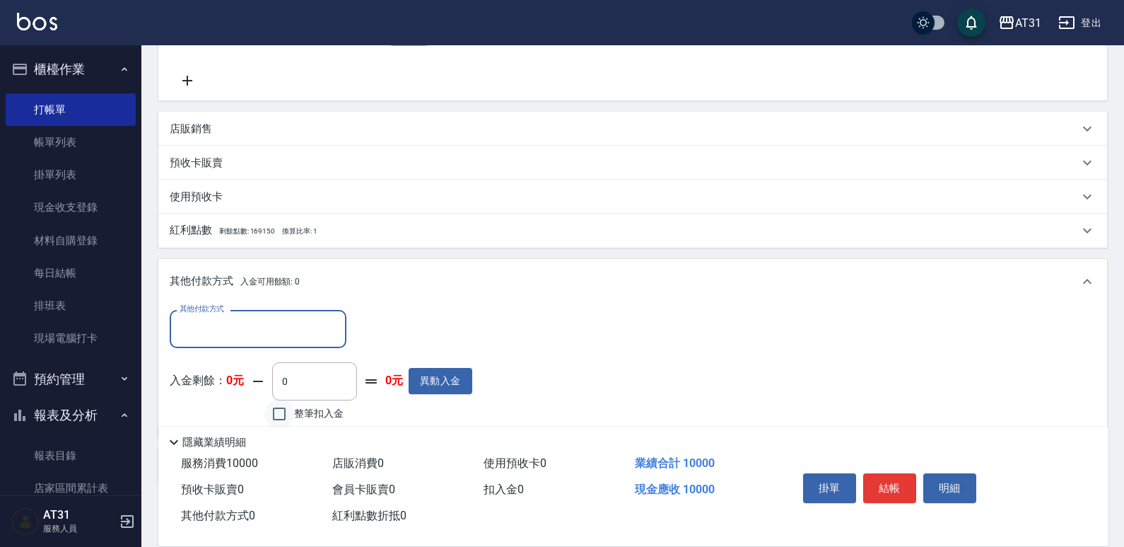
scroll to position [373, 0]
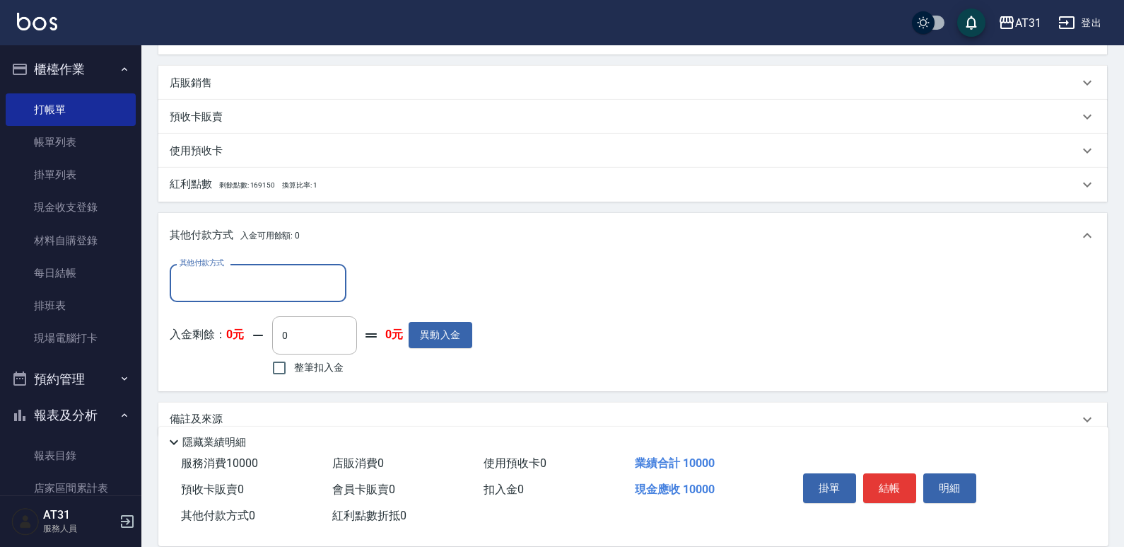
click at [305, 269] on div "其他付款方式" at bounding box center [258, 282] width 177 height 37
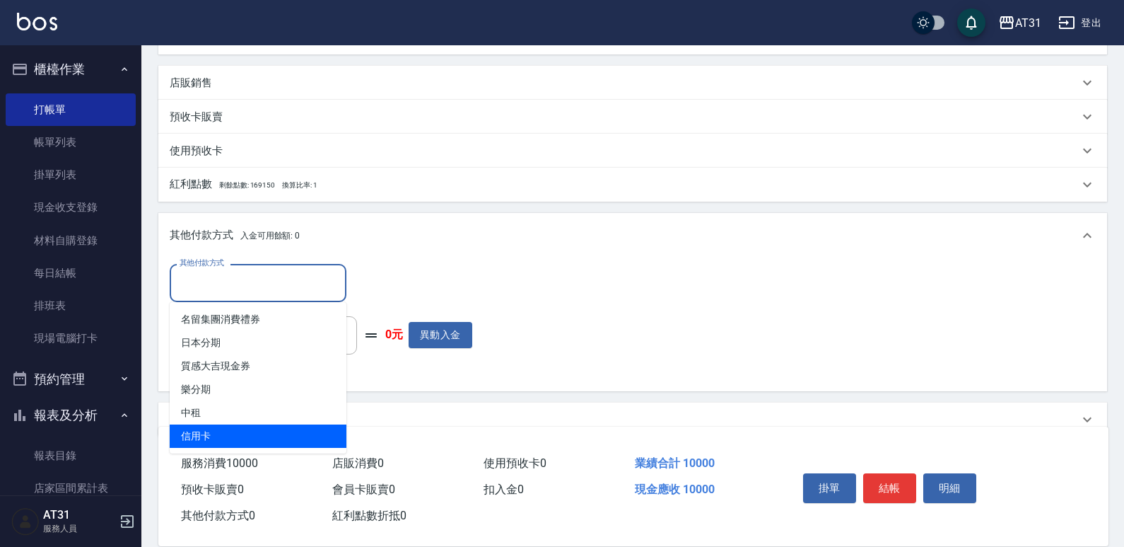
click at [284, 428] on span "信用卡" at bounding box center [258, 435] width 177 height 23
type input "信用卡"
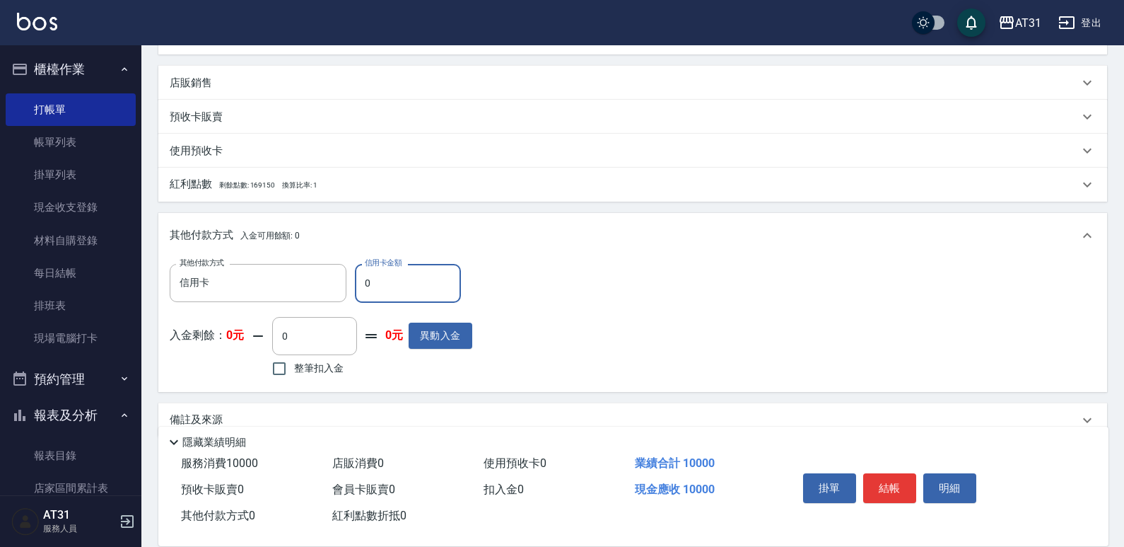
drag, startPoint x: 436, startPoint y: 287, endPoint x: 221, endPoint y: 322, distance: 217.1
click at [197, 330] on div "其他付款方式 信用卡 其他付款方式 信用卡金額 0 信用卡金額 入金剩餘： 0元 0 ​ 整筆扣入金 0元 異動入金" at bounding box center [321, 322] width 303 height 116
type input "990"
type input "100"
type input "900"
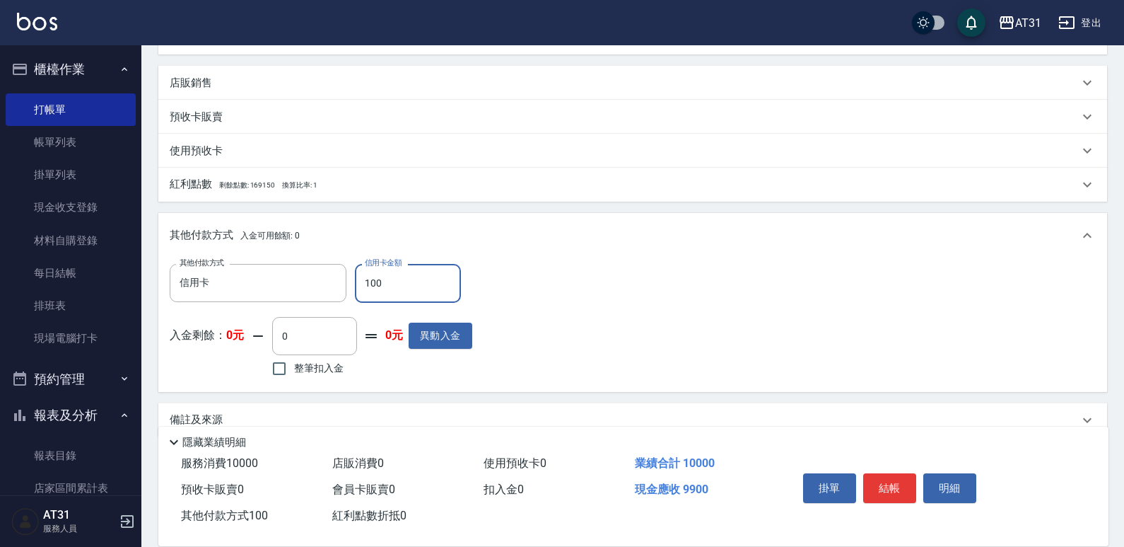
type input "1000"
type input "0"
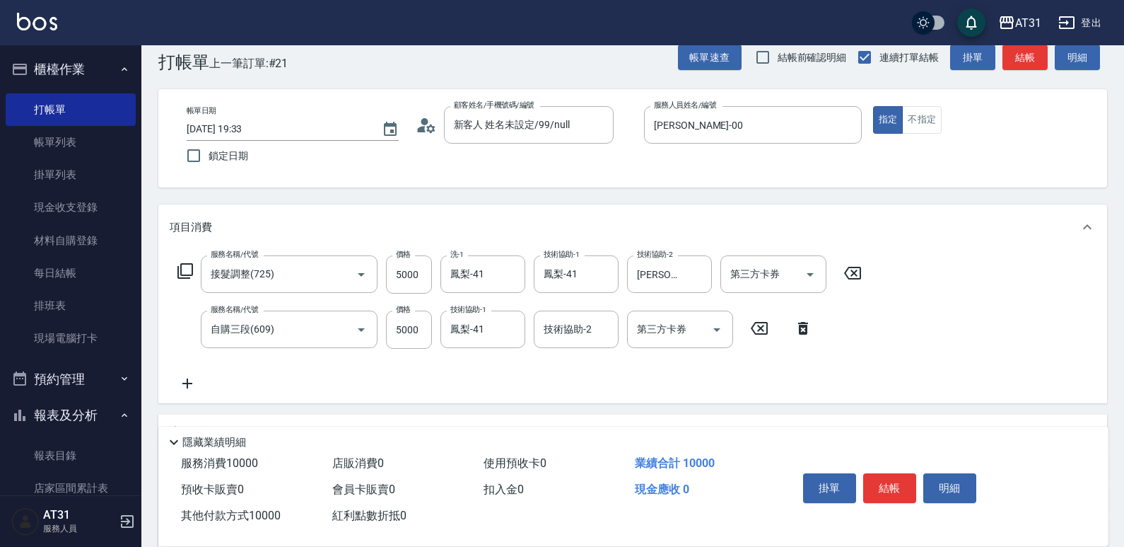
scroll to position [0, 0]
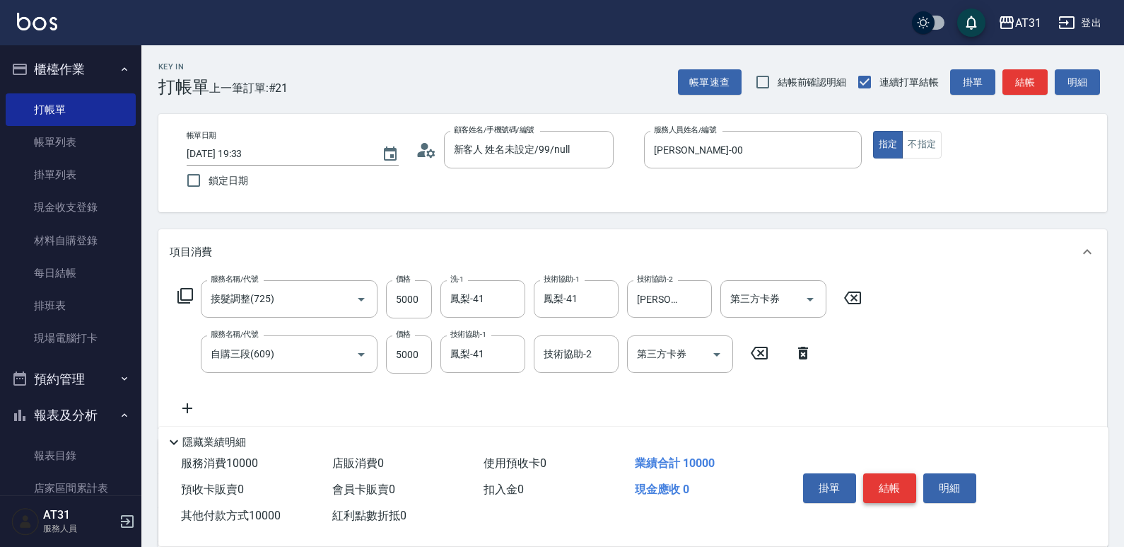
type input "10000"
click at [898, 487] on button "結帳" at bounding box center [889, 488] width 53 height 30
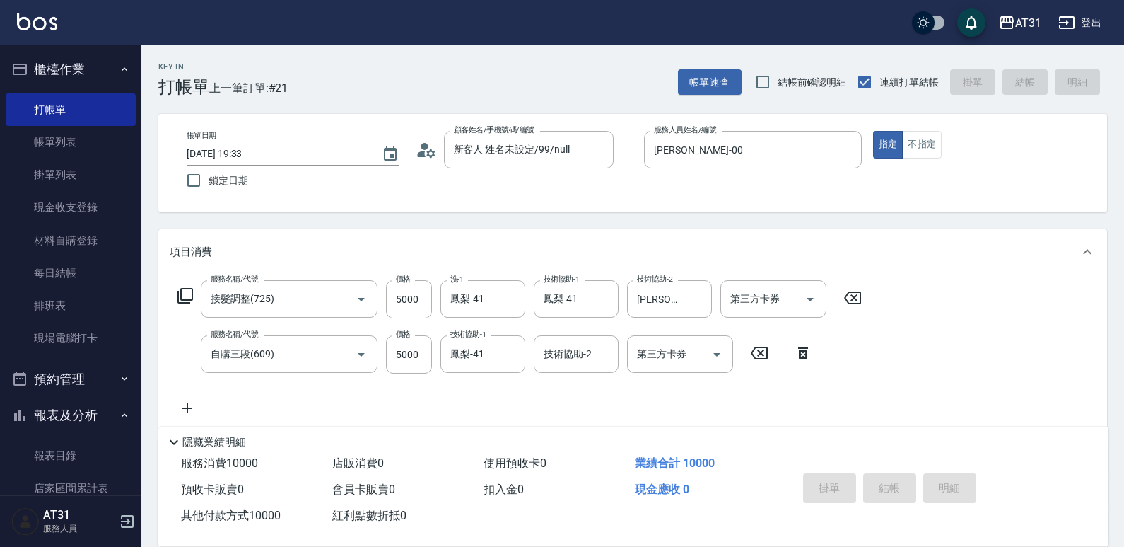
type input "[DATE] 19:34"
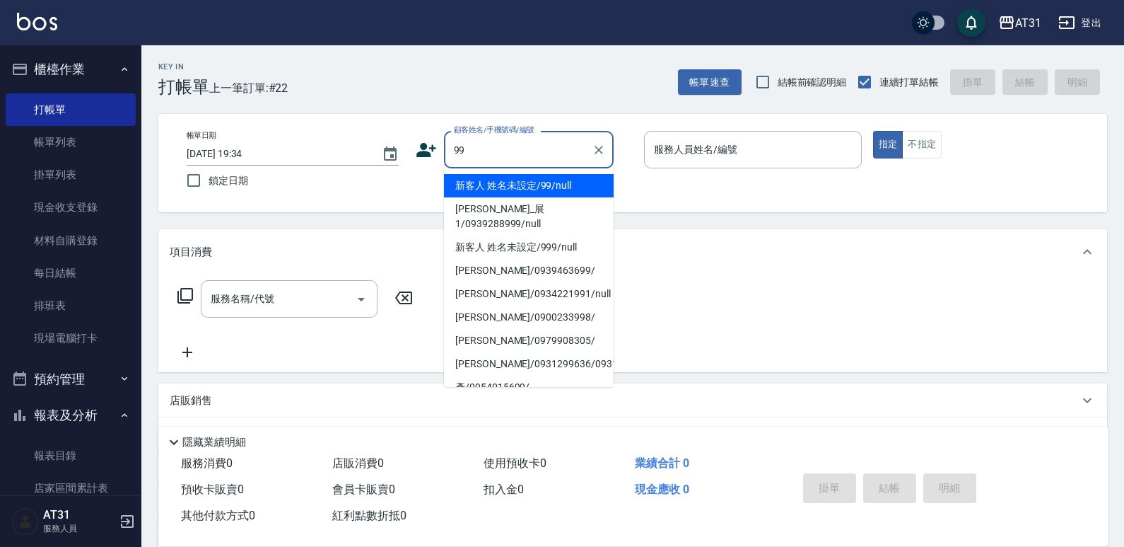
type input "新客人 姓名未設定/99/null"
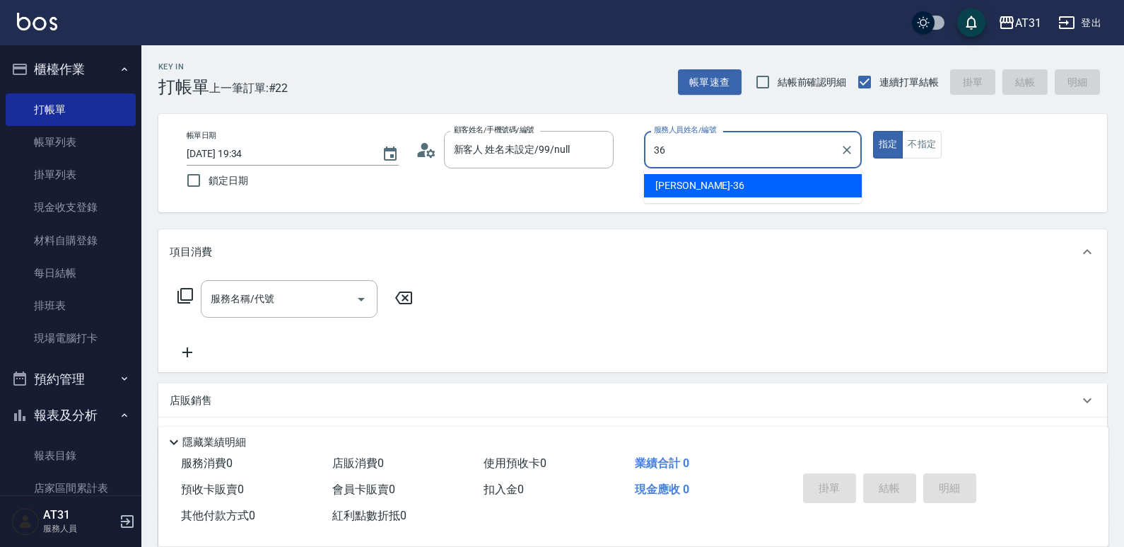
type input "[PERSON_NAME]-36"
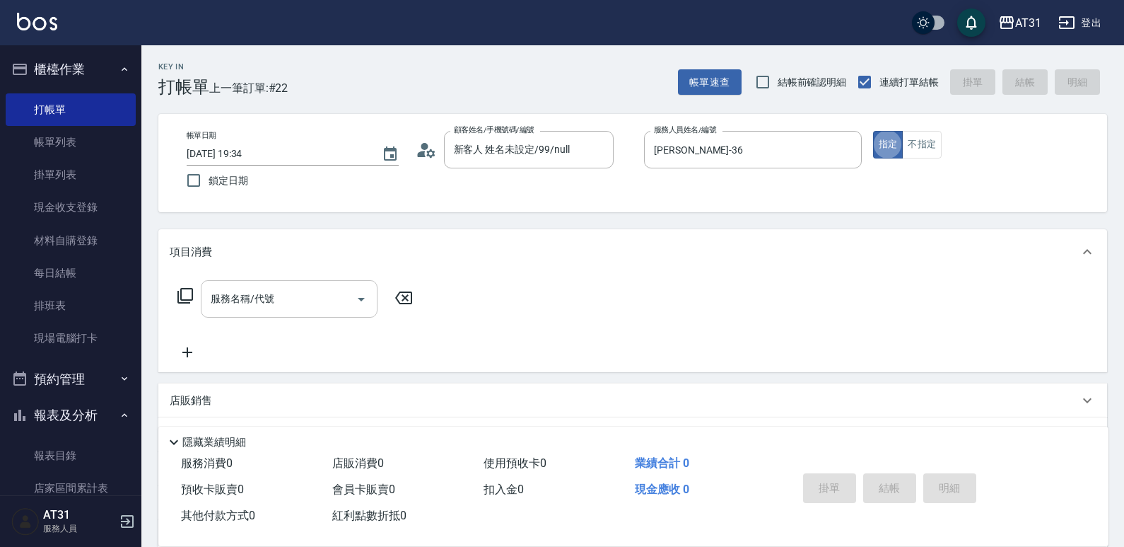
click at [281, 318] on div "服務名稱/代號" at bounding box center [289, 298] width 177 height 37
click at [281, 308] on input "服務名稱/代號" at bounding box center [278, 298] width 143 height 25
type input "201"
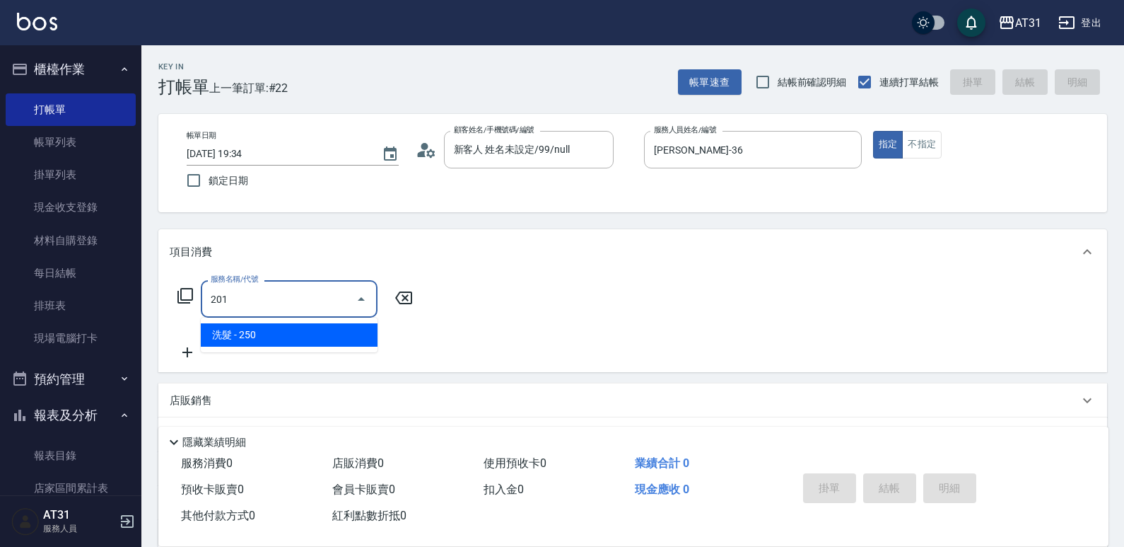
type input "20"
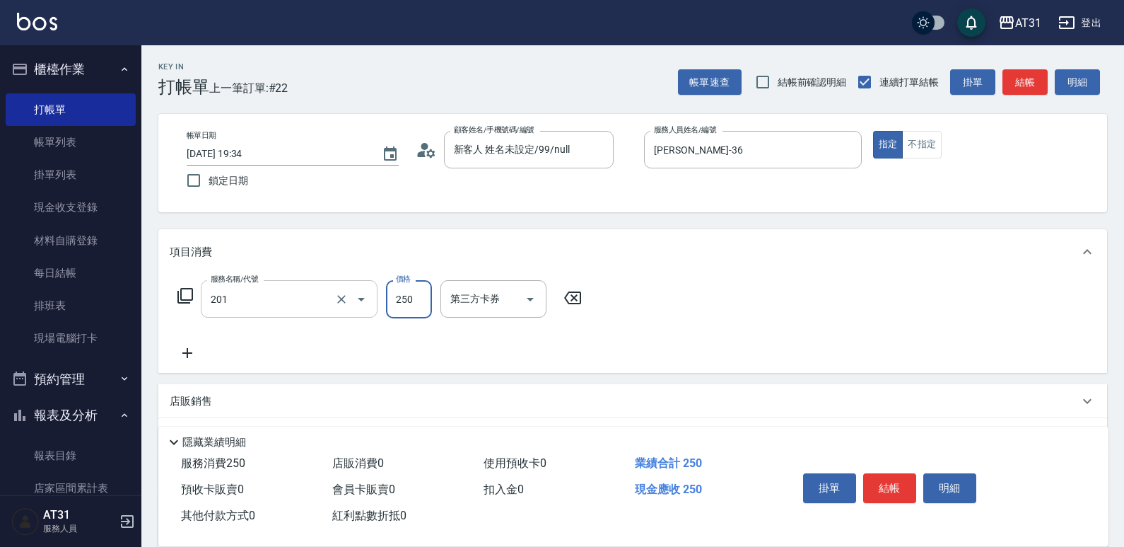
type input "洗髮(201)"
type input "0"
type input "80"
type input "800"
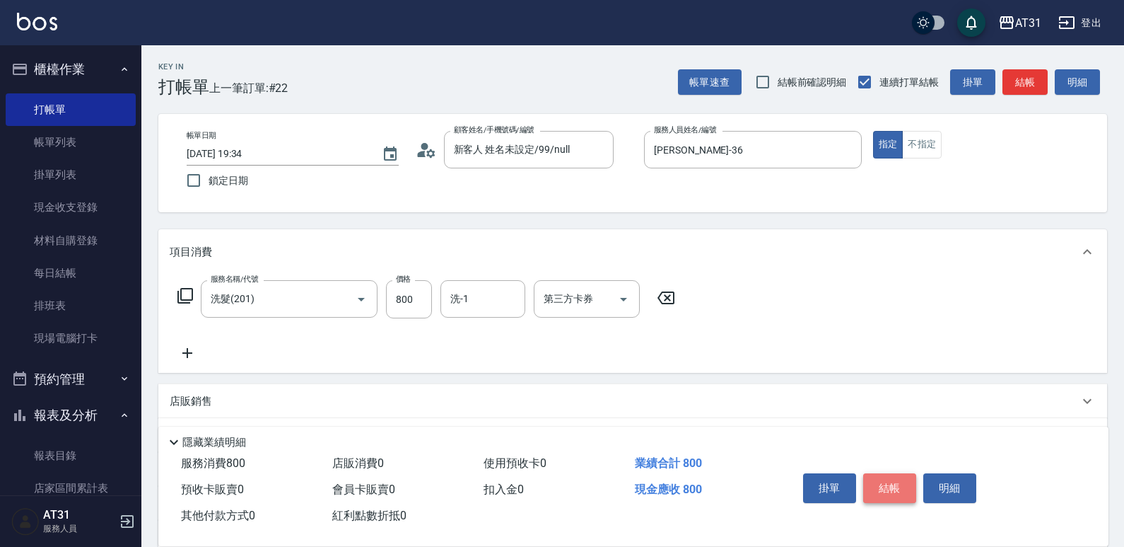
click at [884, 475] on button "結帳" at bounding box center [889, 488] width 53 height 30
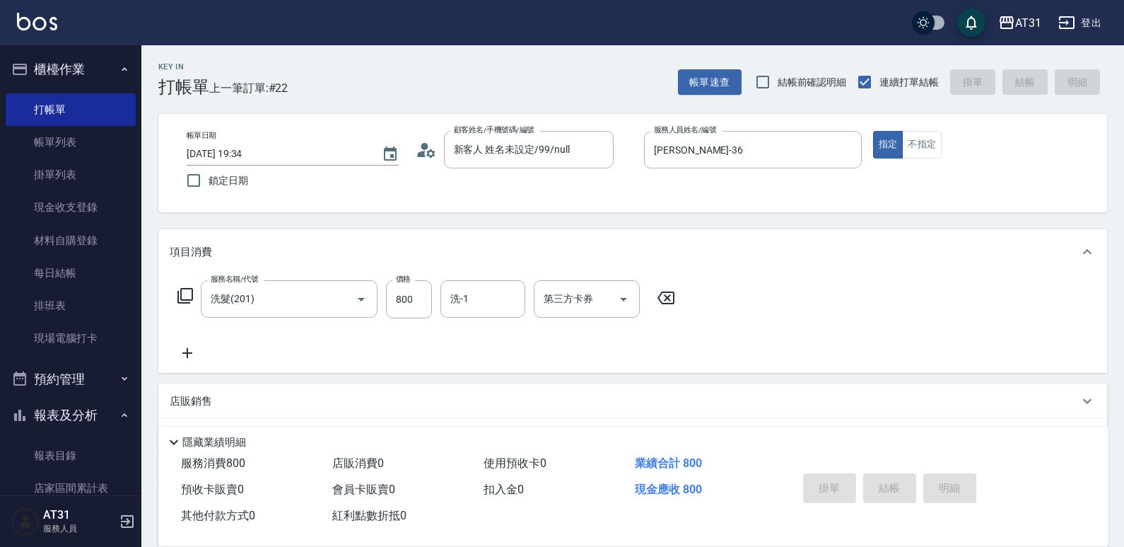
type input "[DATE] 19:35"
type input "0"
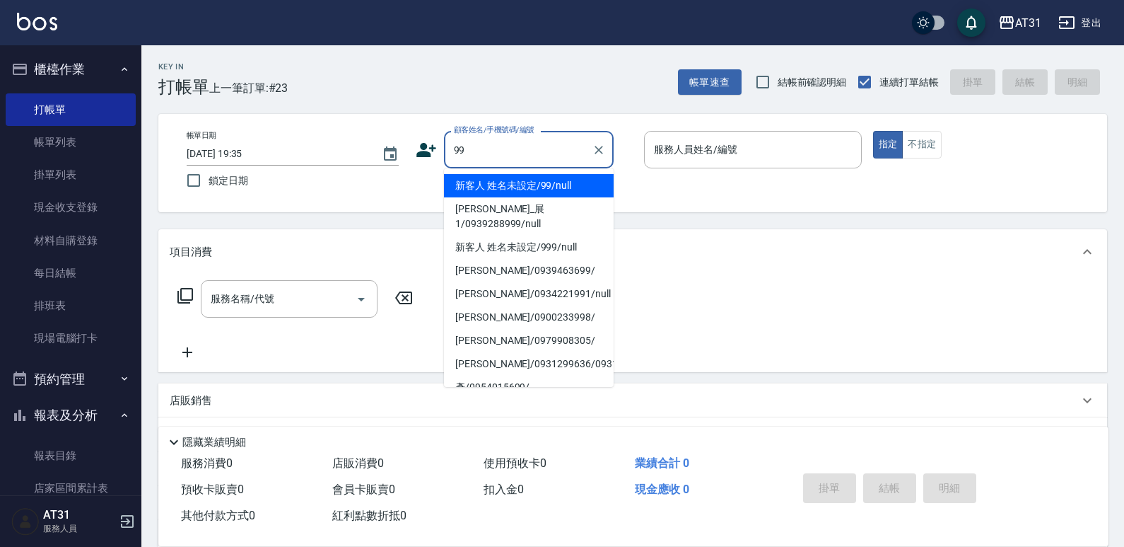
type input "新客人 姓名未設定/99/null"
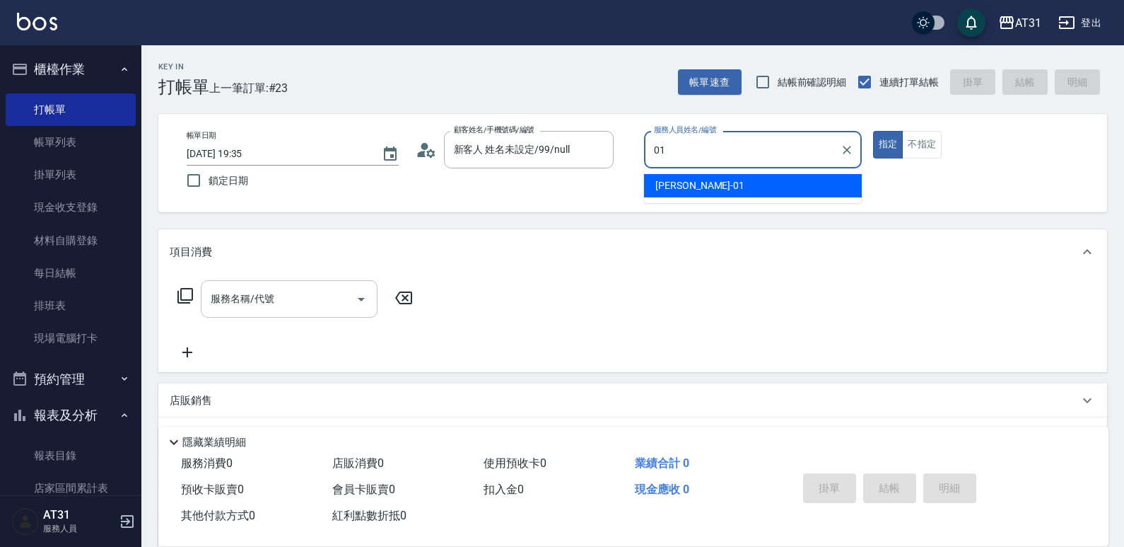
type input "[PERSON_NAME]-01"
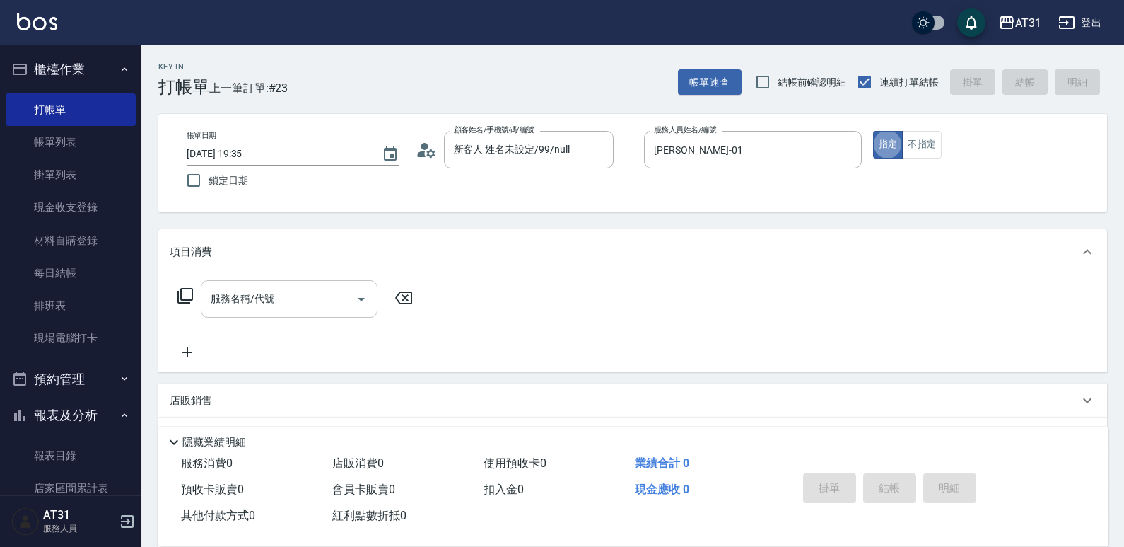
click at [284, 292] on input "服務名稱/代號" at bounding box center [278, 298] width 143 height 25
type input "201"
type input "20"
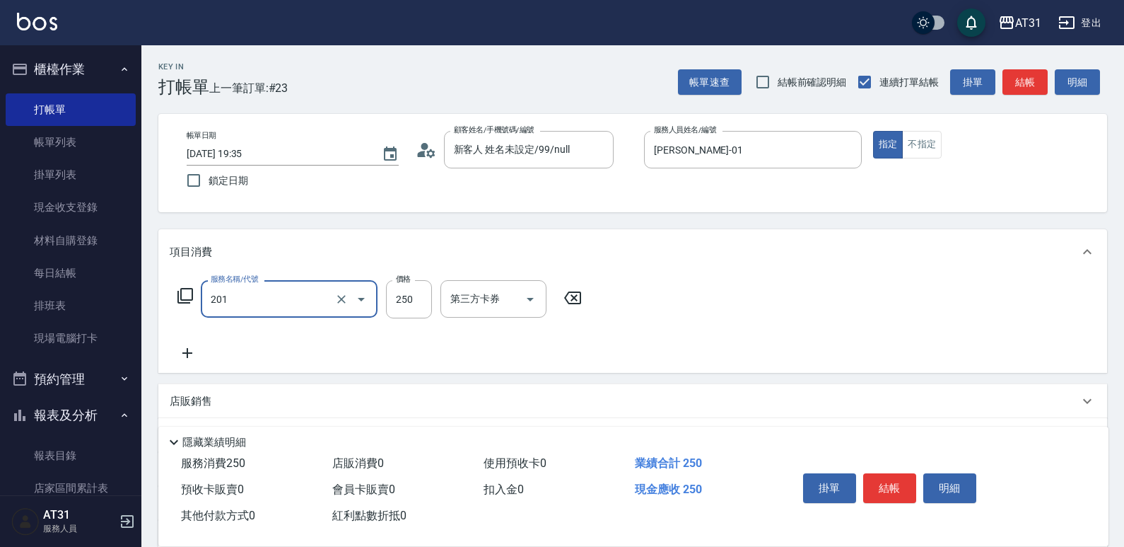
type input "洗髮(201)"
type input "0"
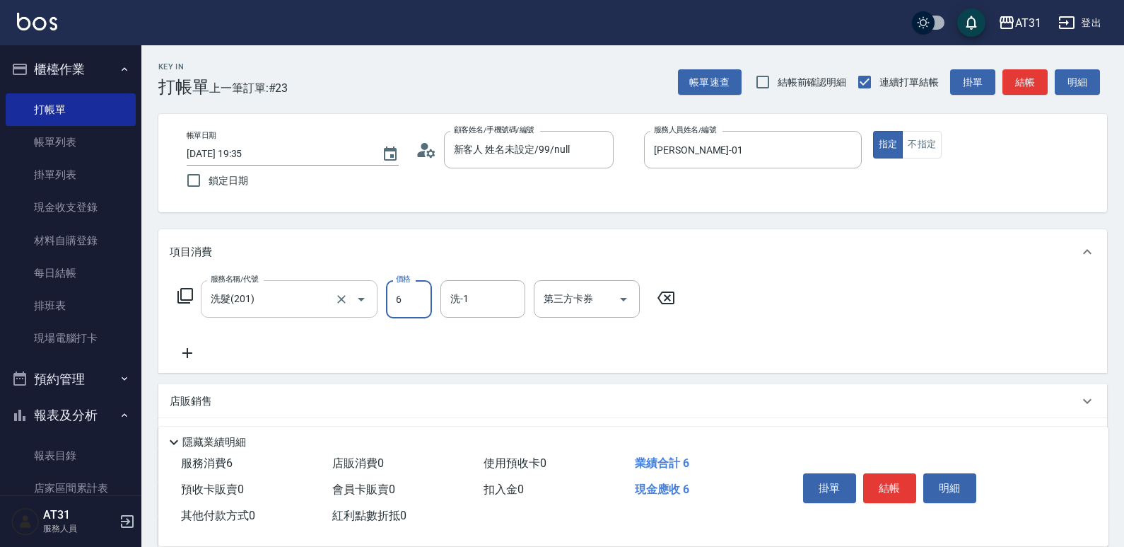
type input "60"
type input "600"
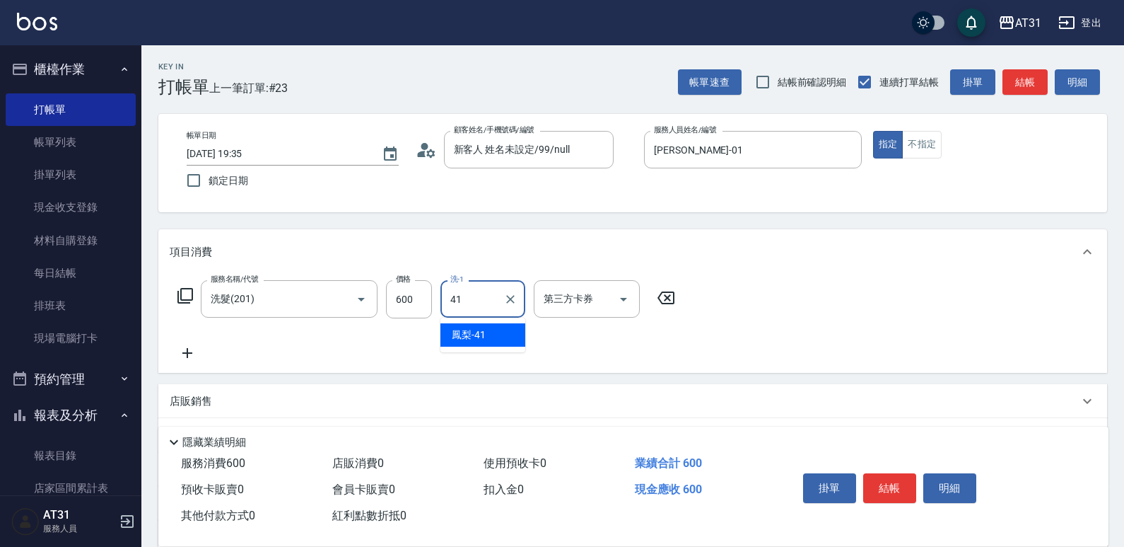
type input "鳳梨-41"
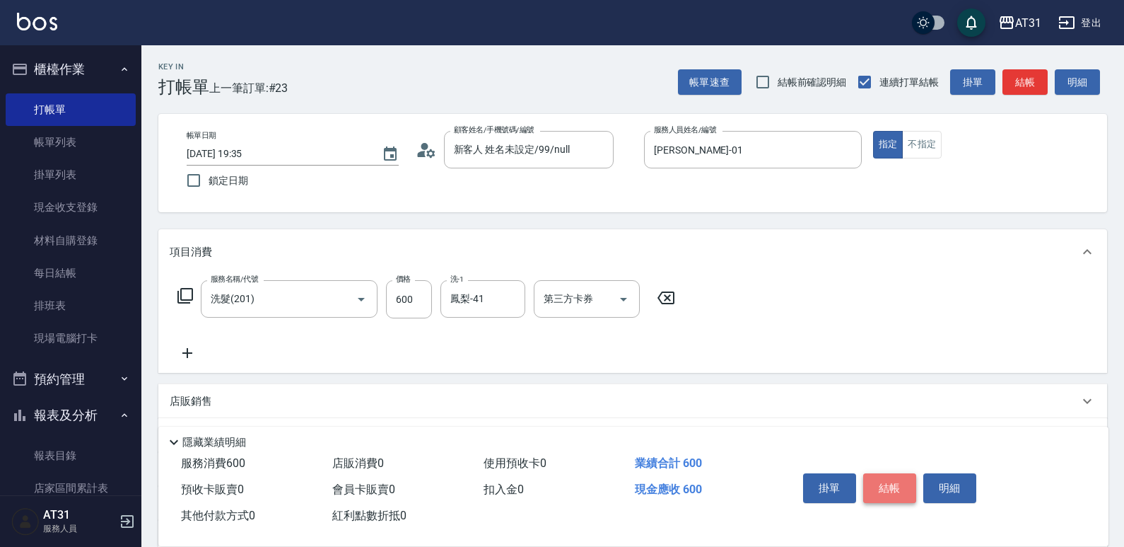
click at [902, 475] on button "結帳" at bounding box center [889, 488] width 53 height 30
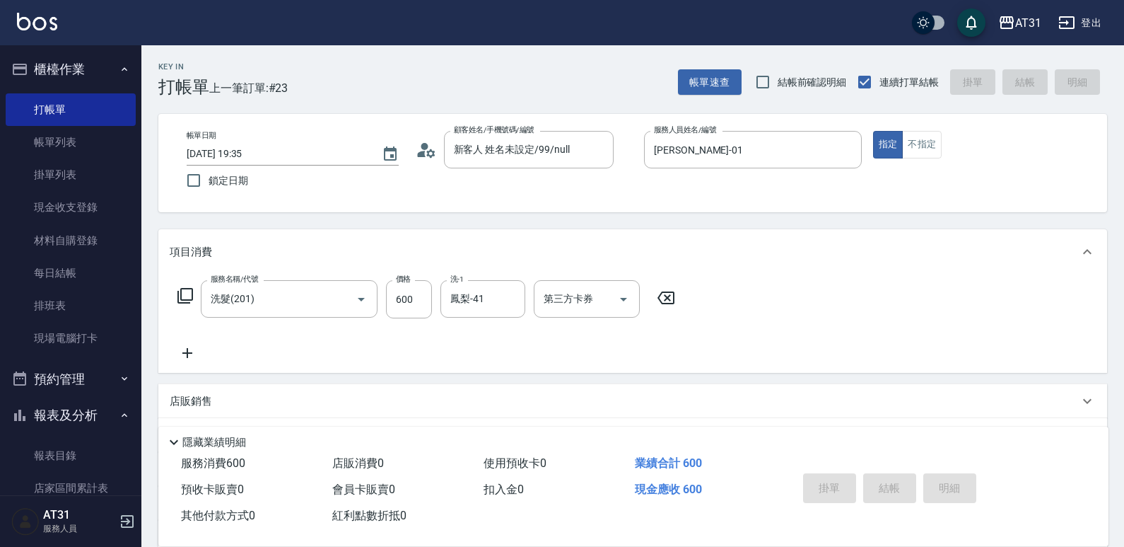
type input "[DATE] 19:36"
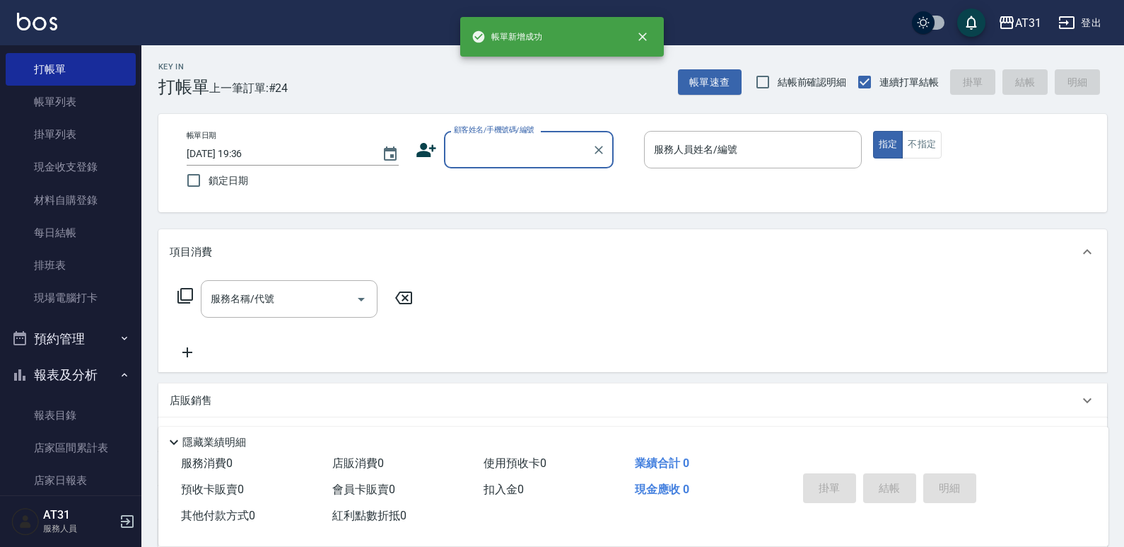
scroll to position [71, 0]
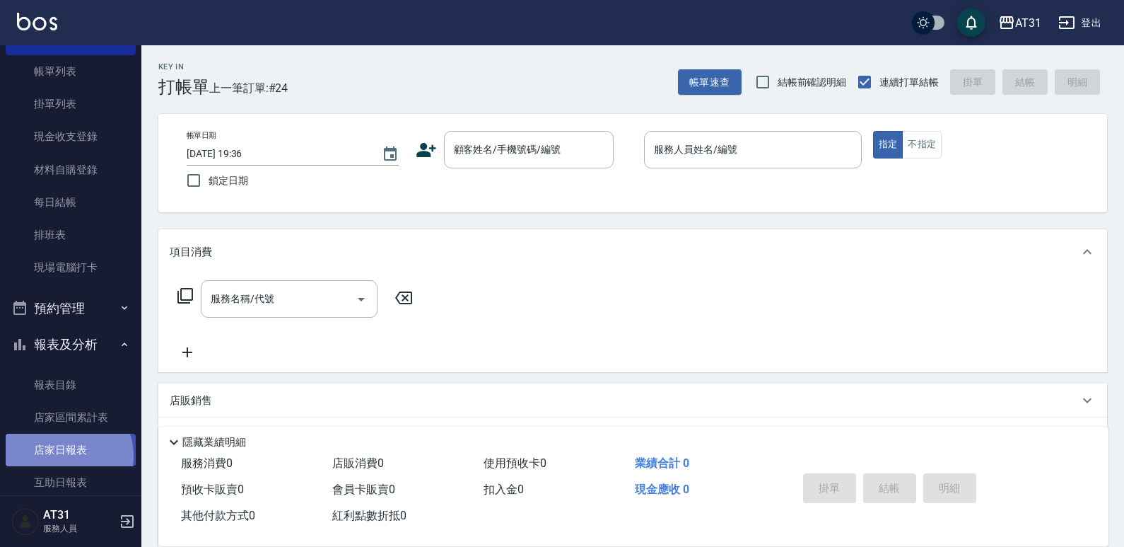
click at [66, 455] on link "店家日報表" at bounding box center [71, 450] width 130 height 33
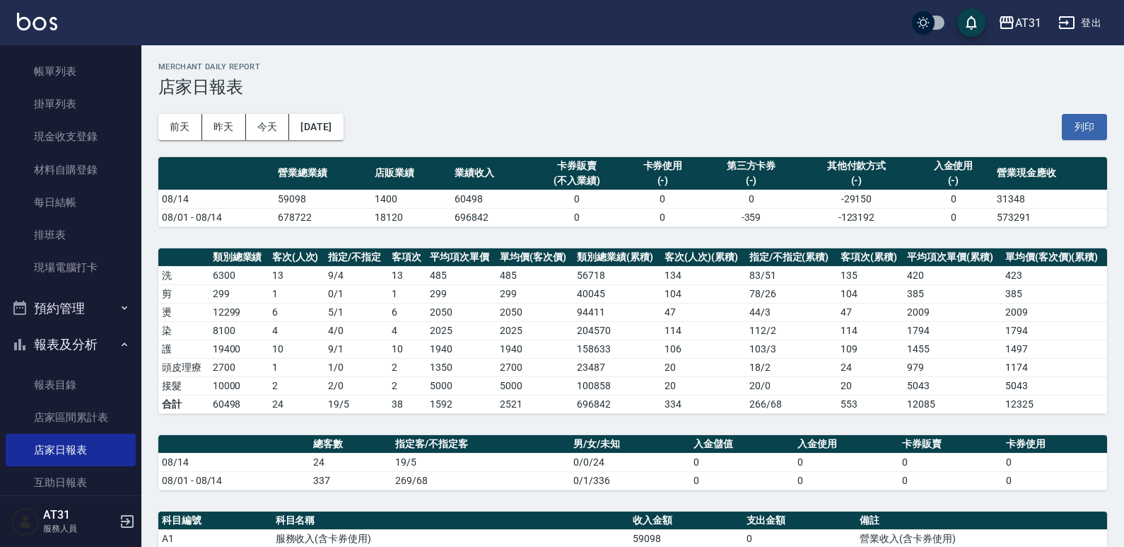
drag, startPoint x: 520, startPoint y: 88, endPoint x: 496, endPoint y: 76, distance: 27.5
drag, startPoint x: 496, startPoint y: 76, endPoint x: 466, endPoint y: 68, distance: 30.7
drag, startPoint x: 466, startPoint y: 68, endPoint x: 434, endPoint y: 88, distance: 37.5
drag, startPoint x: 434, startPoint y: 88, endPoint x: 374, endPoint y: 49, distance: 71.6
click at [390, 49] on div "AT31 [DATE] 店家日報表 列印時間： [DATE][PHONE_NUMBER]:36 Merchant Daily Report 店家日報表 [DA…" at bounding box center [632, 462] width 983 height 834
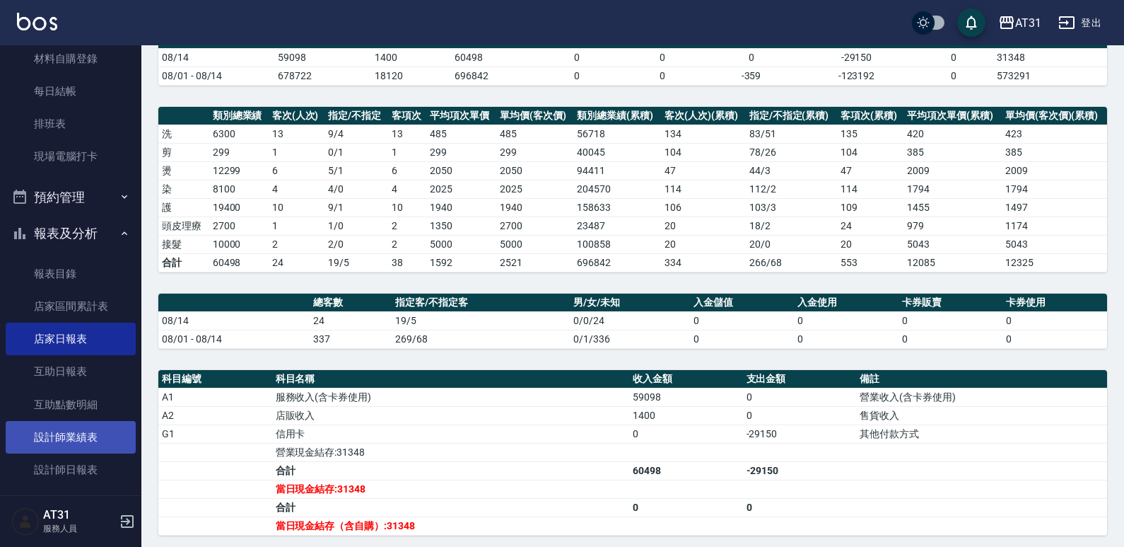
scroll to position [212, 0]
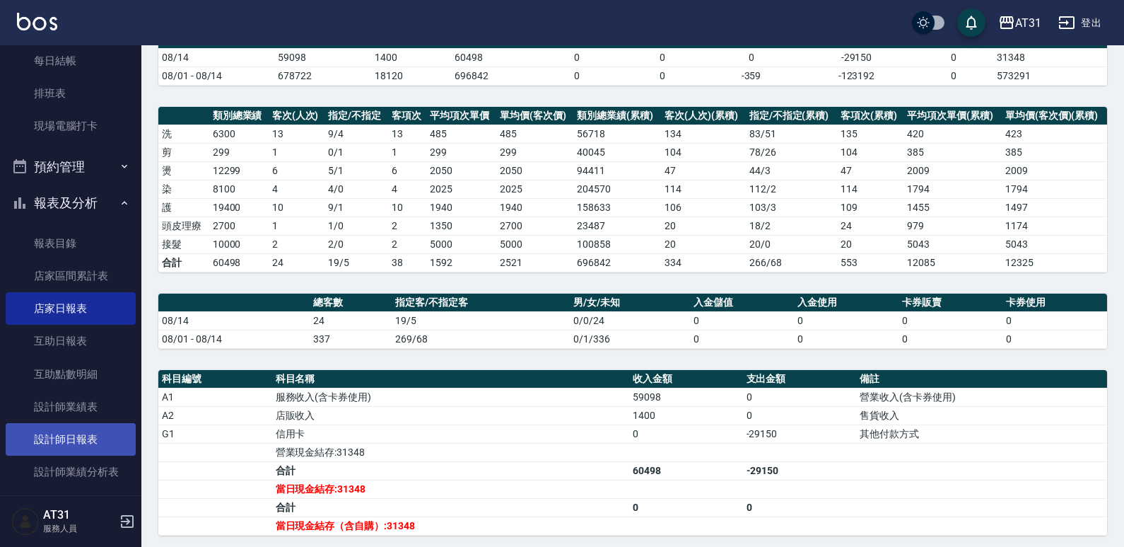
click at [101, 440] on link "設計師日報表" at bounding box center [71, 439] width 130 height 33
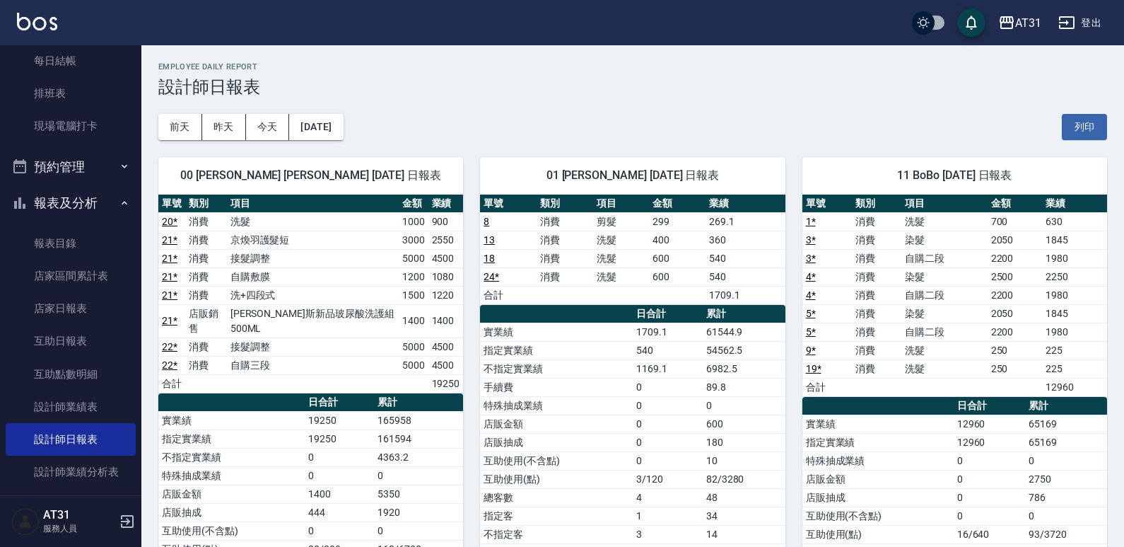
drag, startPoint x: 745, startPoint y: 299, endPoint x: 706, endPoint y: 299, distance: 39.6
drag, startPoint x: 706, startPoint y: 299, endPoint x: 672, endPoint y: 293, distance: 34.5
drag, startPoint x: 672, startPoint y: 293, endPoint x: 606, endPoint y: 287, distance: 66.0
click at [606, 287] on td "a dense table" at bounding box center [621, 295] width 57 height 18
drag, startPoint x: 747, startPoint y: 303, endPoint x: 736, endPoint y: 304, distance: 10.6
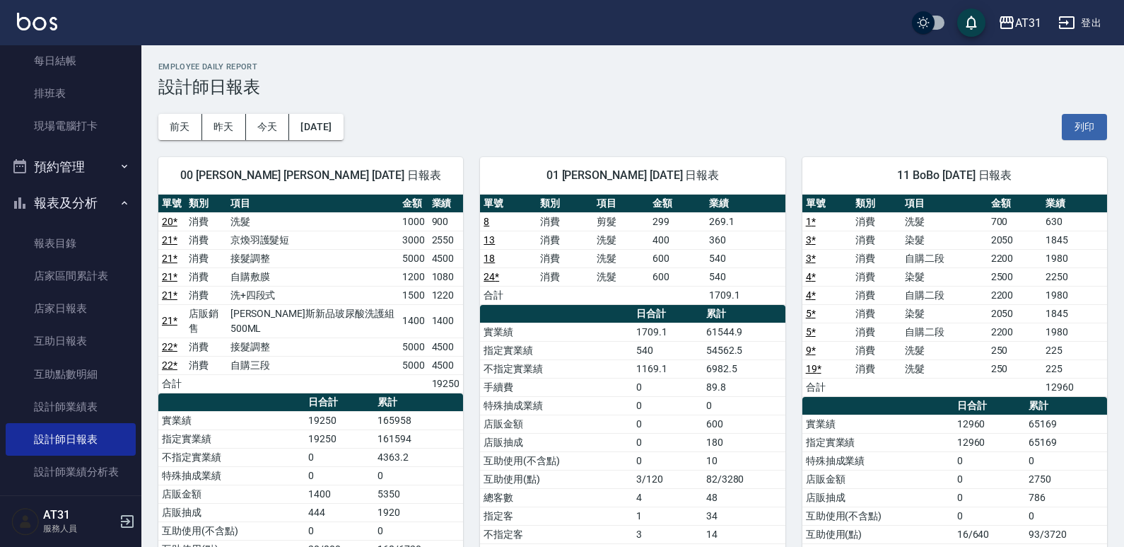
drag, startPoint x: 736, startPoint y: 304, endPoint x: 704, endPoint y: 291, distance: 34.9
click at [704, 291] on td "a dense table" at bounding box center [677, 295] width 57 height 18
drag, startPoint x: 704, startPoint y: 289, endPoint x: 697, endPoint y: 289, distance: 7.1
drag, startPoint x: 697, startPoint y: 289, endPoint x: 655, endPoint y: 286, distance: 41.8
drag, startPoint x: 655, startPoint y: 286, endPoint x: 943, endPoint y: 272, distance: 288.2
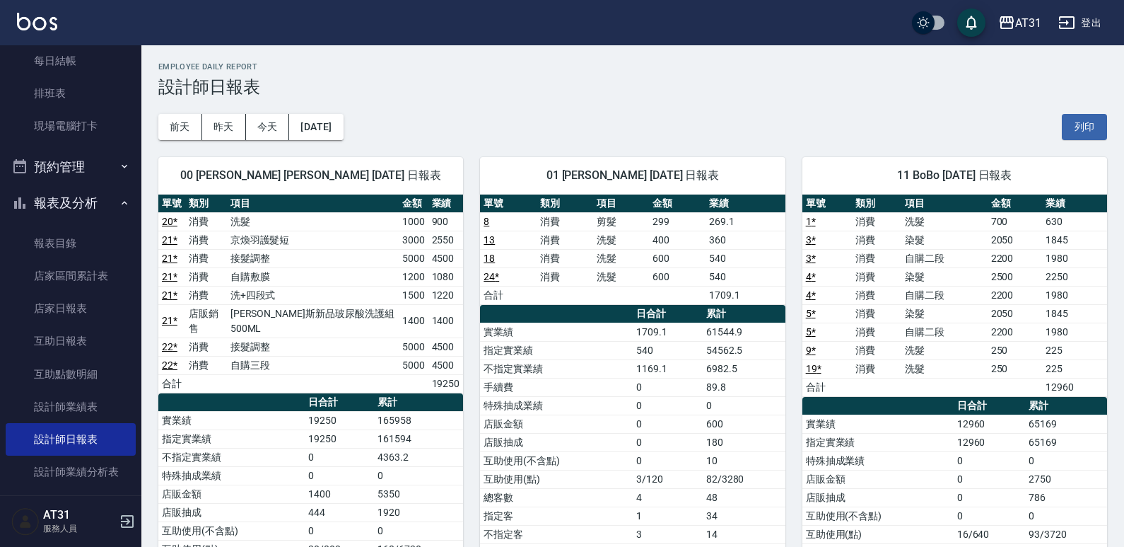
click at [630, 292] on td "a dense table" at bounding box center [621, 295] width 57 height 18
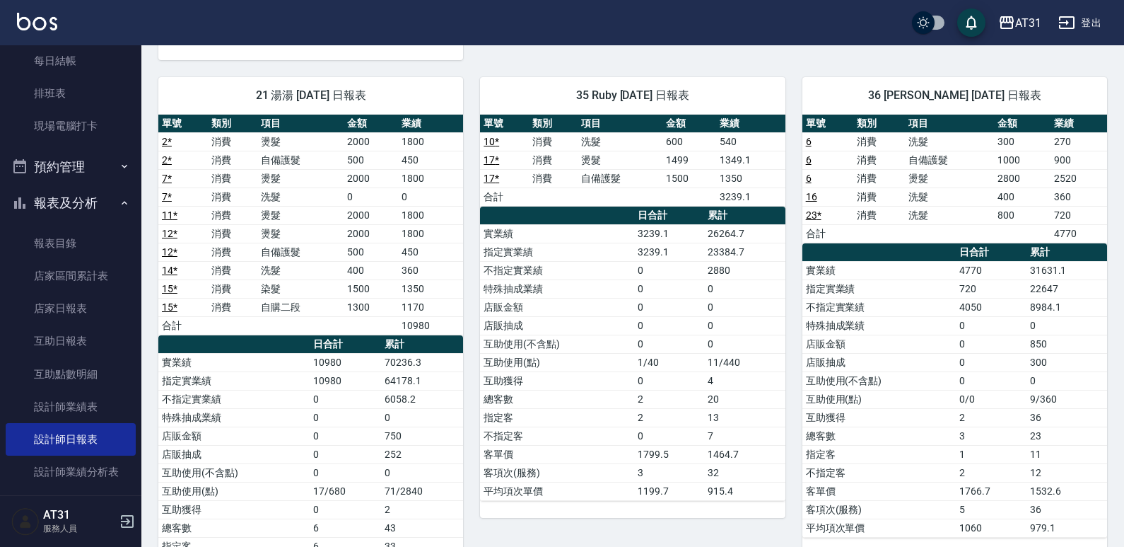
scroll to position [636, 0]
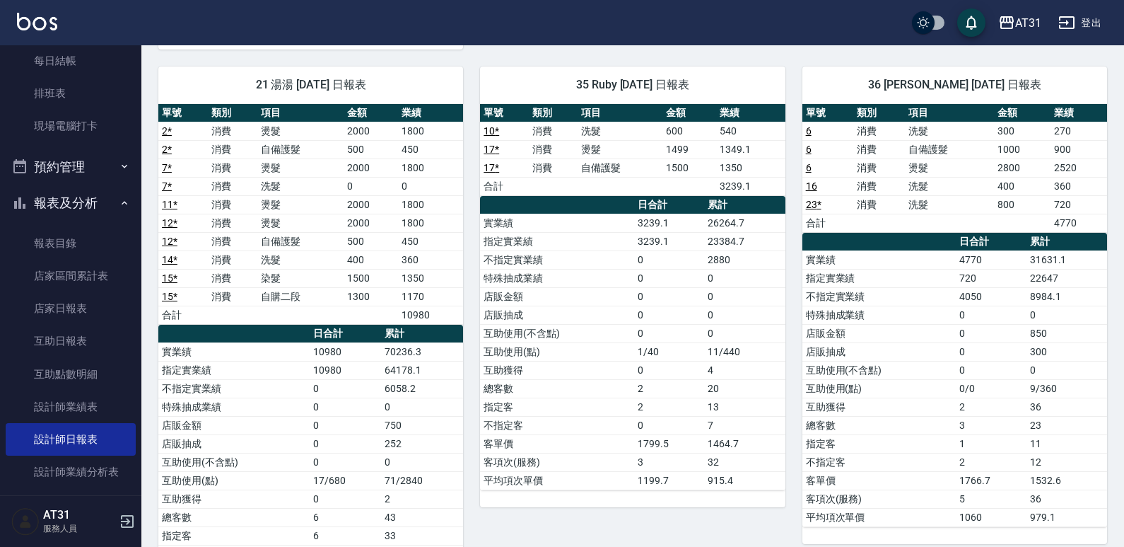
drag, startPoint x: 713, startPoint y: 320, endPoint x: 638, endPoint y: 302, distance: 77.2
drag, startPoint x: 638, startPoint y: 302, endPoint x: 615, endPoint y: 308, distance: 23.3
click at [615, 308] on td "店販抽成" at bounding box center [557, 315] width 154 height 18
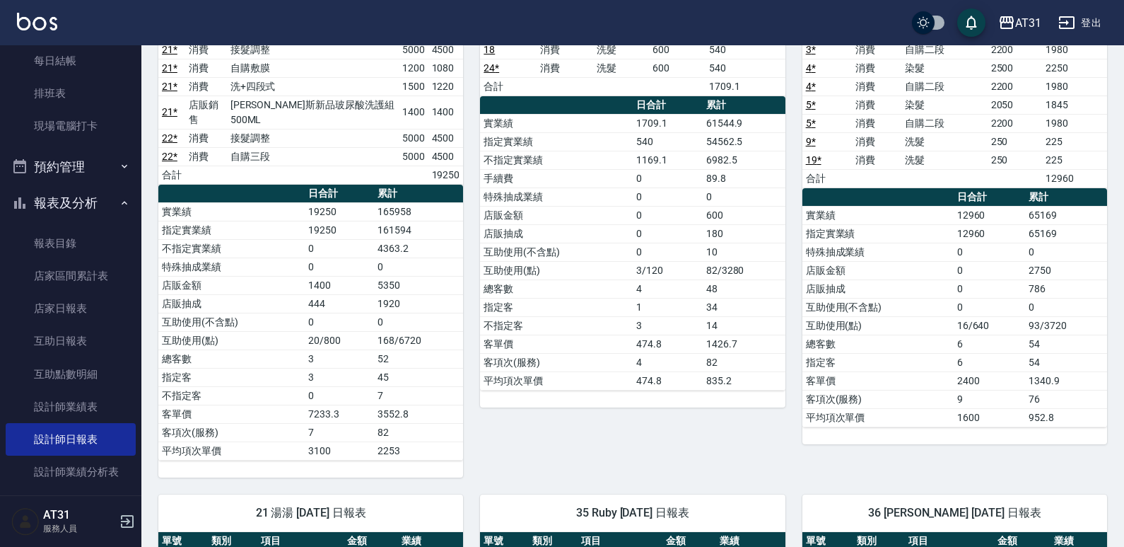
scroll to position [162, 0]
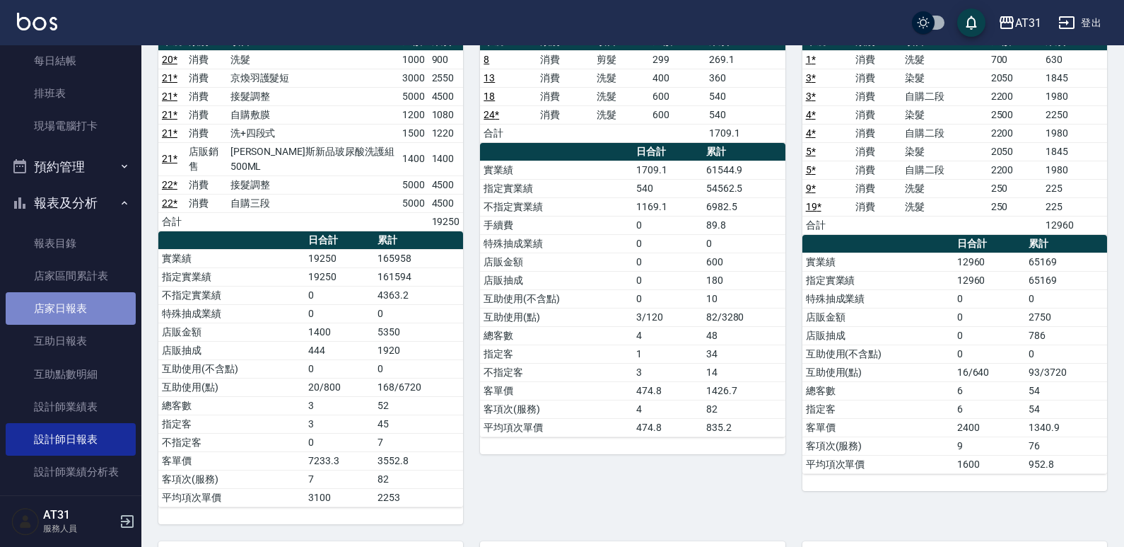
click at [90, 311] on link "店家日報表" at bounding box center [71, 308] width 130 height 33
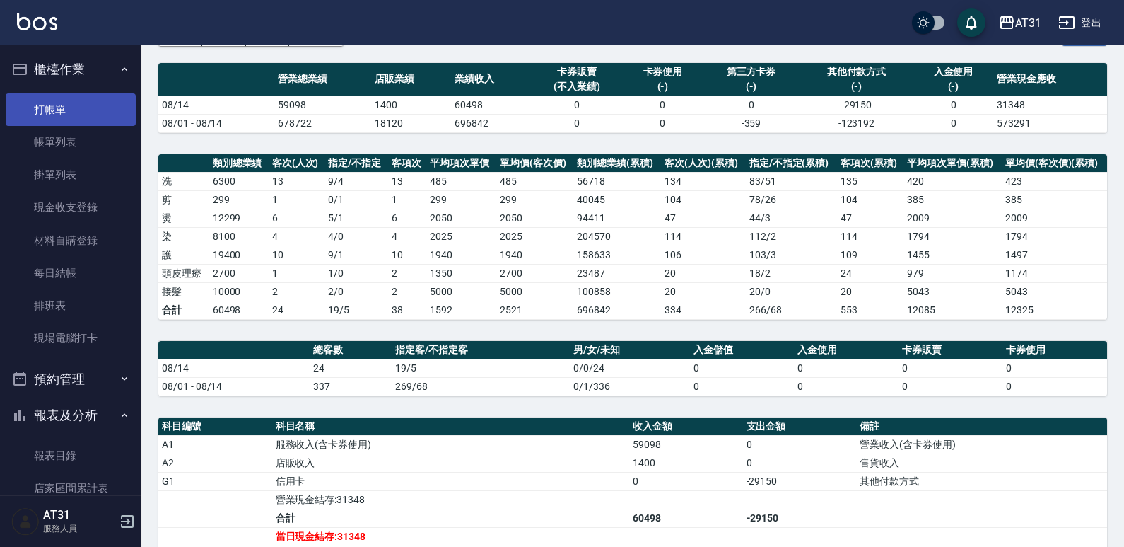
scroll to position [71, 0]
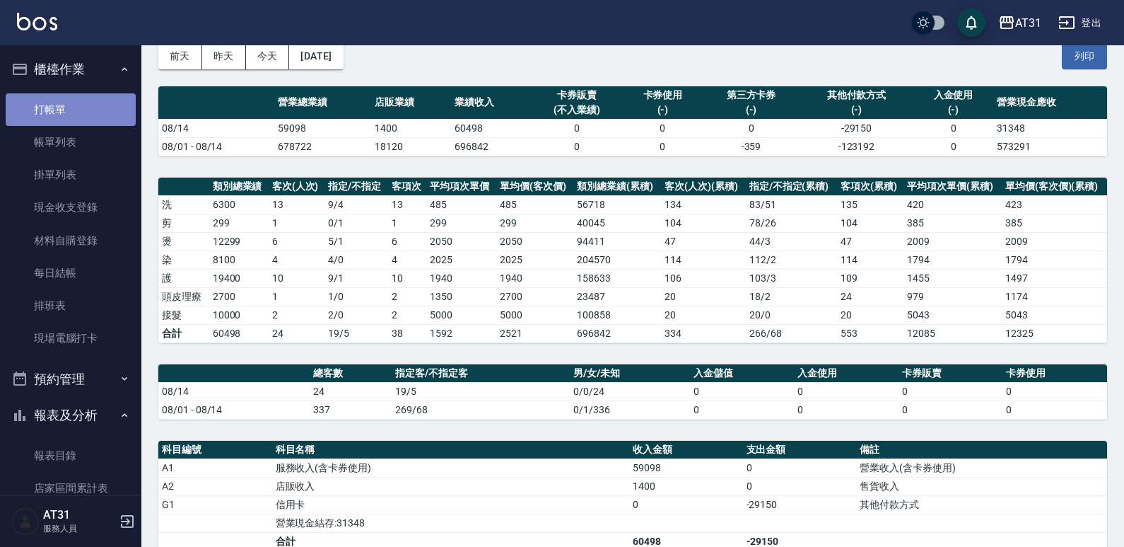
click at [76, 114] on link "打帳單" at bounding box center [71, 109] width 130 height 33
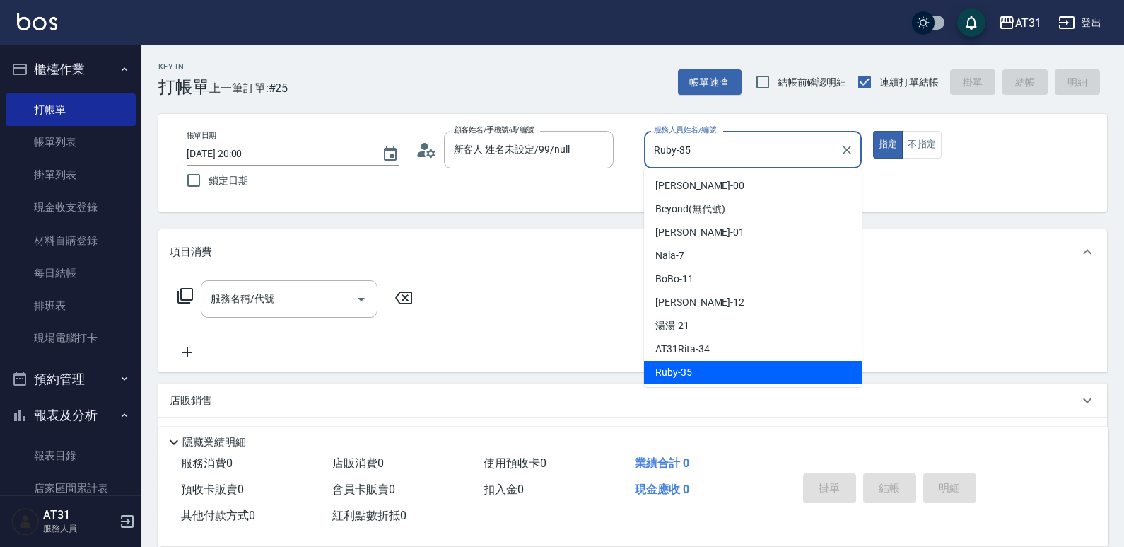
drag, startPoint x: 685, startPoint y: 168, endPoint x: 460, endPoint y: 192, distance: 226.2
click at [512, 190] on div "帳單日期 [DATE] 20:00 鎖定日期 顧客姓名/手機號碼/編號 新客人 姓名未設定/99/null 顧客姓名/手機號碼/編號 服務人員姓名/編號 [P…" at bounding box center [632, 163] width 915 height 64
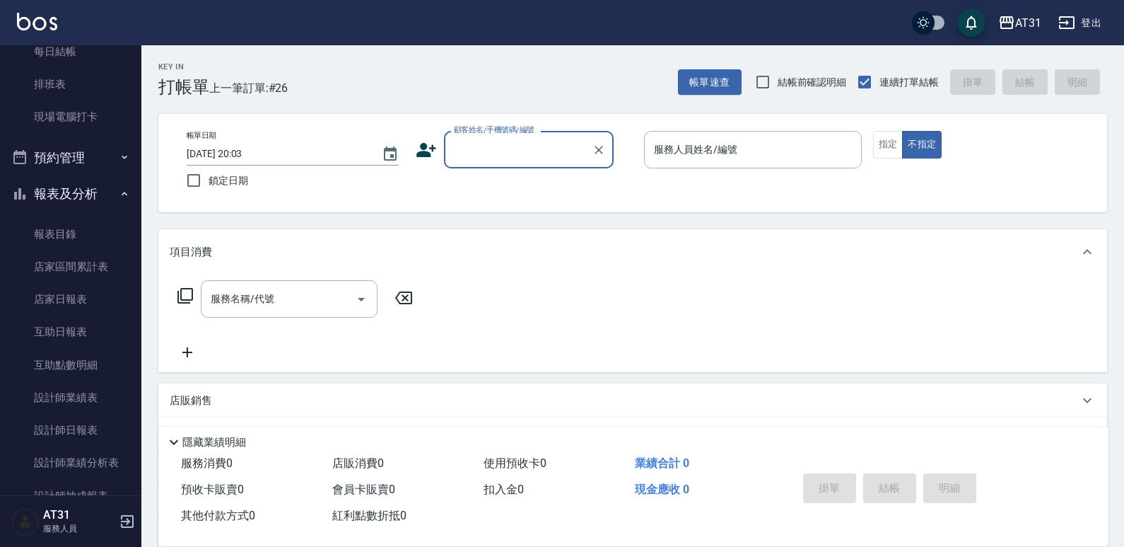
scroll to position [283, 0]
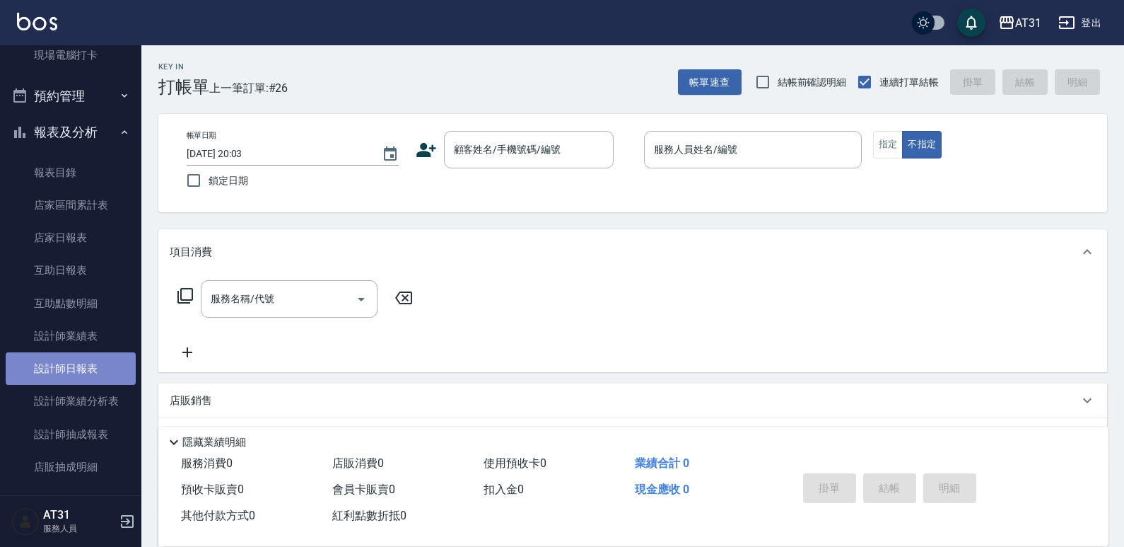
click at [79, 368] on link "設計師日報表" at bounding box center [71, 368] width 130 height 33
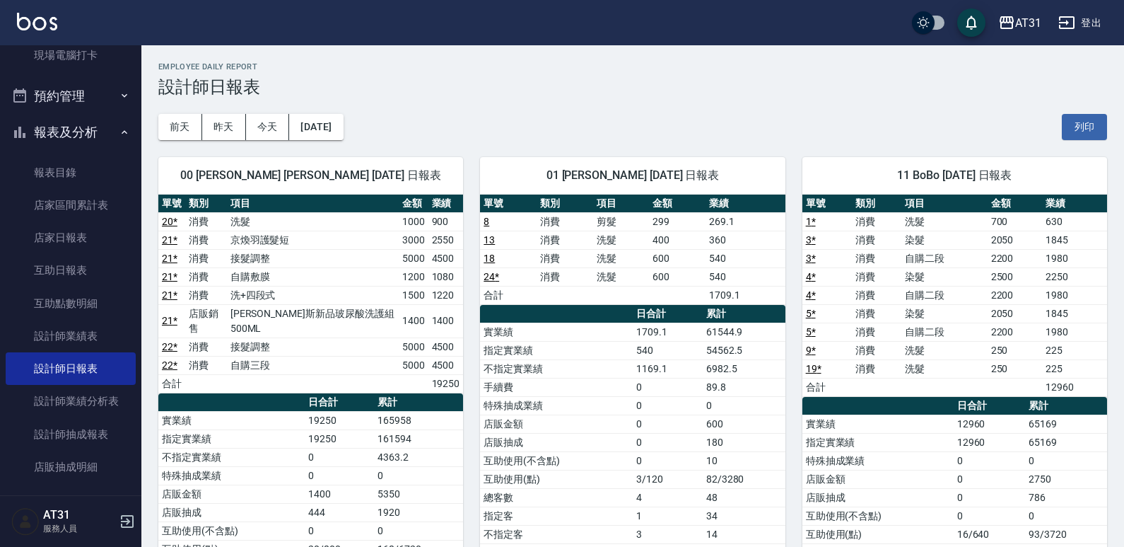
click at [303, 113] on div "[DATE] [DATE] [DATE] [DATE] 列印" at bounding box center [632, 127] width 949 height 60
click at [308, 122] on button "[DATE]" at bounding box center [316, 127] width 54 height 26
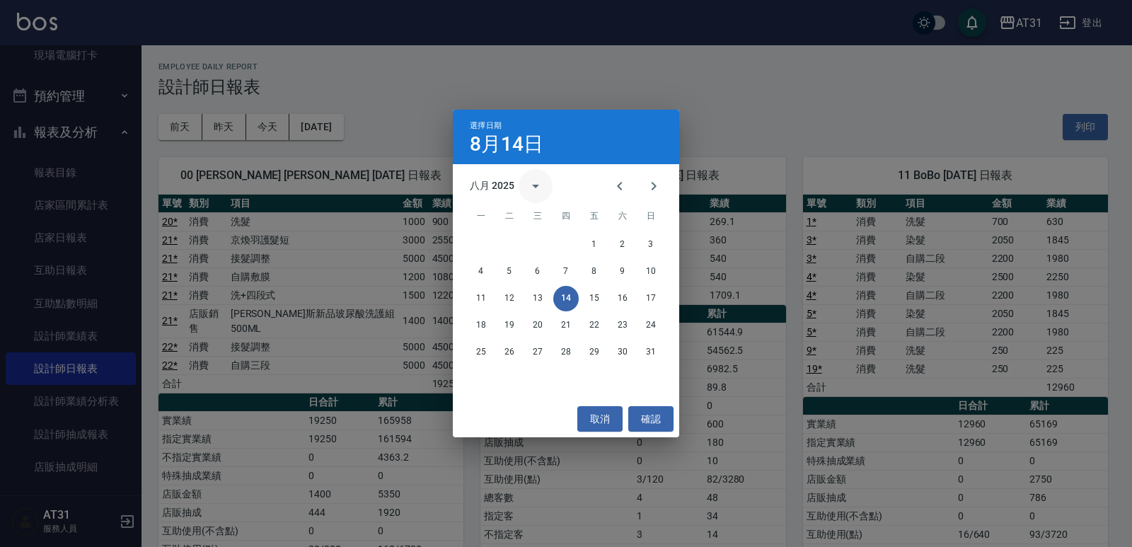
click at [519, 185] on button "calendar view is open, switch to year view" at bounding box center [535, 186] width 34 height 34
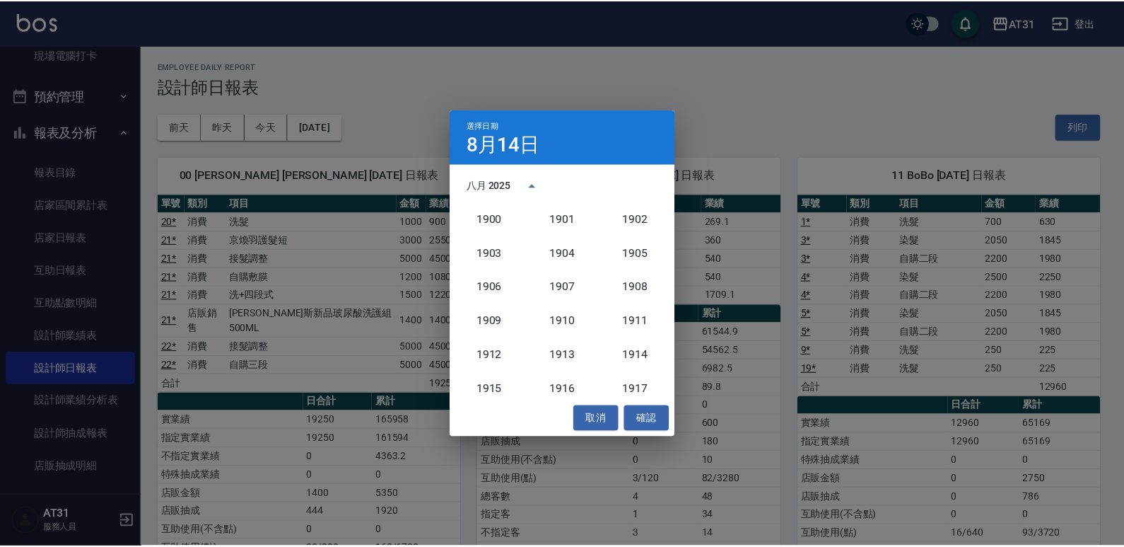
scroll to position [1310, 0]
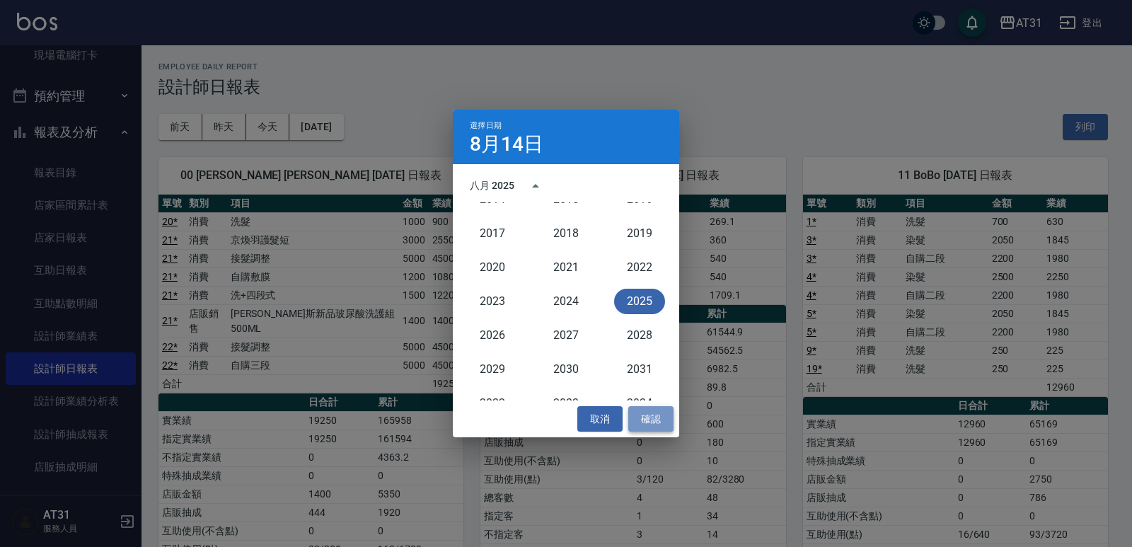
click at [651, 416] on button "確認" at bounding box center [650, 419] width 45 height 26
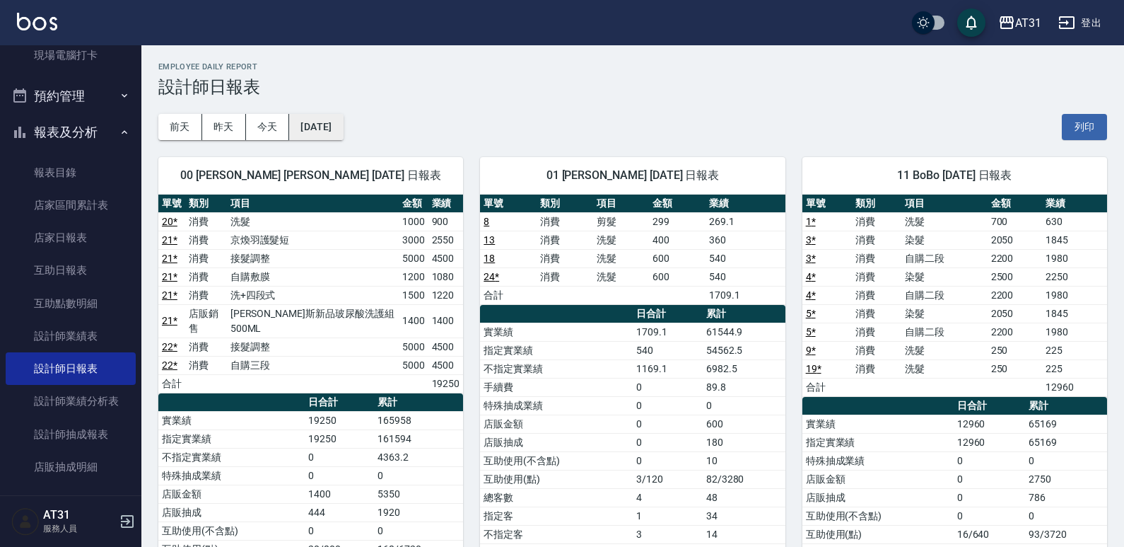
click at [339, 125] on button "[DATE]" at bounding box center [316, 127] width 54 height 26
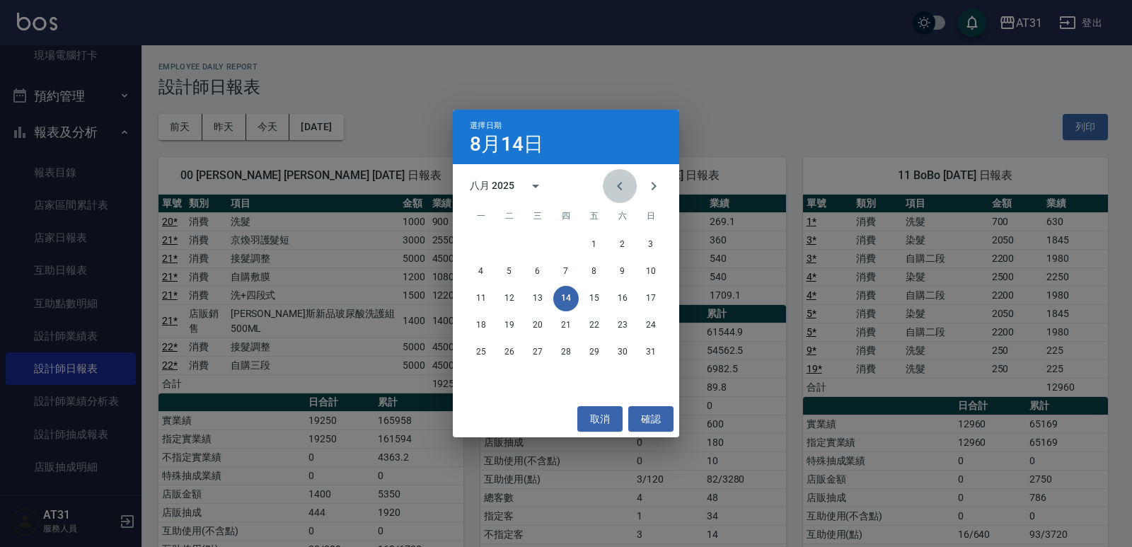
click at [624, 185] on icon "Previous month" at bounding box center [619, 186] width 17 height 17
click at [475, 298] on button "14" at bounding box center [480, 298] width 25 height 25
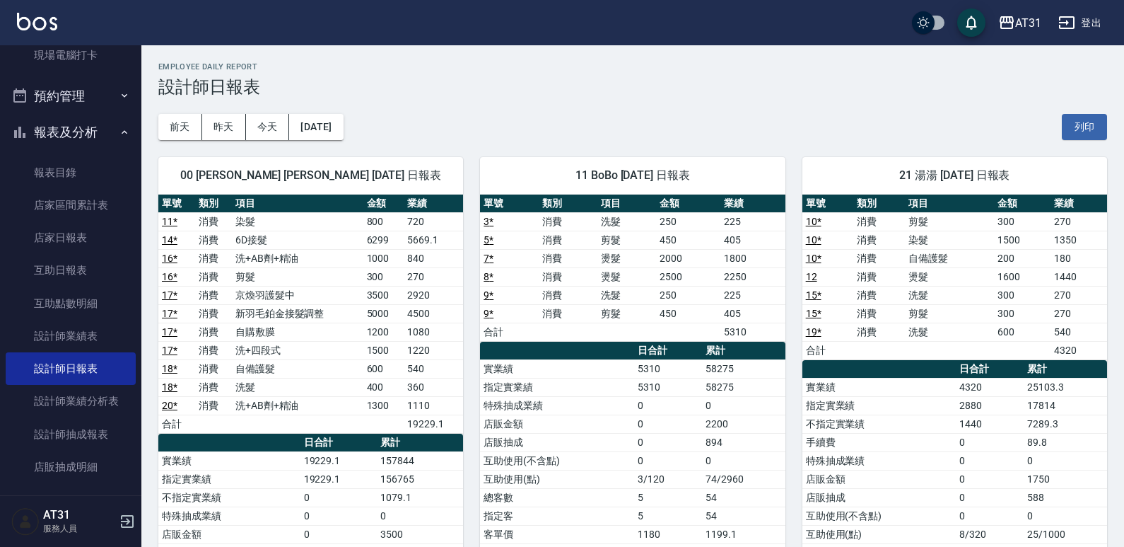
click at [297, 211] on table "單號 類別 項目 金額 業績 11 * 消費 染髮 800 720 14 * 消費 6D接髮 6299 5669.1 16 * 消費 洗+AB劑+精油 100…" at bounding box center [310, 313] width 305 height 239
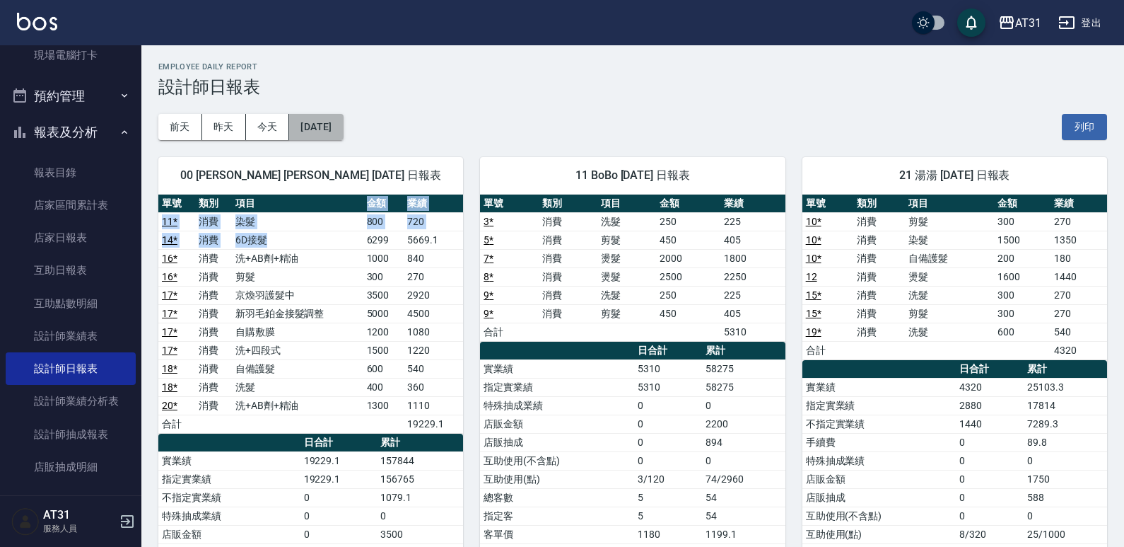
click at [303, 116] on button "[DATE]" at bounding box center [316, 127] width 54 height 26
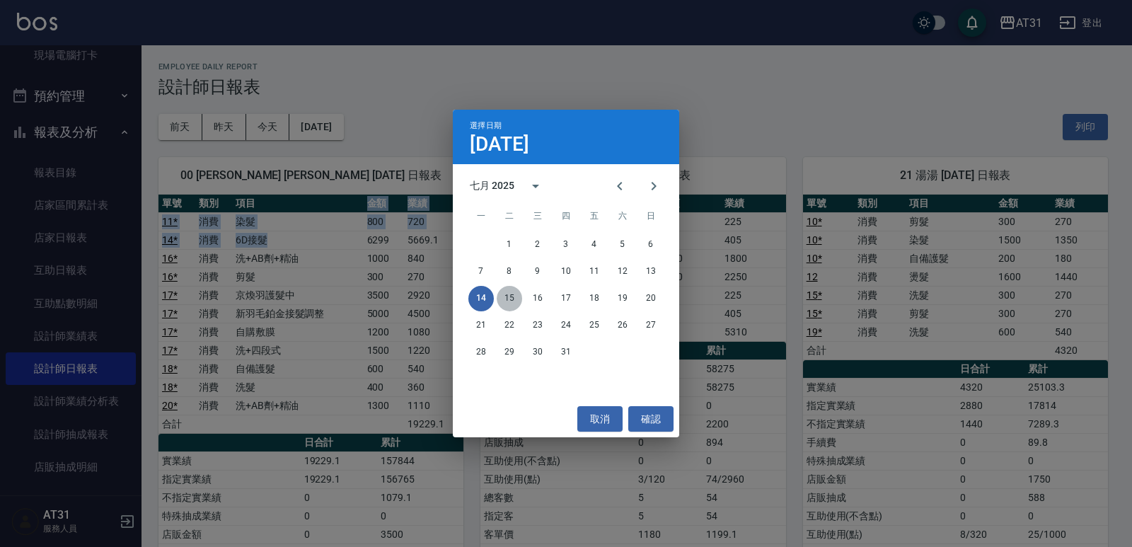
click at [508, 296] on button "15" at bounding box center [508, 298] width 25 height 25
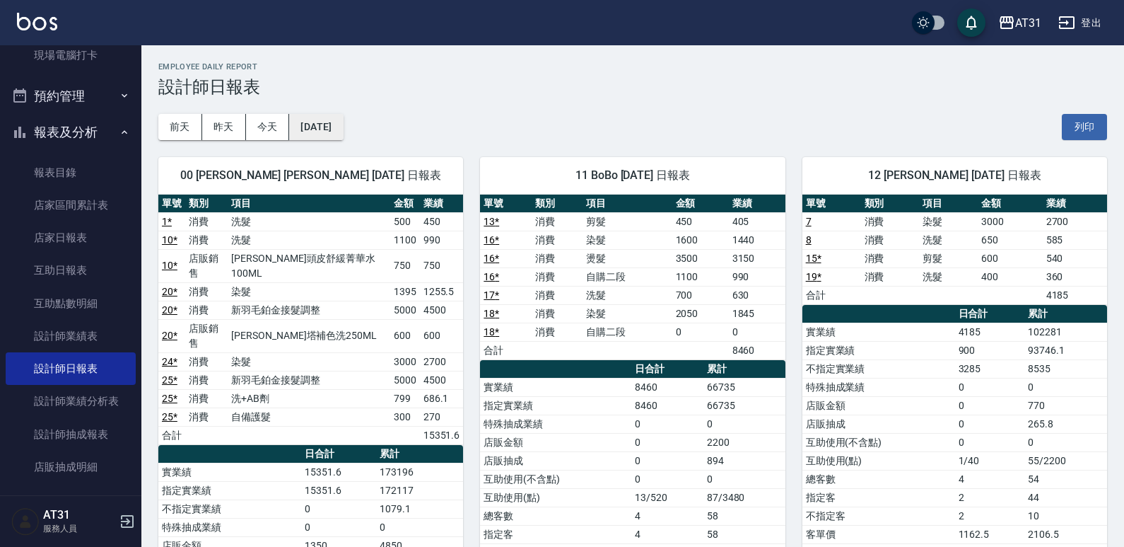
click at [307, 127] on button "[DATE]" at bounding box center [316, 127] width 54 height 26
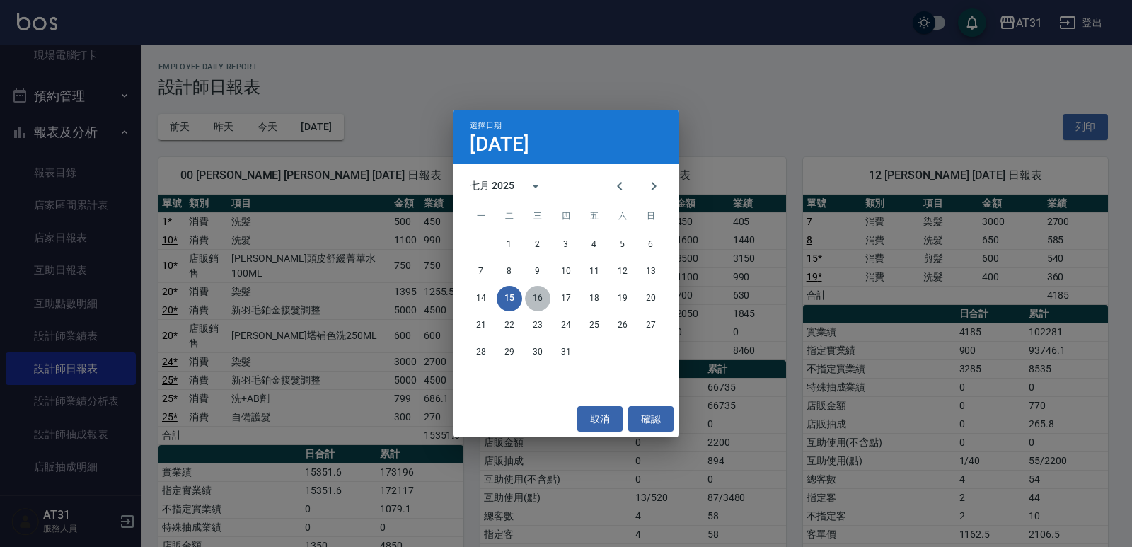
click at [540, 296] on button "16" at bounding box center [537, 298] width 25 height 25
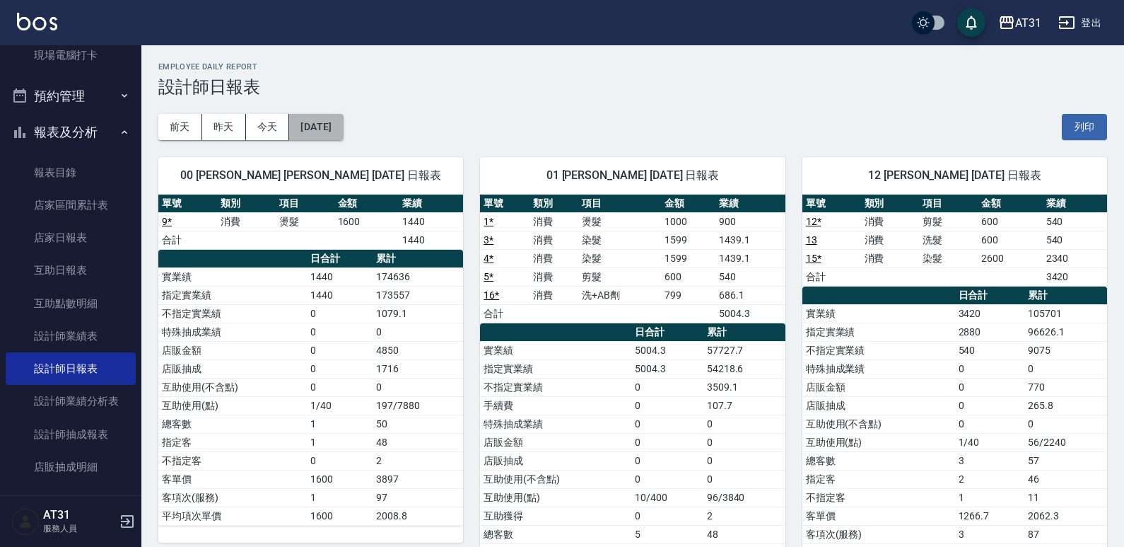
click at [335, 134] on button "[DATE]" at bounding box center [316, 127] width 54 height 26
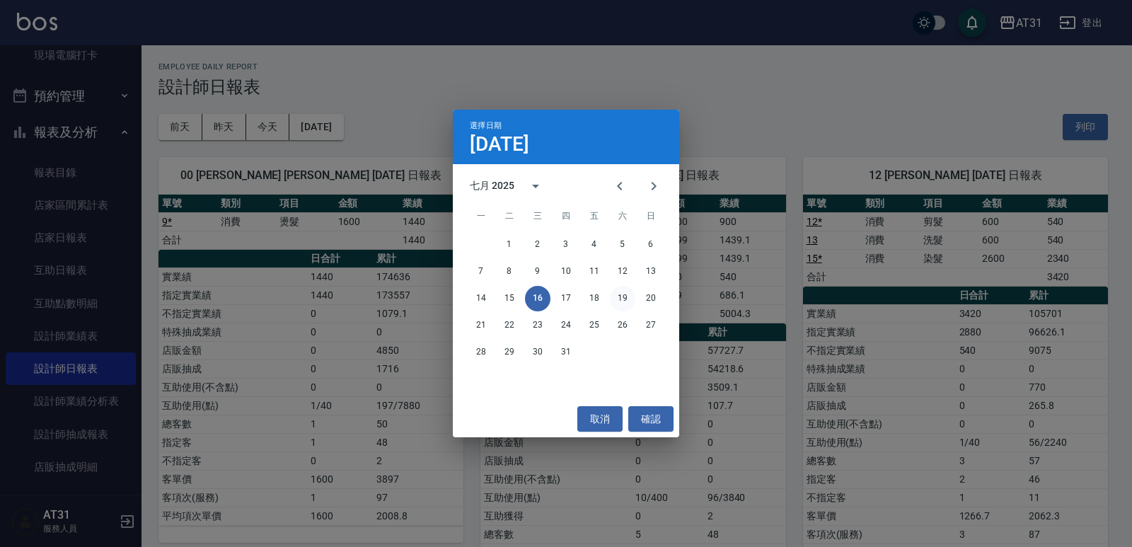
click at [624, 299] on button "19" at bounding box center [622, 298] width 25 height 25
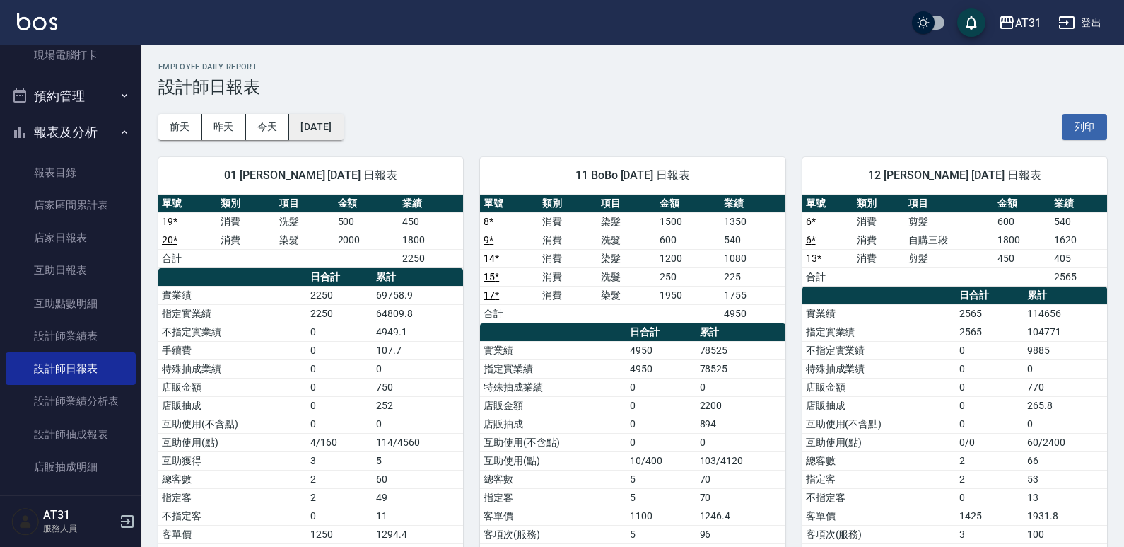
click at [326, 128] on button "[DATE]" at bounding box center [316, 127] width 54 height 26
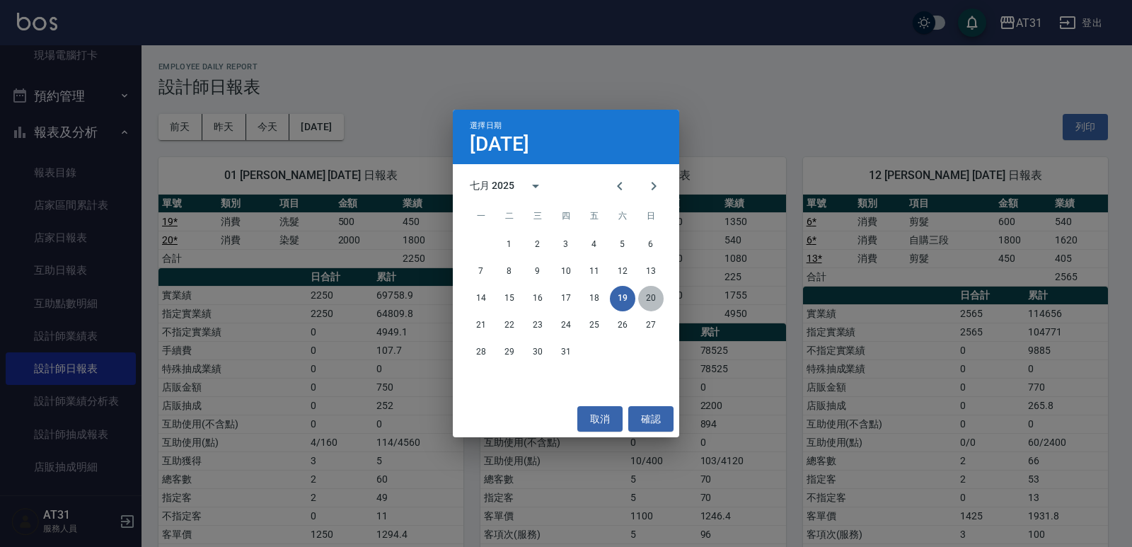
click at [646, 296] on button "20" at bounding box center [650, 298] width 25 height 25
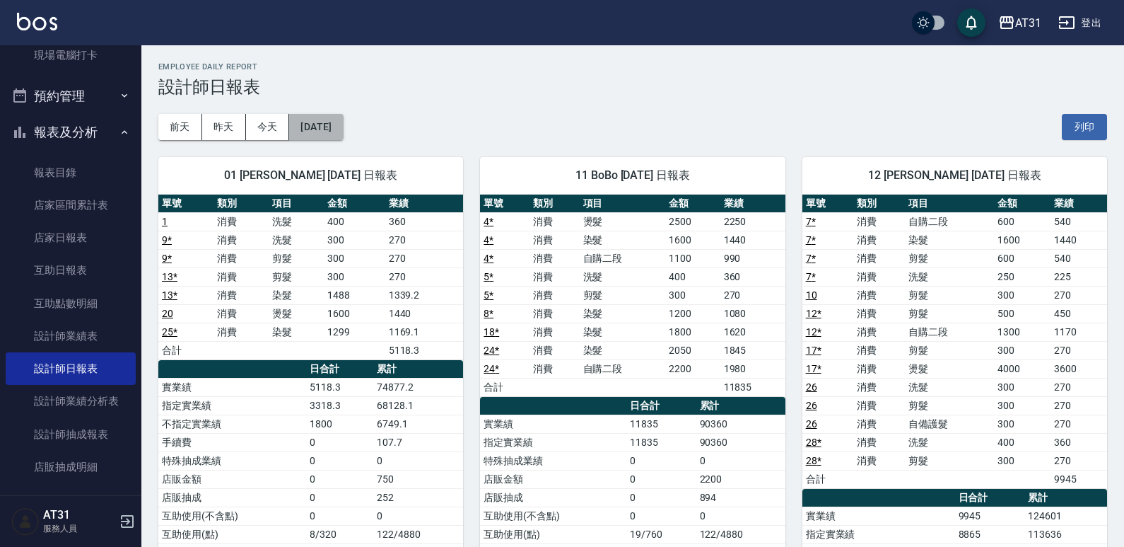
click at [342, 129] on button "[DATE]" at bounding box center [316, 127] width 54 height 26
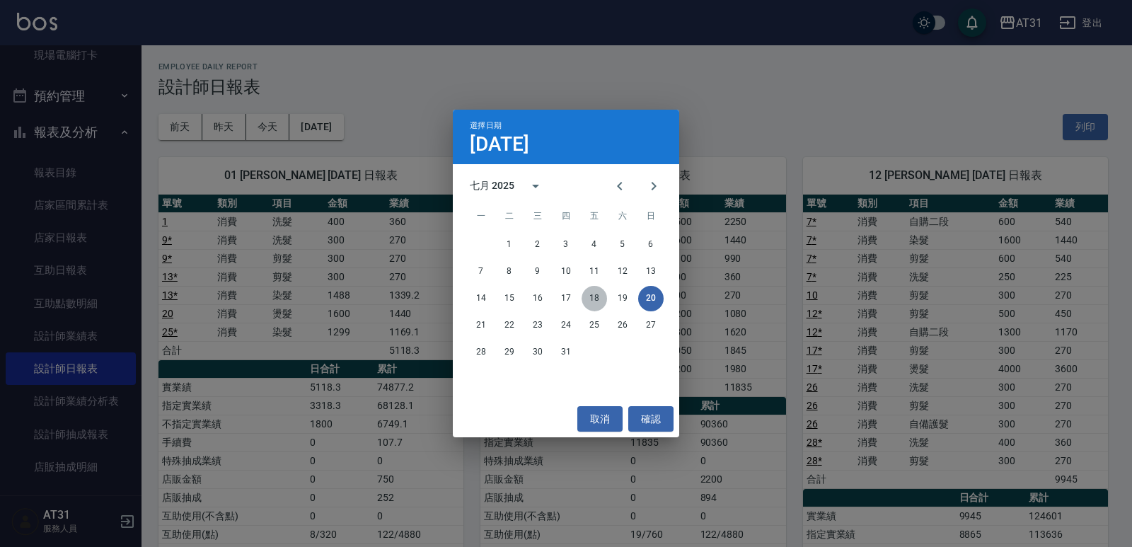
click at [593, 293] on button "18" at bounding box center [593, 298] width 25 height 25
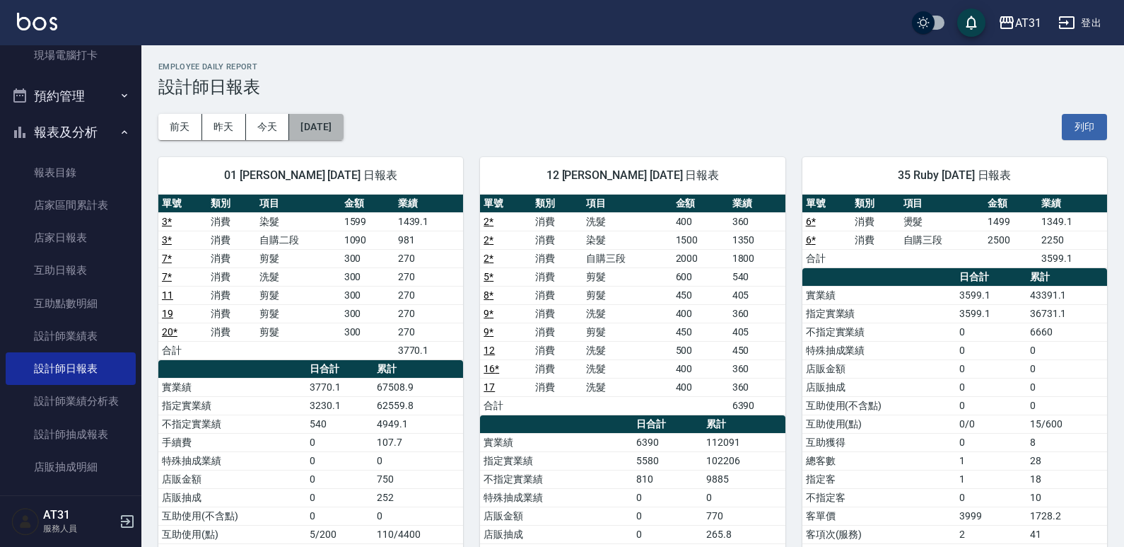
click at [311, 126] on button "[DATE]" at bounding box center [316, 127] width 54 height 26
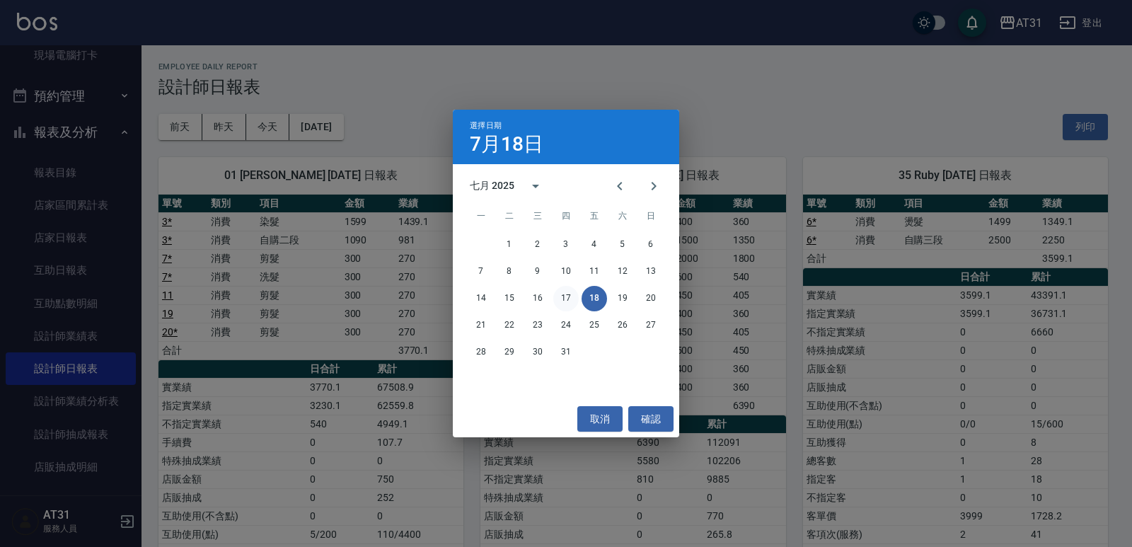
click at [561, 298] on button "17" at bounding box center [565, 298] width 25 height 25
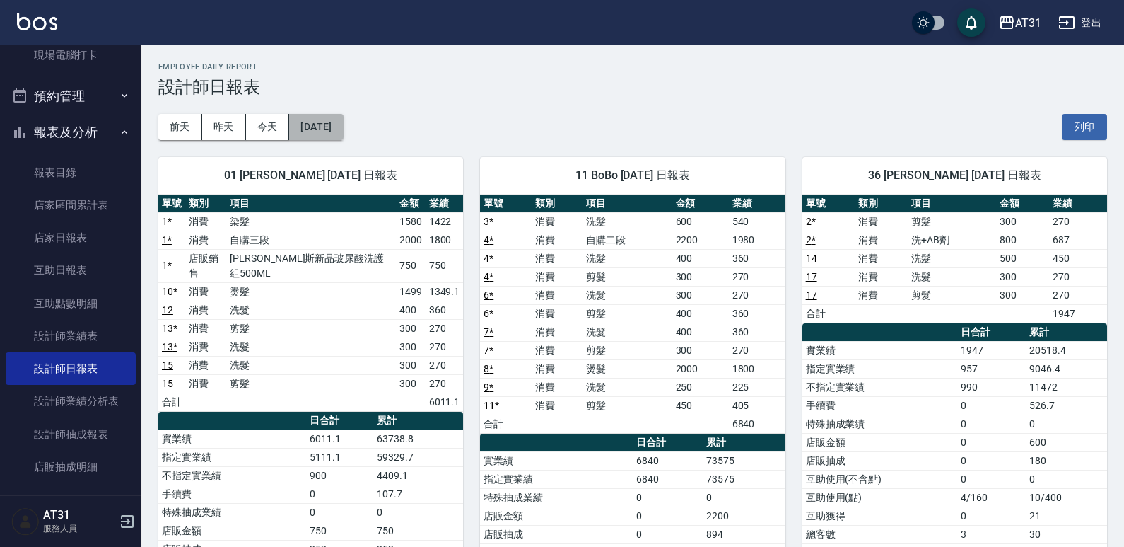
click at [330, 125] on button "[DATE]" at bounding box center [316, 127] width 54 height 26
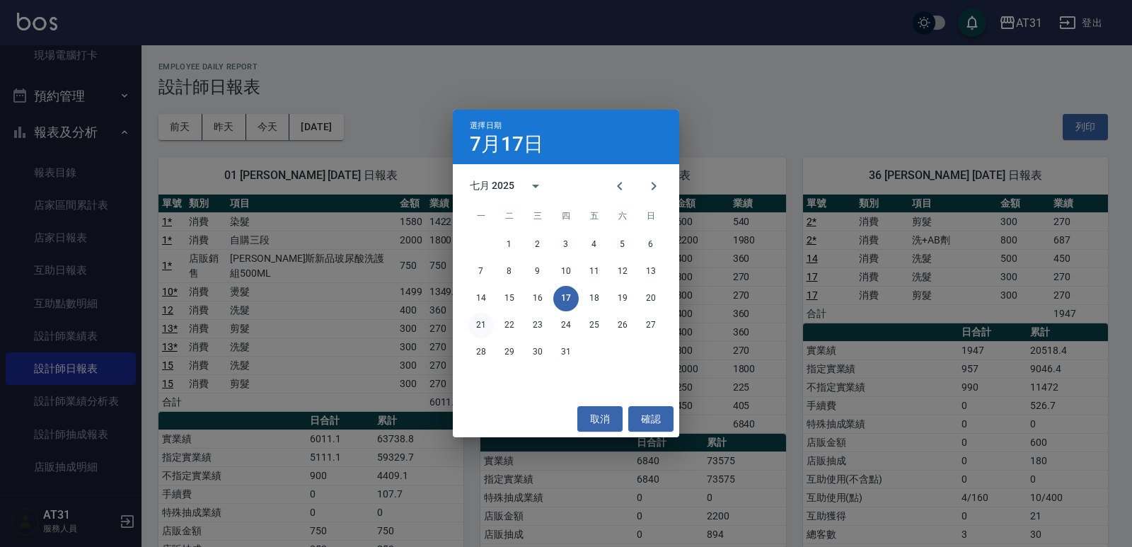
click at [481, 325] on button "21" at bounding box center [480, 325] width 25 height 25
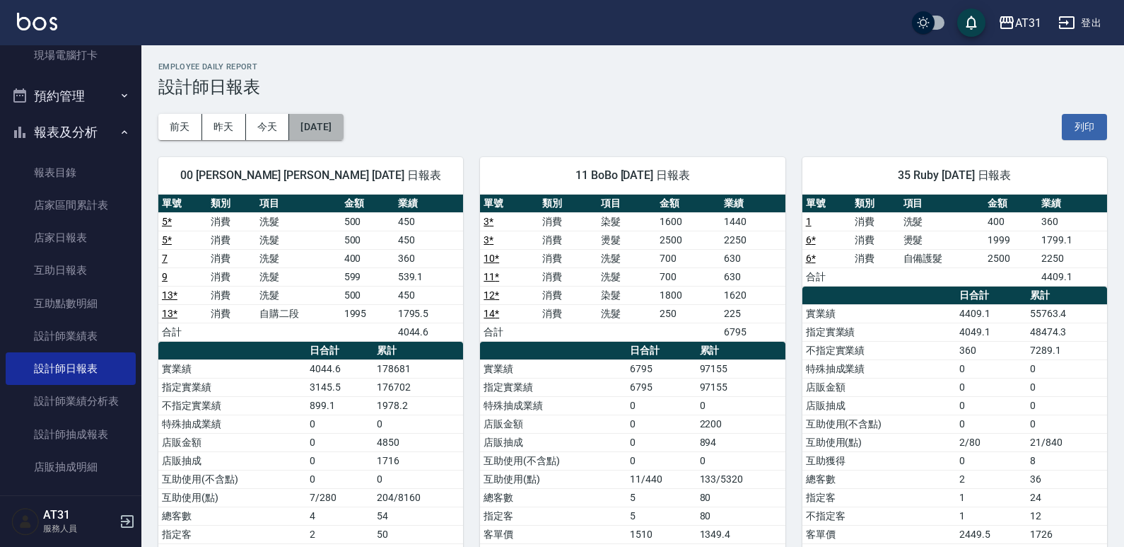
click at [339, 124] on button "[DATE]" at bounding box center [316, 127] width 54 height 26
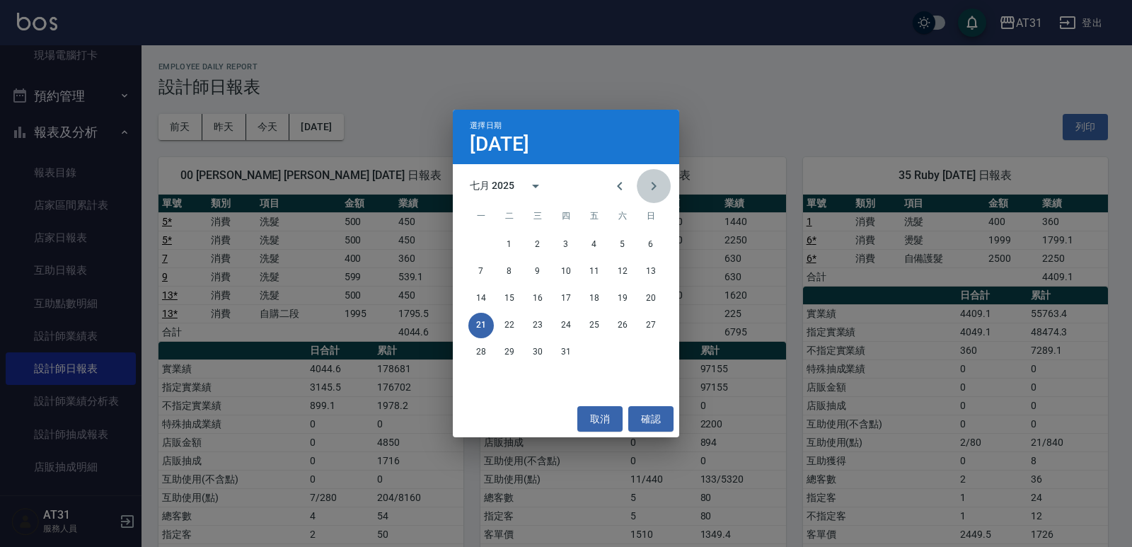
click at [655, 183] on icon "Next month" at bounding box center [653, 186] width 17 height 17
drag, startPoint x: 750, startPoint y: 93, endPoint x: 685, endPoint y: 119, distance: 70.1
click at [748, 94] on div "選擇日期 [DATE] 八月 2025 一 二 三 四 五 六 日 1 2 3 4 5 6 7 8 9 10 11 12 13 14 15 16 17 18 …" at bounding box center [566, 273] width 1132 height 547
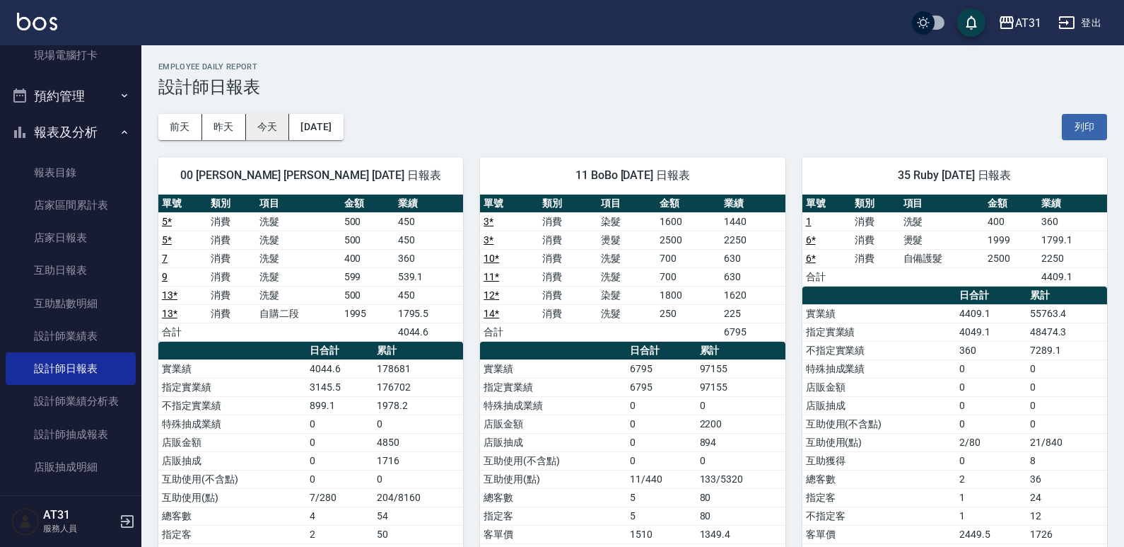
click at [282, 134] on button "今天" at bounding box center [268, 127] width 44 height 26
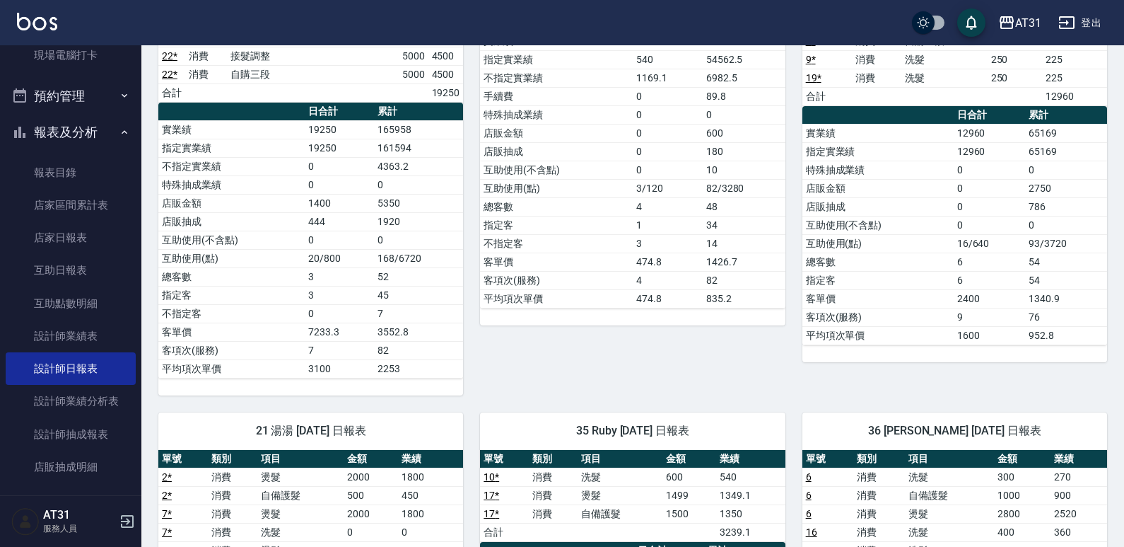
scroll to position [283, 0]
